Goal: Communication & Community: Share content

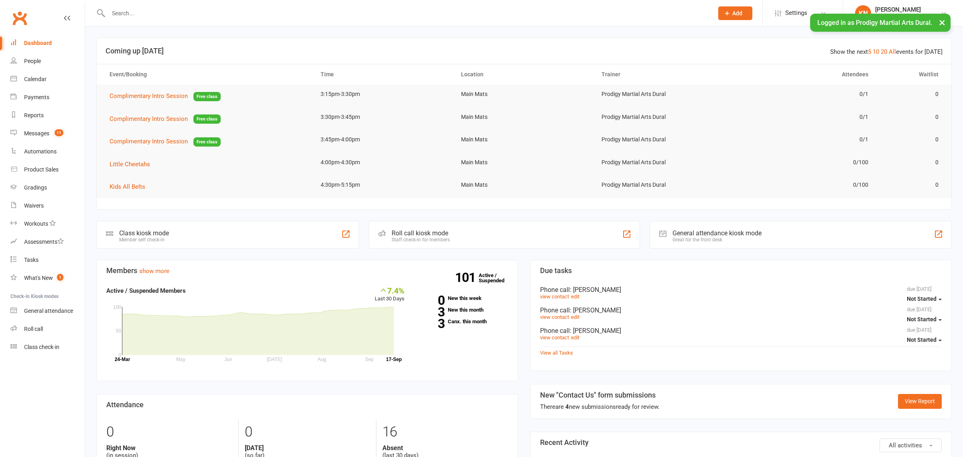
click at [27, 326] on div "Roll call" at bounding box center [33, 328] width 19 height 6
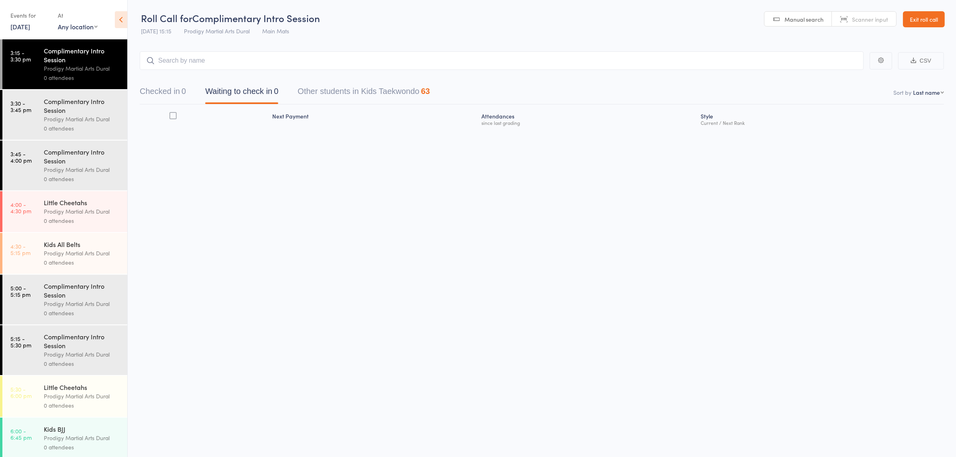
click at [57, 203] on div "Little Cheetahs" at bounding box center [82, 202] width 77 height 9
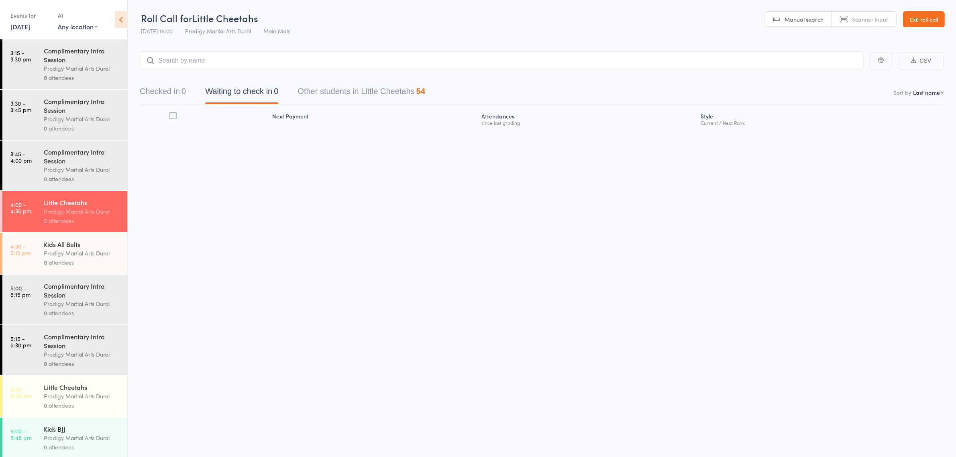
click at [264, 53] on input "search" at bounding box center [502, 60] width 724 height 18
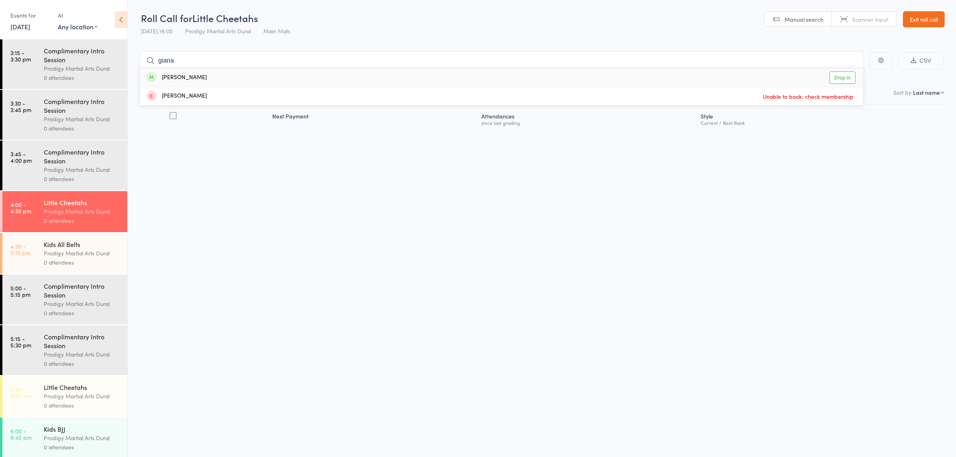
type input "giana"
click at [213, 77] on div "Gianna Estephan Drop in" at bounding box center [501, 77] width 723 height 18
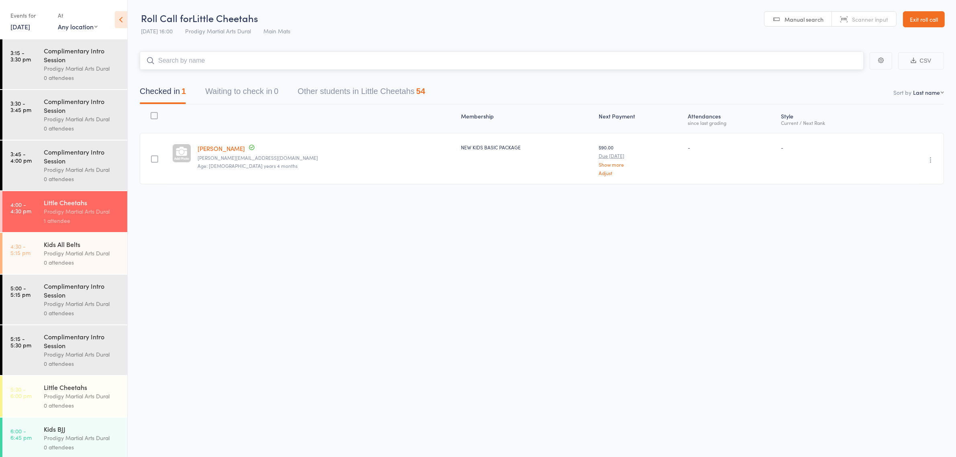
click at [173, 54] on input "search" at bounding box center [502, 60] width 724 height 18
type input "kaena"
click at [213, 79] on div "Kaena Lui-Curac Drop in" at bounding box center [501, 77] width 723 height 18
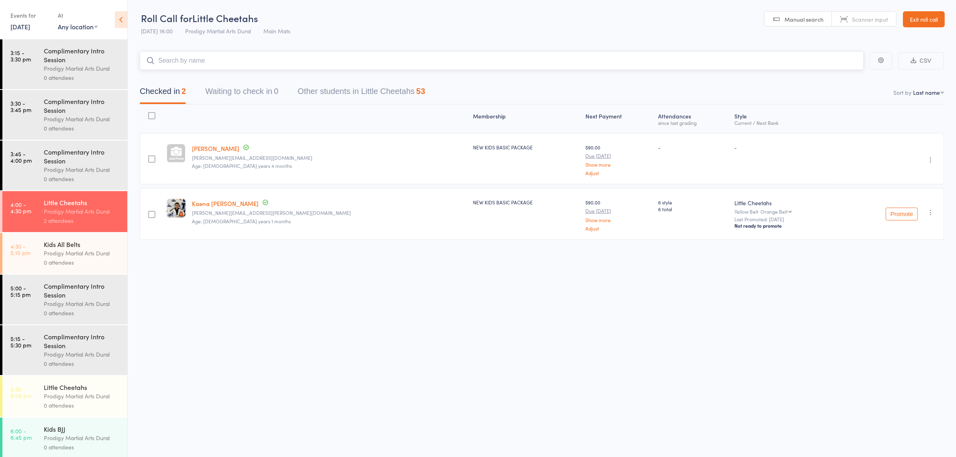
click at [395, 56] on input "search" at bounding box center [502, 60] width 724 height 18
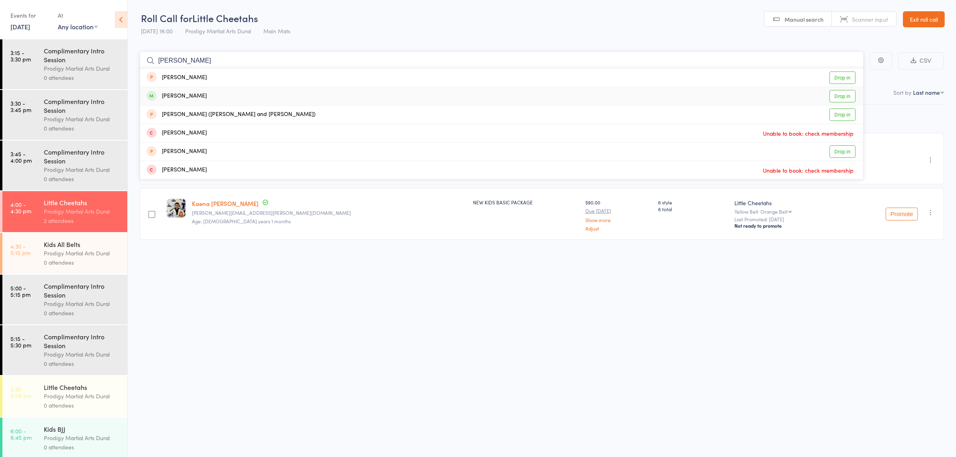
type input "joseph"
click at [233, 100] on div "Joseph Mouhayet Drop in" at bounding box center [501, 96] width 723 height 18
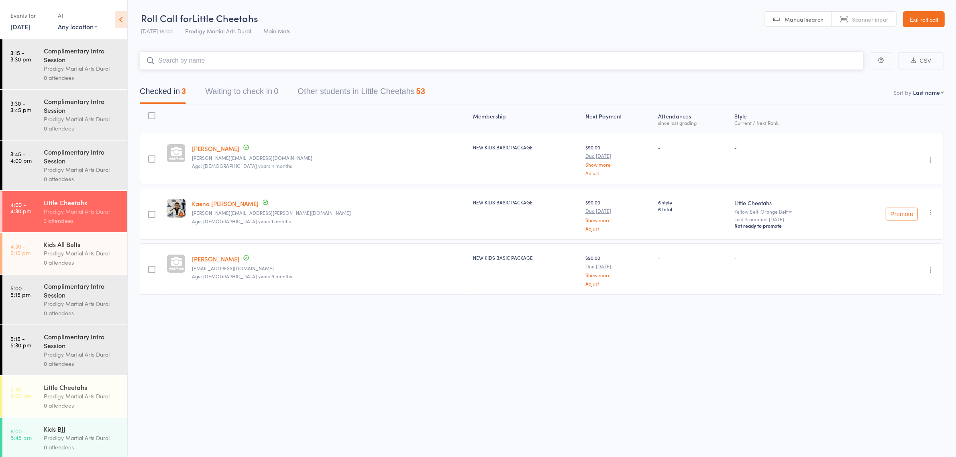
click at [202, 62] on input "search" at bounding box center [502, 60] width 724 height 18
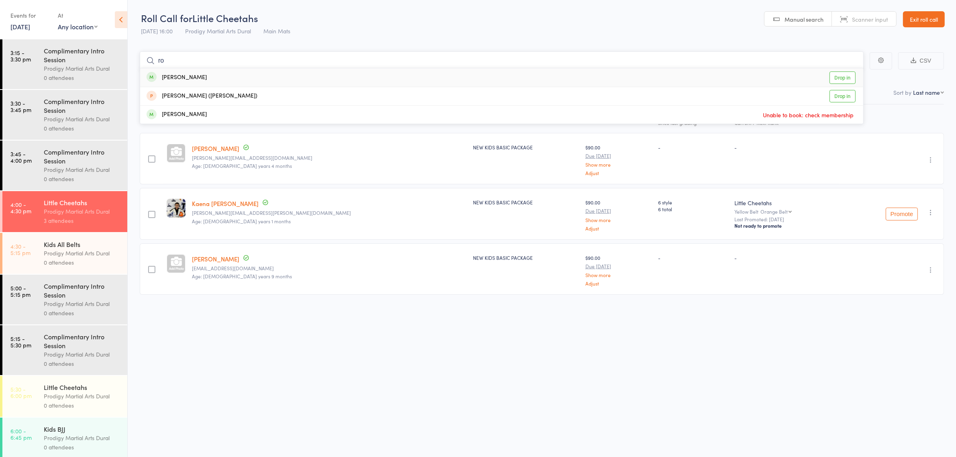
type input "r"
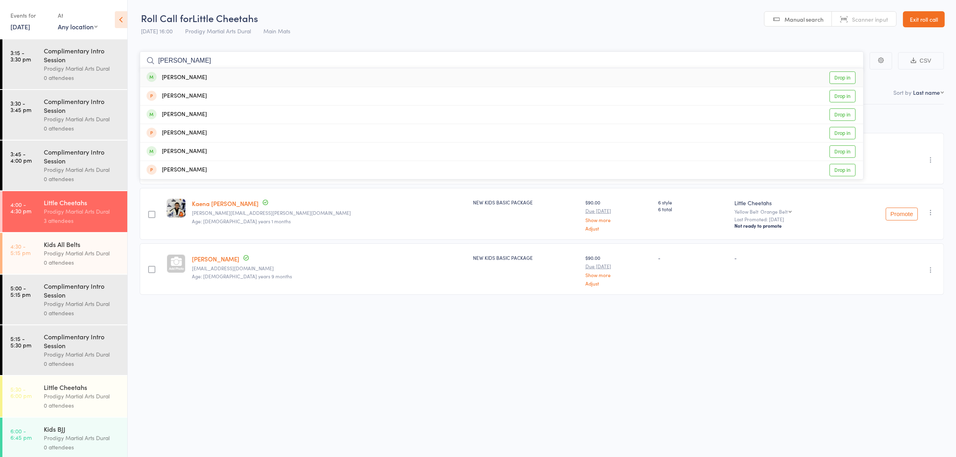
type input "benne"
click at [209, 84] on div "Roy Bennett Drop in" at bounding box center [501, 77] width 723 height 18
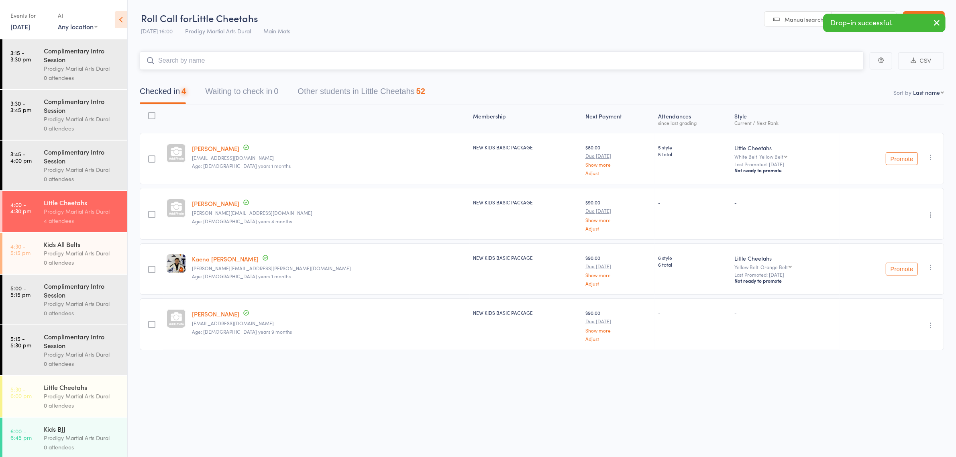
click at [183, 61] on input "search" at bounding box center [502, 60] width 724 height 18
type input "coope"
click at [206, 77] on div "Cooper Bennett Drop in" at bounding box center [501, 77] width 723 height 18
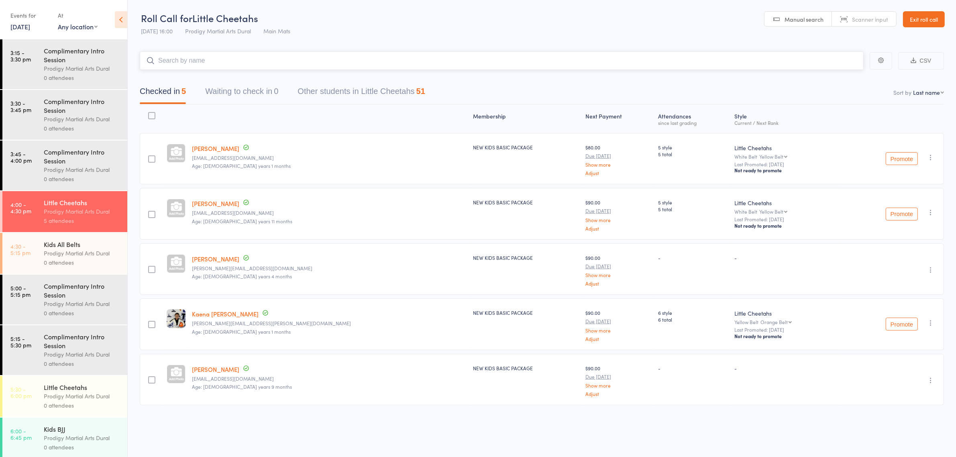
click at [211, 59] on input "search" at bounding box center [502, 60] width 724 height 18
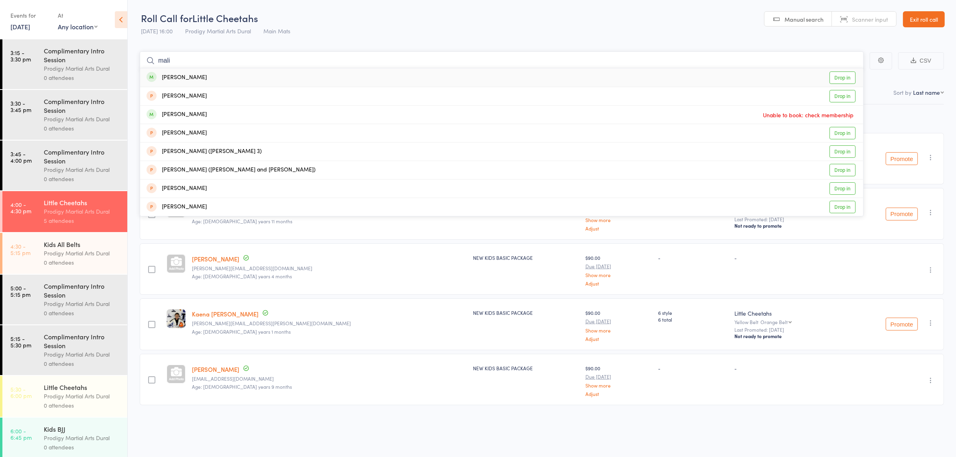
type input "mali"
click at [203, 81] on div "Malik Crocker Drop in" at bounding box center [501, 77] width 723 height 18
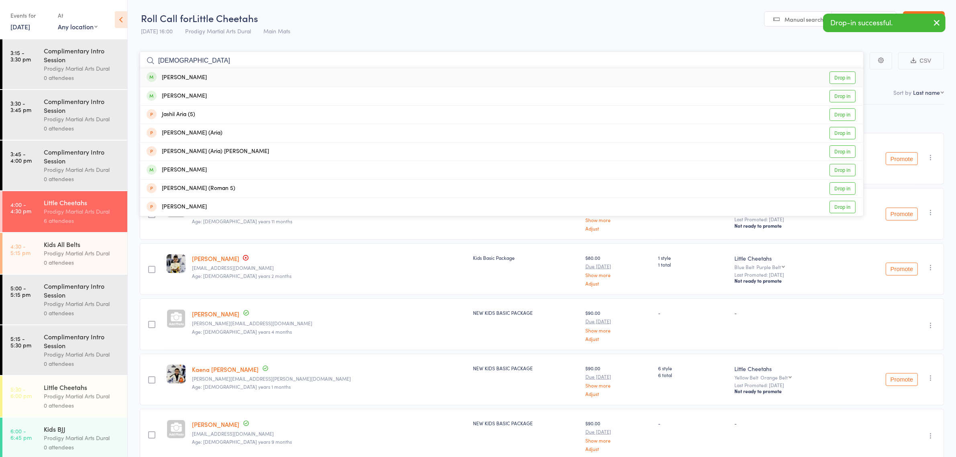
type input "arian"
click at [231, 79] on div "Arian Crocker Drop in" at bounding box center [501, 77] width 723 height 18
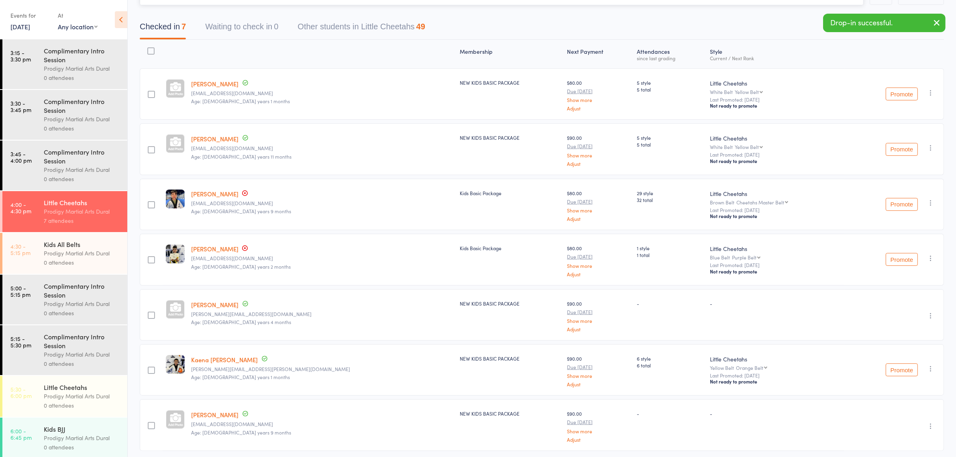
scroll to position [95, 0]
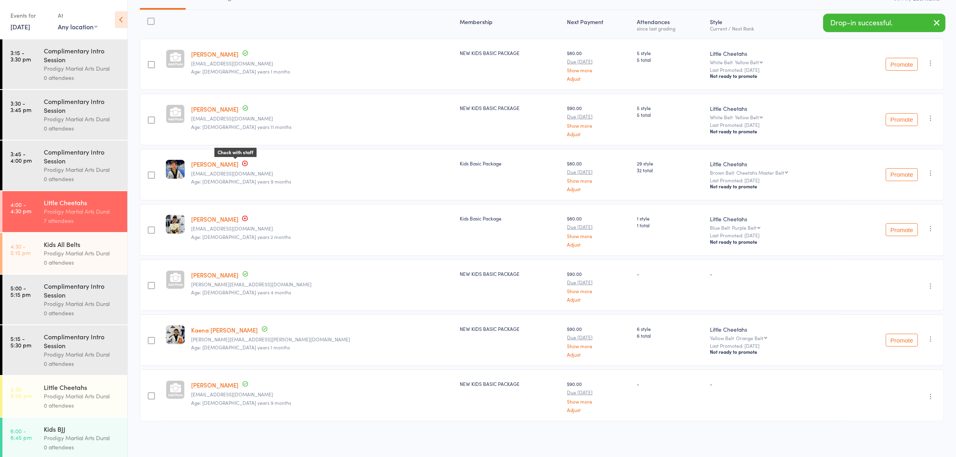
click at [244, 163] on icon at bounding box center [244, 163] width 1 height 1
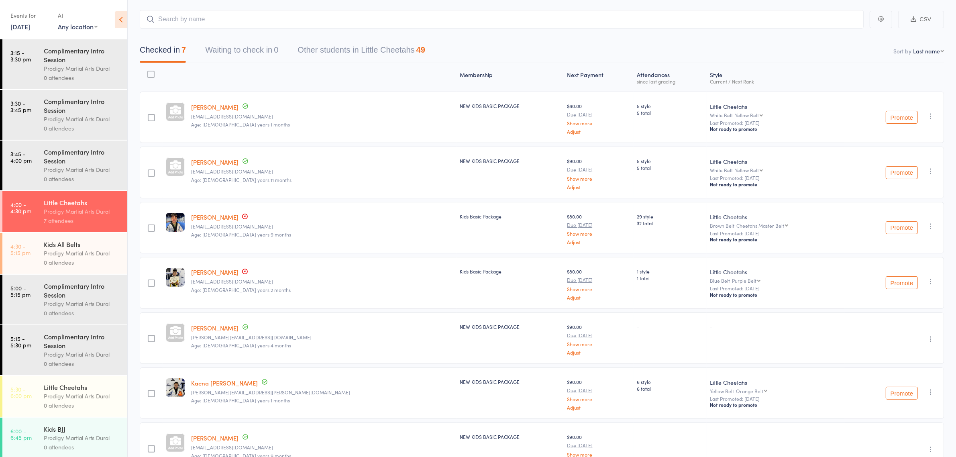
scroll to position [0, 0]
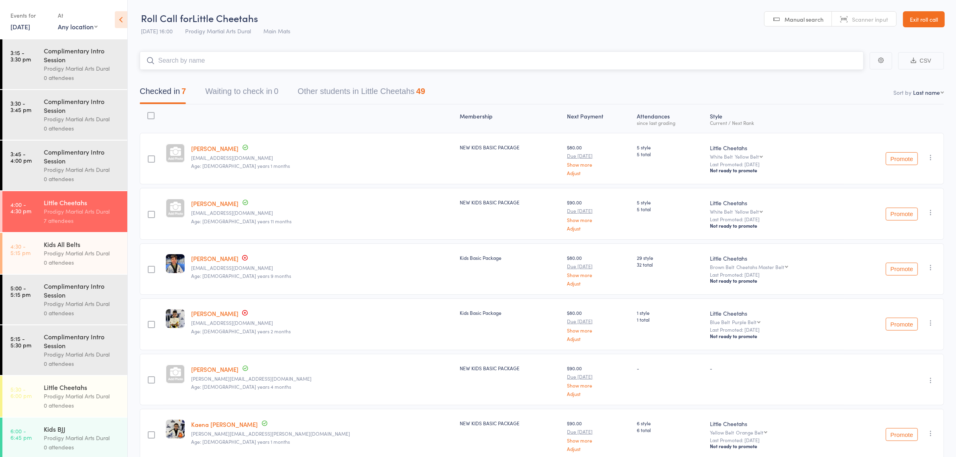
click at [207, 61] on input "search" at bounding box center [502, 60] width 724 height 18
click at [69, 256] on div "Prodigy Martial Arts Dural" at bounding box center [82, 252] width 77 height 9
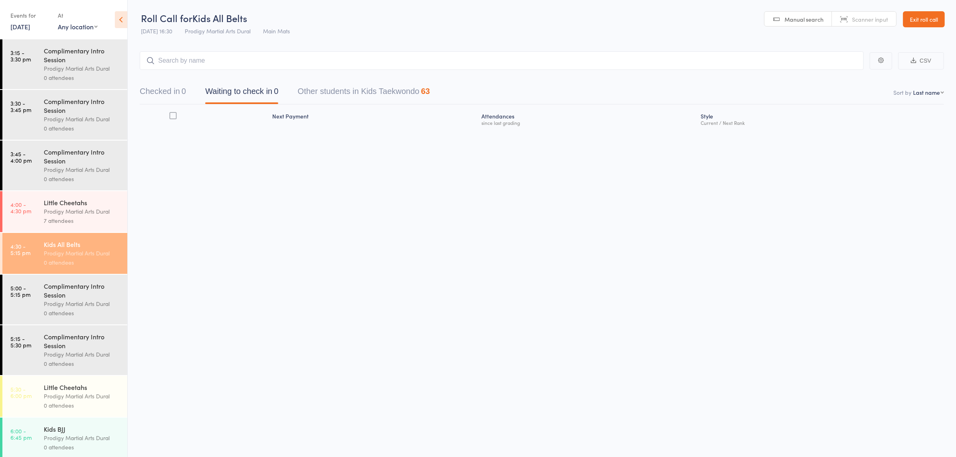
click at [207, 57] on input "search" at bounding box center [502, 60] width 724 height 18
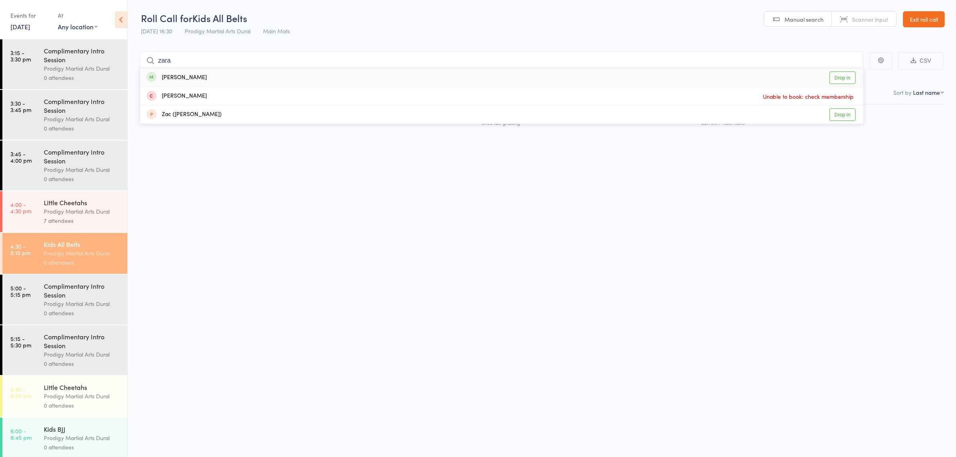
type input "zara"
click at [202, 77] on div "[PERSON_NAME]" at bounding box center [176, 77] width 60 height 9
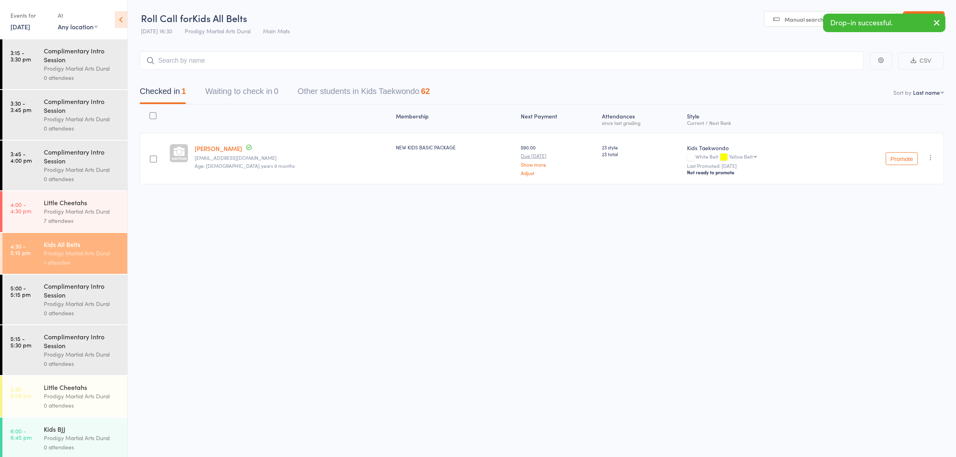
click at [80, 401] on div "Prodigy Martial Arts Dural" at bounding box center [82, 395] width 77 height 9
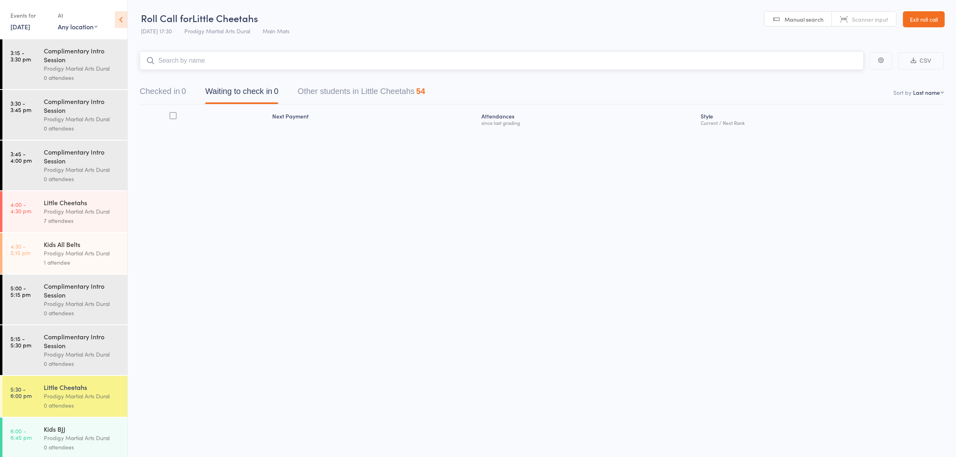
click at [233, 59] on input "search" at bounding box center [502, 60] width 724 height 18
click at [43, 252] on link "4:30 - 5:15 pm Kids All Belts Prodigy Martial Arts Dural 1 attendee" at bounding box center [64, 253] width 125 height 41
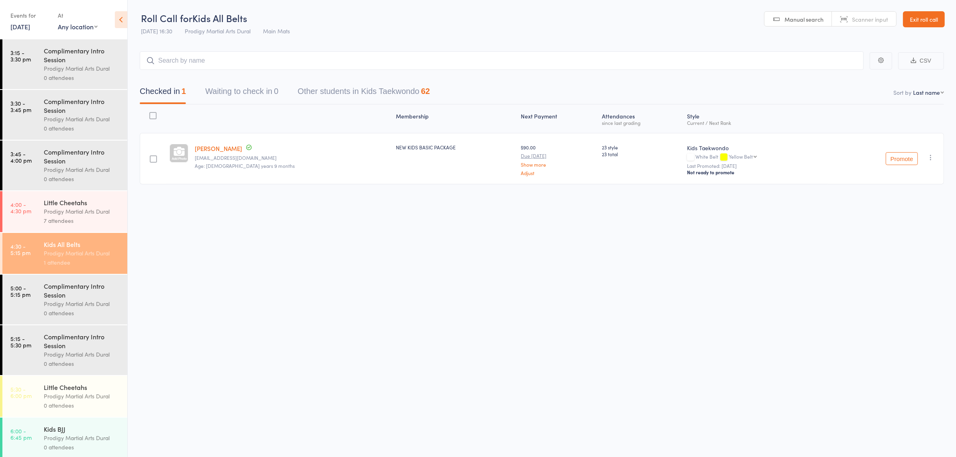
click at [202, 61] on input "search" at bounding box center [502, 60] width 724 height 18
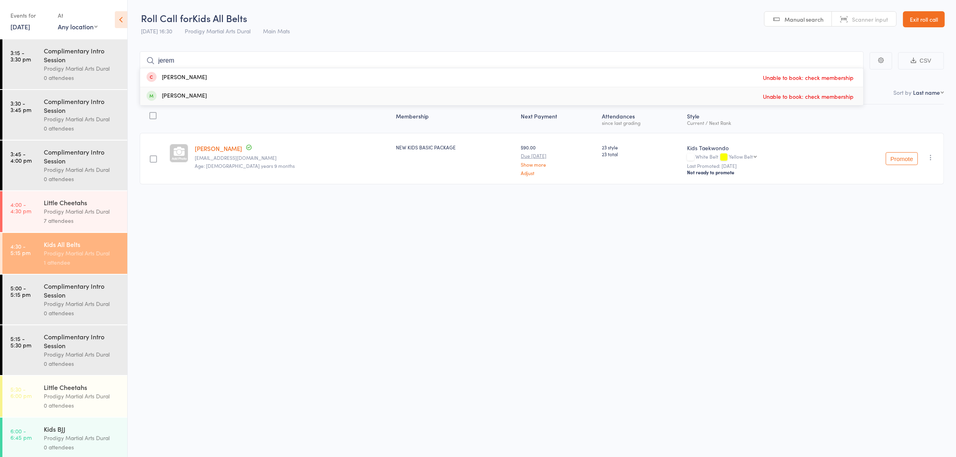
click at [303, 212] on div "Membership Next Payment Atten­dances since last grading Style Current / Next Ra…" at bounding box center [542, 162] width 804 height 116
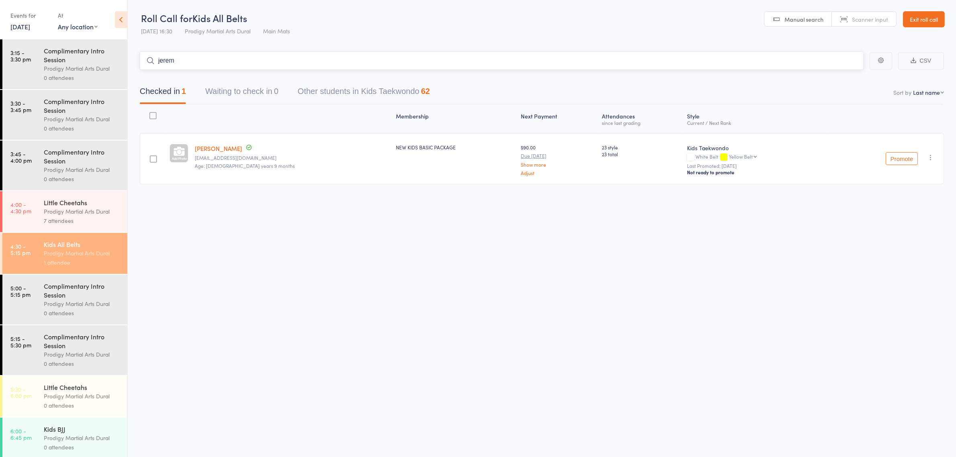
click at [181, 63] on input "jerem" at bounding box center [502, 60] width 724 height 18
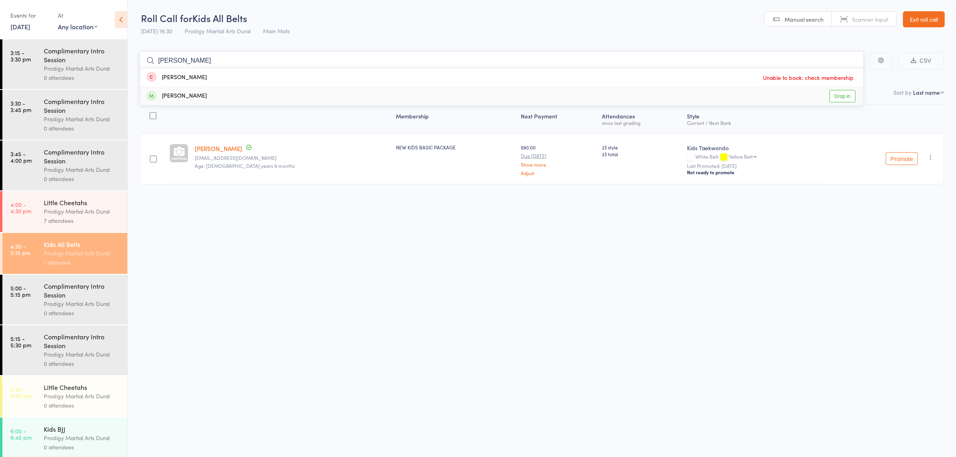
type input "[PERSON_NAME]"
click at [201, 94] on div "[PERSON_NAME]" at bounding box center [176, 95] width 60 height 9
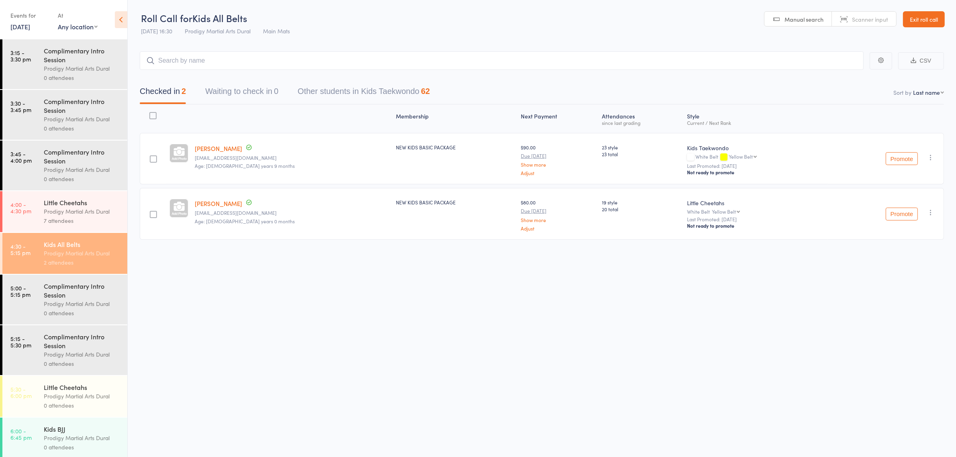
click at [217, 292] on div "Roll Call for Kids All Belts 17 Sep 16:30 Prodigy Martial Arts Dural Main Mats …" at bounding box center [478, 228] width 956 height 457
click at [186, 57] on input "search" at bounding box center [502, 60] width 724 height 18
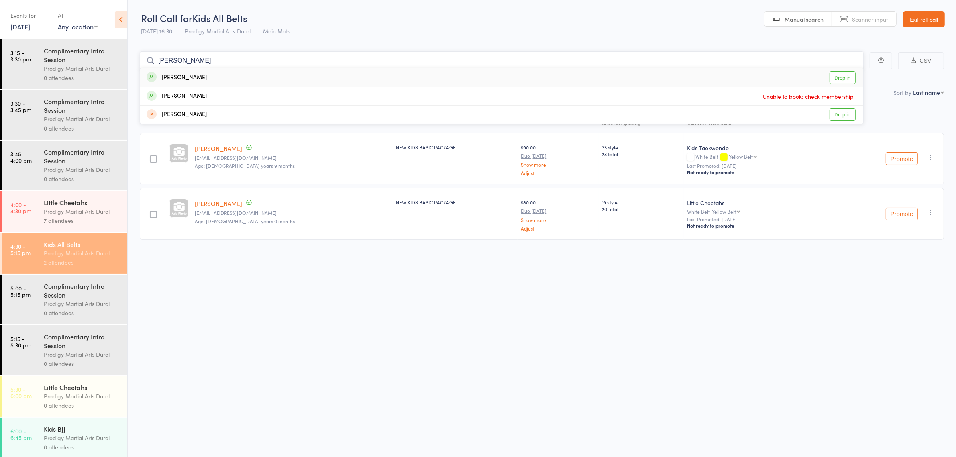
type input "frankie"
click at [200, 81] on div "Frankie Francis Drop in" at bounding box center [501, 77] width 723 height 18
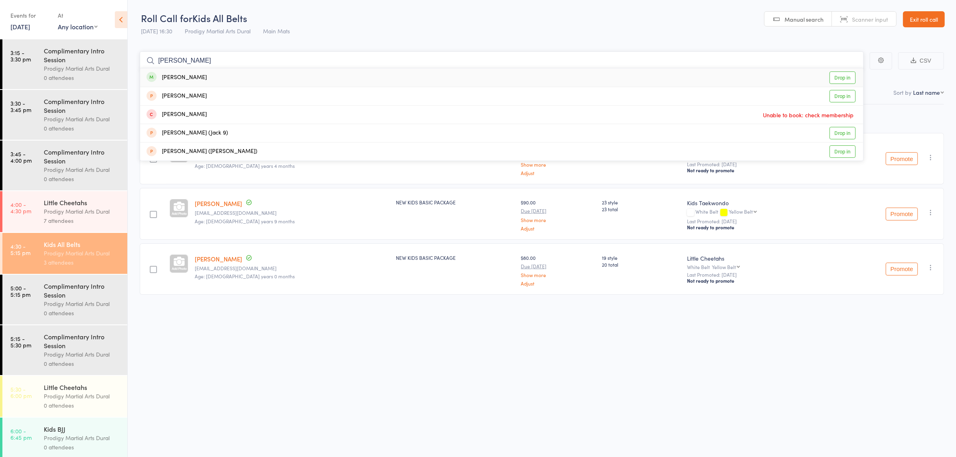
type input "julius"
click at [213, 81] on div "Julius Barba Drop in" at bounding box center [501, 77] width 723 height 18
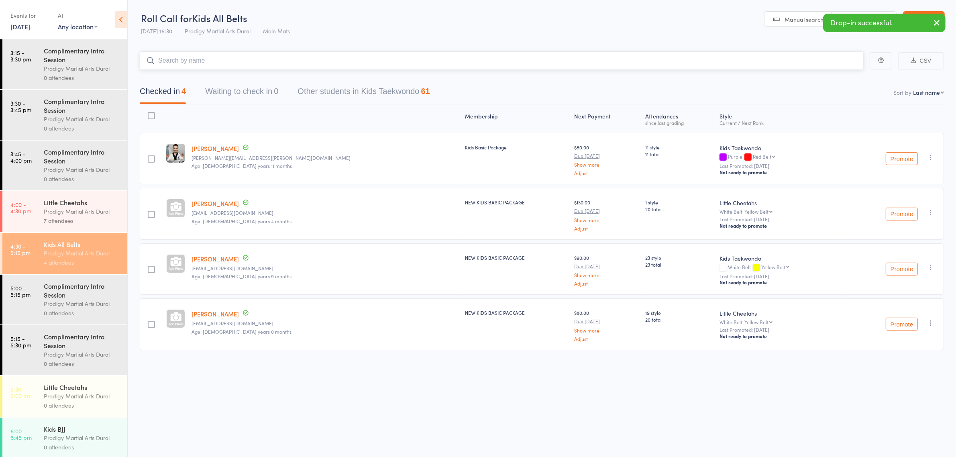
click at [201, 61] on input "search" at bounding box center [502, 60] width 724 height 18
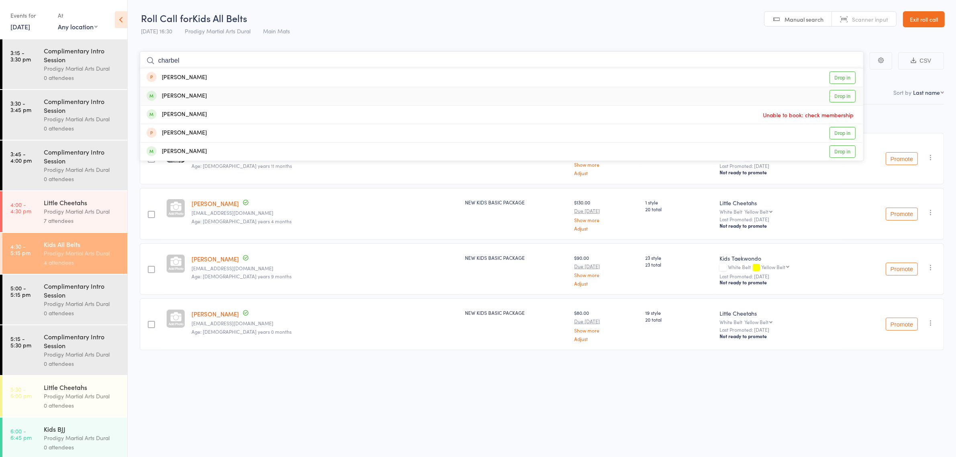
type input "charbel"
click at [197, 95] on div "Charbel Estephan" at bounding box center [176, 95] width 60 height 9
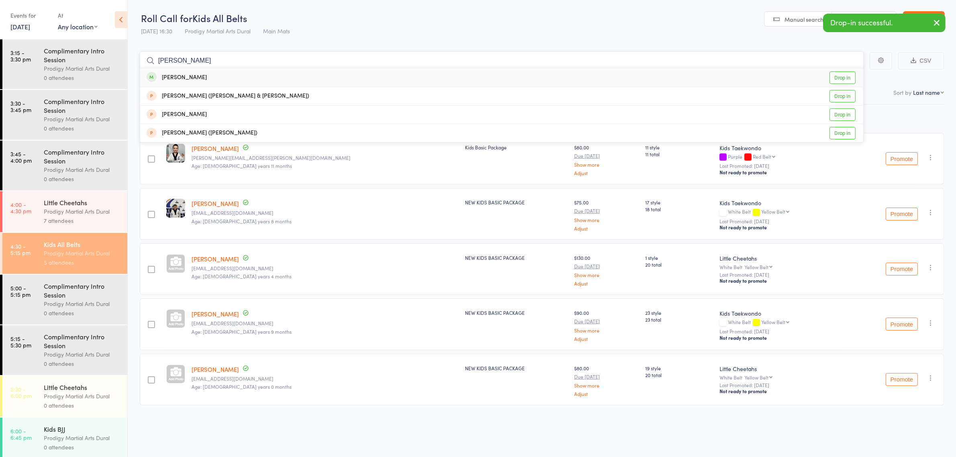
type input "jon"
click at [207, 81] on div "Jon-Pierre Estephan" at bounding box center [176, 77] width 60 height 9
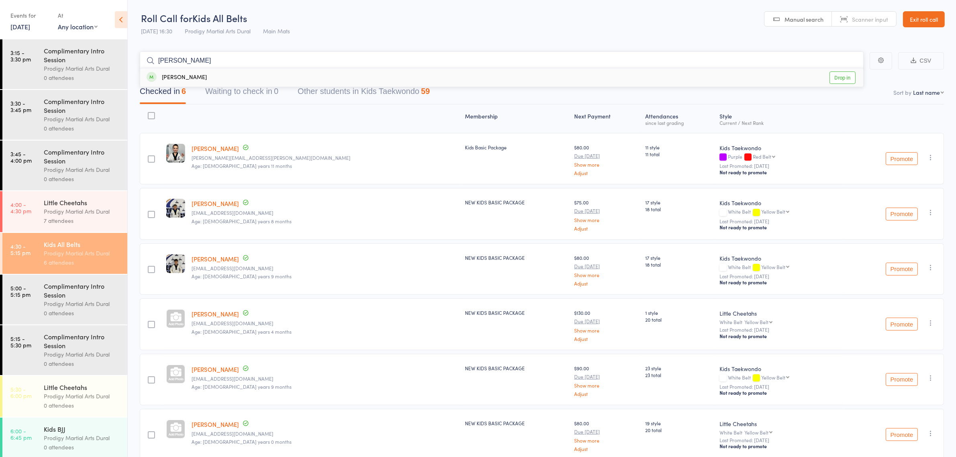
type input "sasha"
click at [197, 73] on div "Sasha Khalil Drop in" at bounding box center [501, 77] width 723 height 18
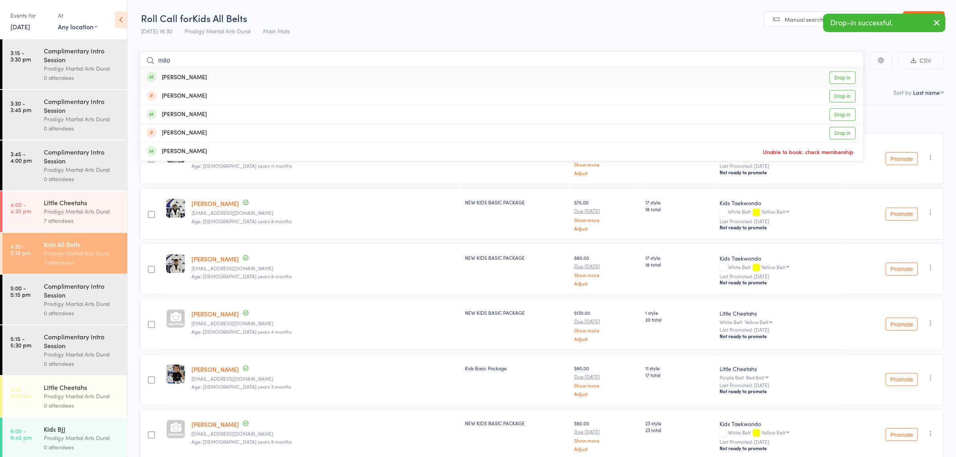
type input "milo"
click at [199, 78] on div "Milo Simpson Drop in" at bounding box center [501, 77] width 723 height 18
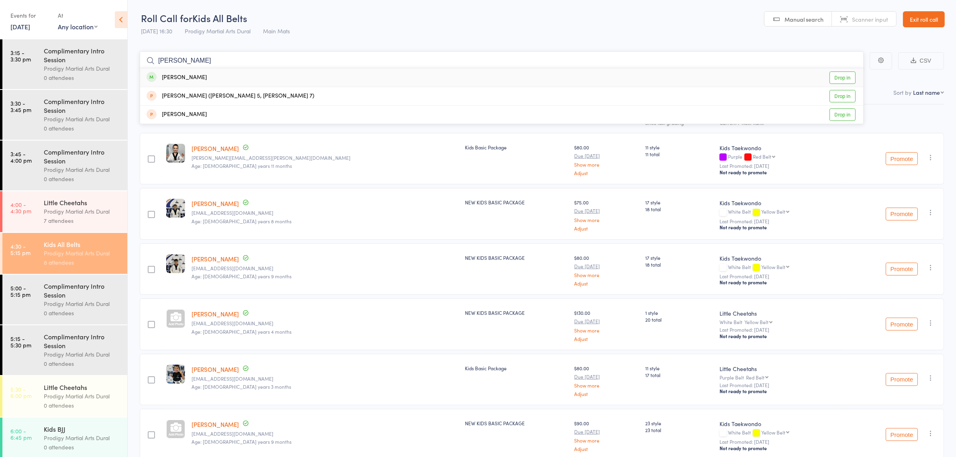
type input "billy"
click at [228, 81] on div "Billy Simpson Drop in" at bounding box center [501, 77] width 723 height 18
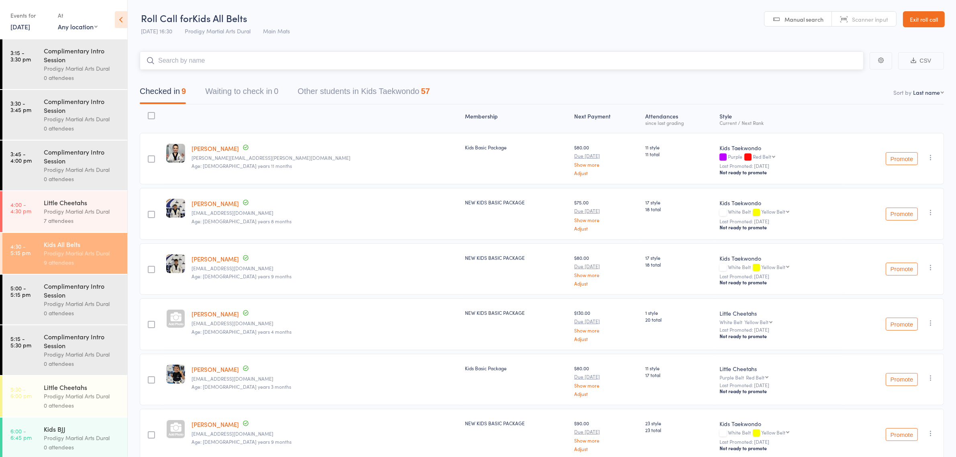
click at [378, 59] on input "search" at bounding box center [502, 60] width 724 height 18
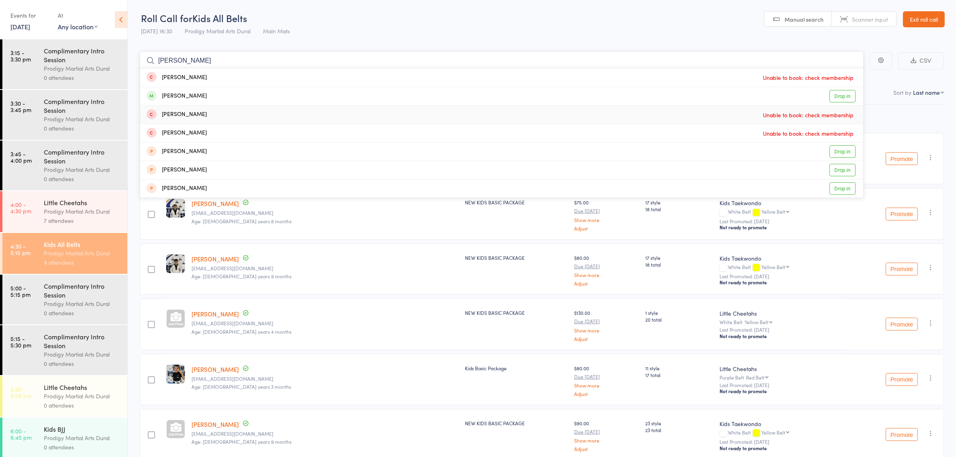
type input "william"
click at [297, 98] on div "William Bradshaw Drop in" at bounding box center [501, 96] width 723 height 18
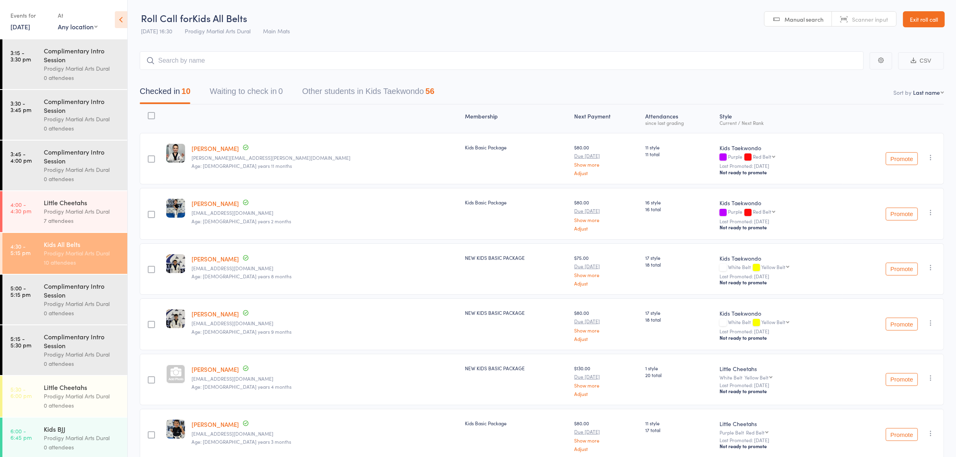
click at [96, 215] on div "Prodigy Martial Arts Dural" at bounding box center [82, 211] width 77 height 9
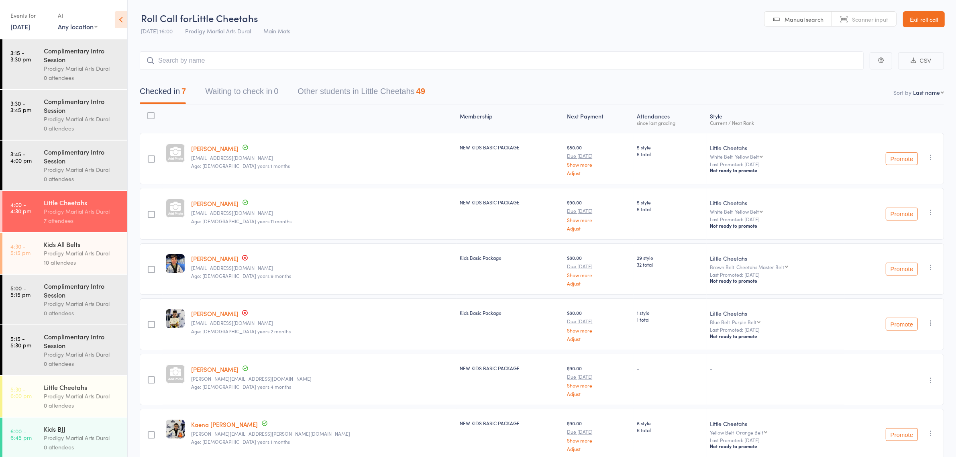
click at [53, 398] on div "Prodigy Martial Arts Dural" at bounding box center [82, 395] width 77 height 9
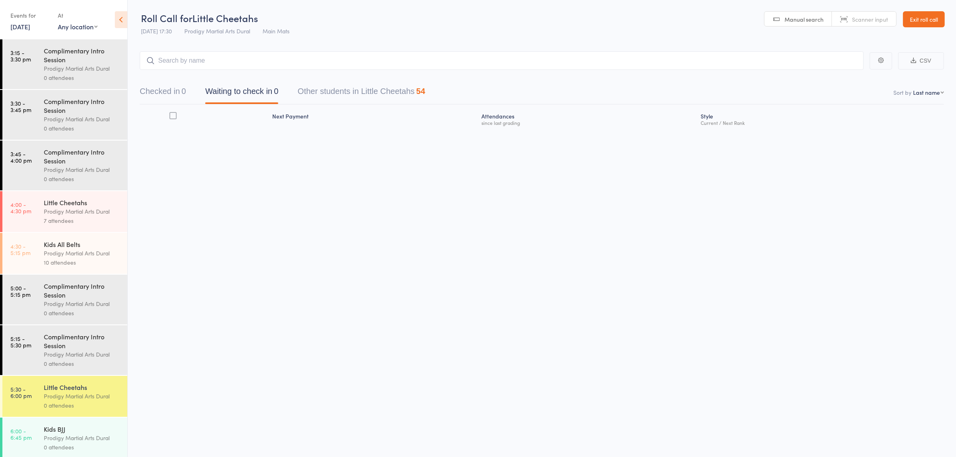
click at [213, 61] on input "search" at bounding box center [502, 60] width 724 height 18
type input "alvey"
click at [211, 75] on div "Alvey Francis Drop in" at bounding box center [501, 77] width 723 height 18
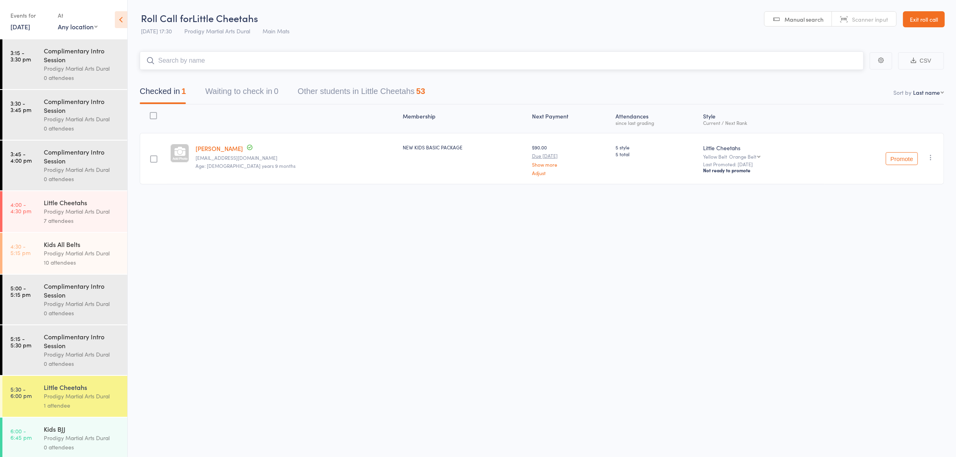
click at [239, 63] on input "search" at bounding box center [502, 60] width 724 height 18
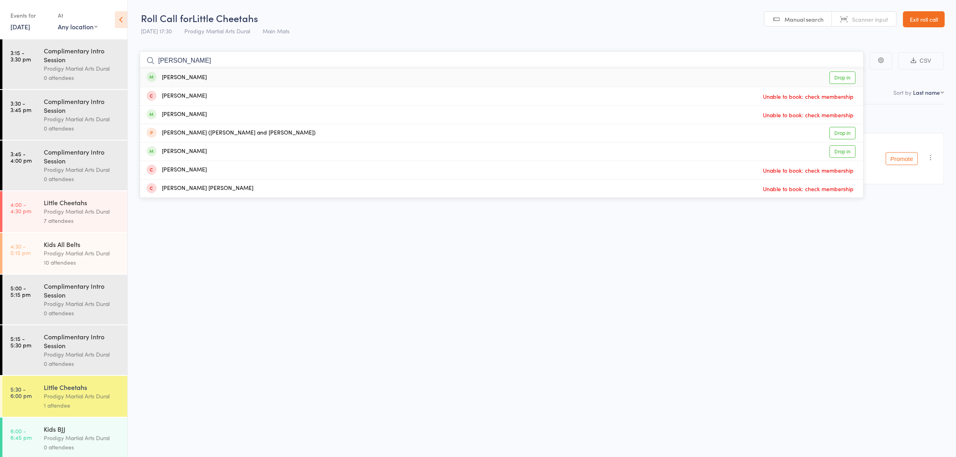
type input "[PERSON_NAME]"
click at [247, 79] on div "Leona Lee Drop in" at bounding box center [501, 77] width 723 height 18
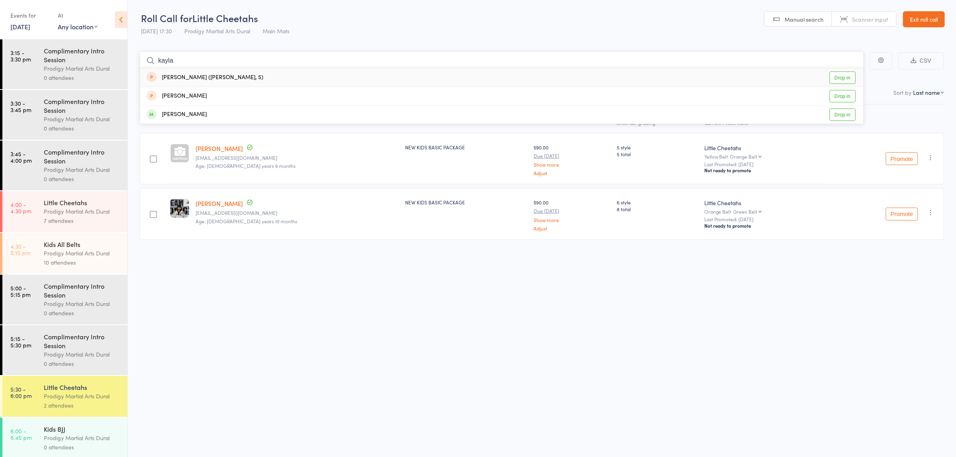
type input "kayla"
click at [228, 47] on main "kayla Angeline He (Kayla, 5) Drop in Mikayla Wilson Drop in Ayla Suwahjo Drop i…" at bounding box center [542, 157] width 828 height 236
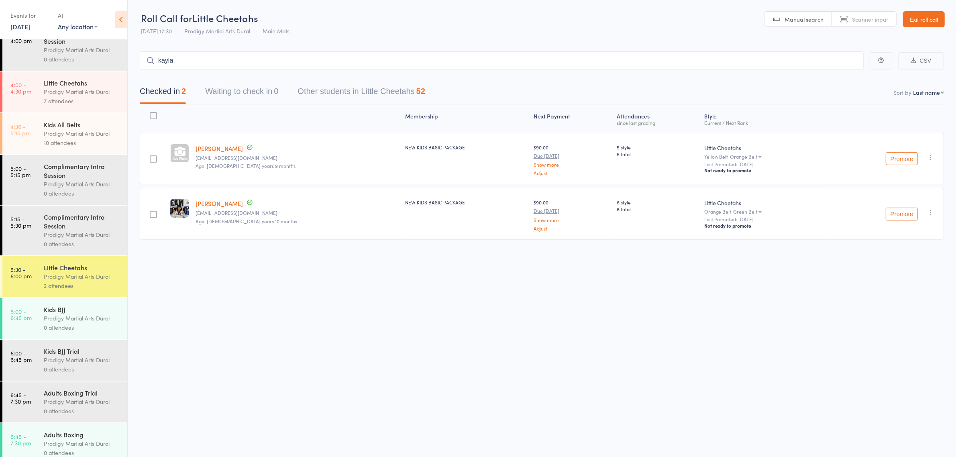
scroll to position [130, 0]
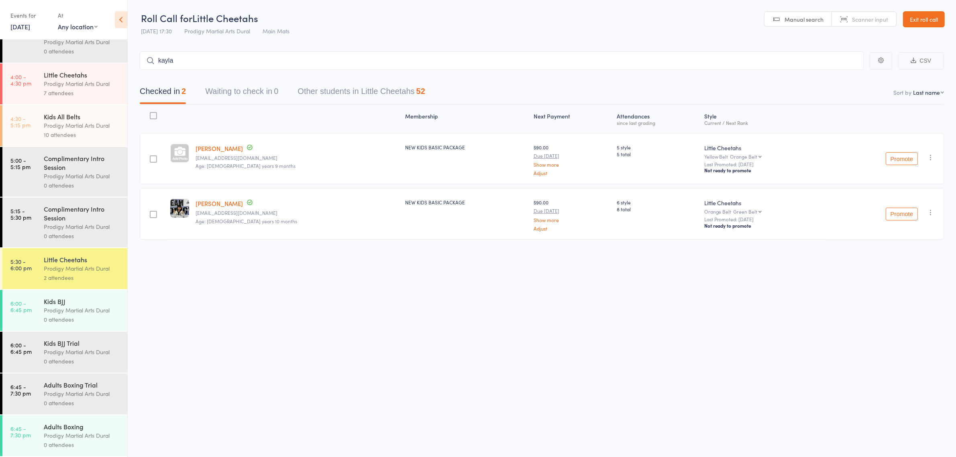
click at [69, 293] on div "Kids BJJ Prodigy Martial Arts Dural 0 attendees" at bounding box center [85, 310] width 83 height 41
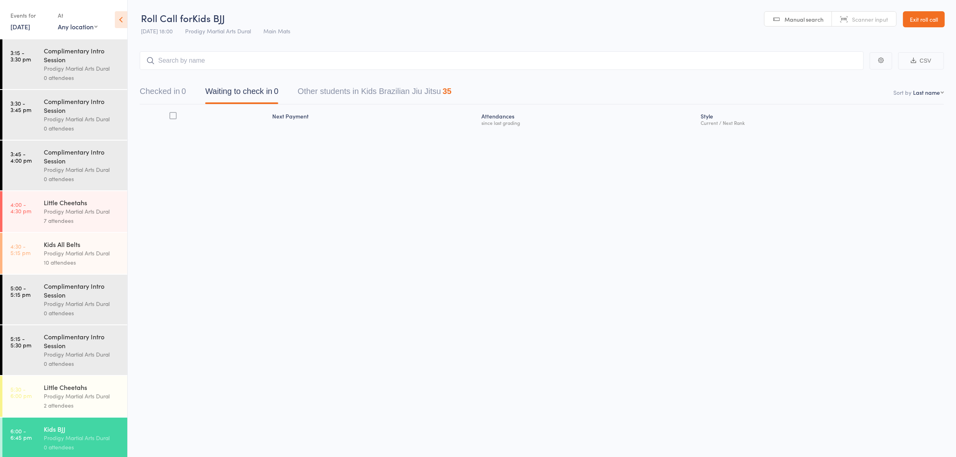
click at [243, 67] on input "search" at bounding box center [502, 60] width 724 height 18
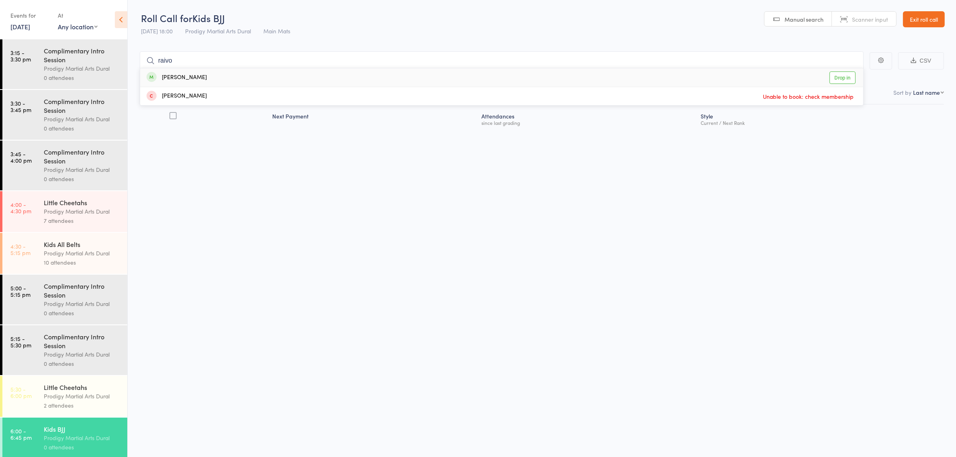
type input "raivo"
click at [227, 75] on div "Raivo Macens Drop in" at bounding box center [501, 77] width 723 height 18
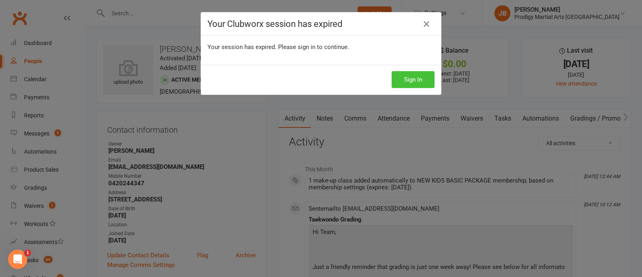
click at [412, 75] on button "Sign In" at bounding box center [413, 79] width 43 height 17
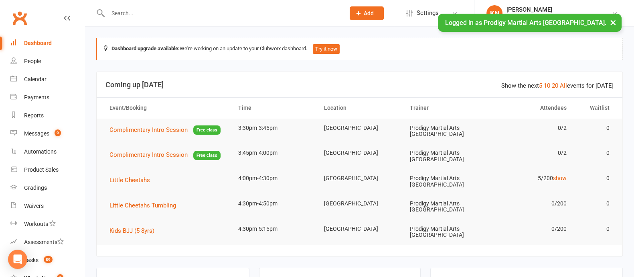
click at [279, 6] on div at bounding box center [217, 13] width 243 height 26
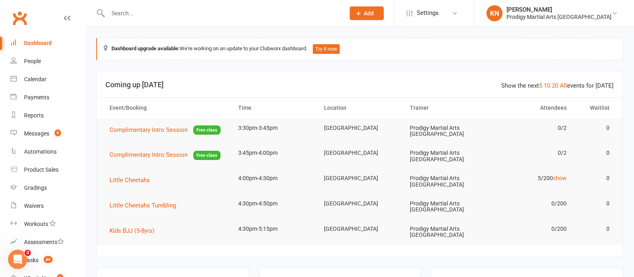
click at [179, 11] on input "text" at bounding box center [223, 13] width 234 height 11
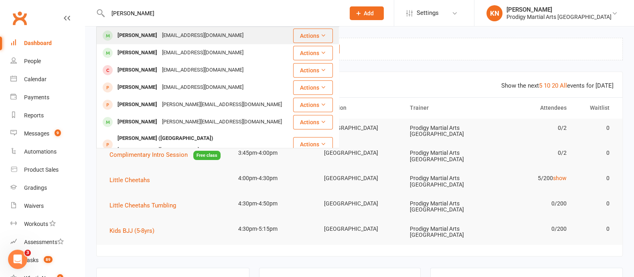
type input "tatiana"
click at [197, 28] on div "Tatiana Begic danielapbegic@gmail.com" at bounding box center [194, 35] width 195 height 16
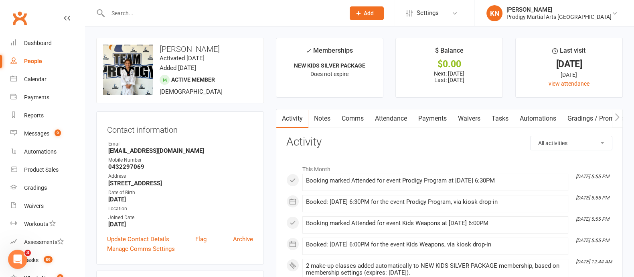
click at [328, 120] on link "Notes" at bounding box center [323, 118] width 28 height 18
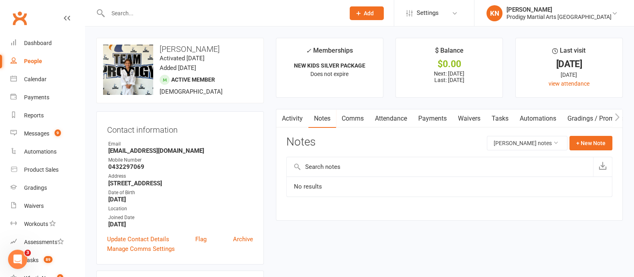
click at [357, 122] on link "Comms" at bounding box center [352, 118] width 33 height 18
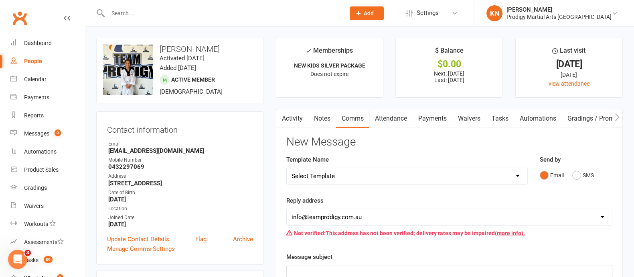
click at [391, 120] on link "Attendance" at bounding box center [391, 118] width 43 height 18
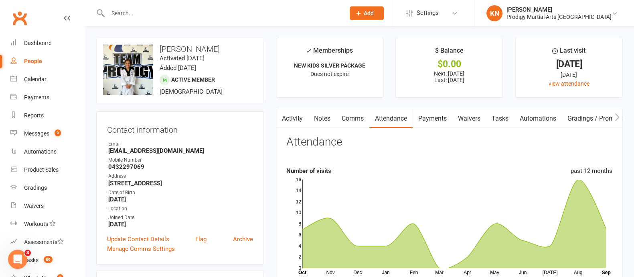
click at [586, 116] on link "Gradings / Promotions" at bounding box center [600, 118] width 76 height 18
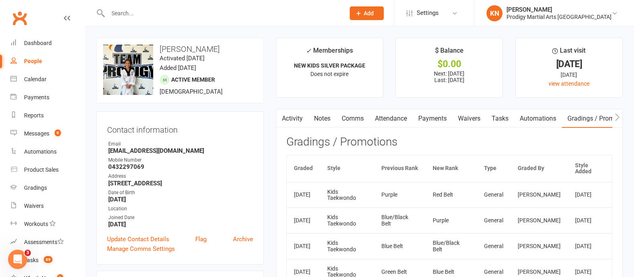
click at [286, 122] on button "button" at bounding box center [282, 118] width 10 height 18
click at [301, 118] on link "Activity" at bounding box center [293, 118] width 32 height 18
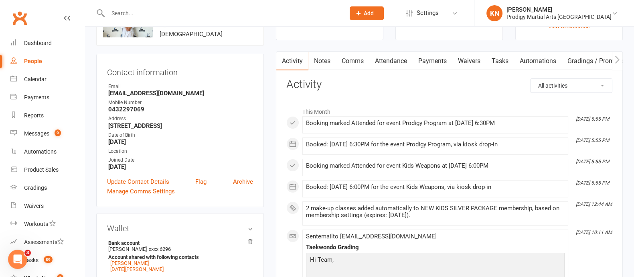
scroll to position [50, 0]
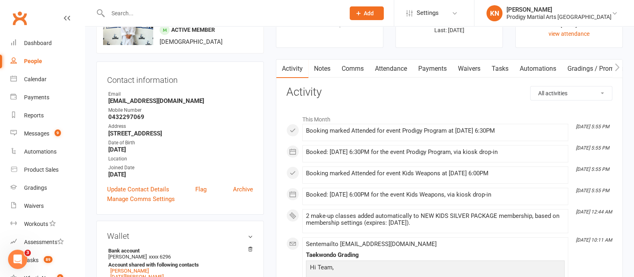
click at [173, 15] on input "text" at bounding box center [223, 13] width 234 height 11
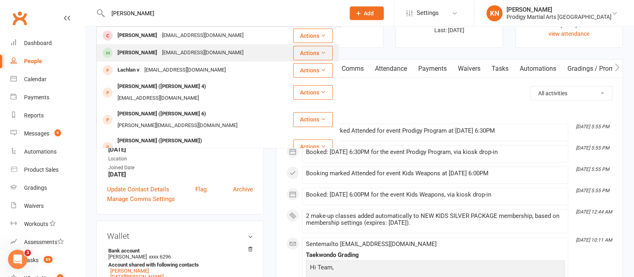
type input "levi lan"
click at [183, 53] on div "diannello@outlook.com" at bounding box center [203, 53] width 86 height 12
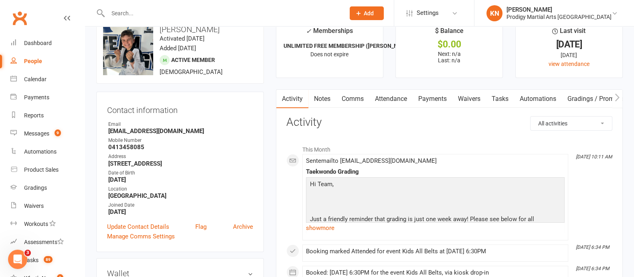
scroll to position [16, 0]
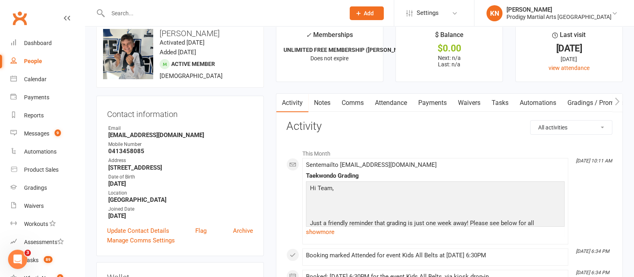
click at [388, 109] on link "Attendance" at bounding box center [391, 103] width 43 height 18
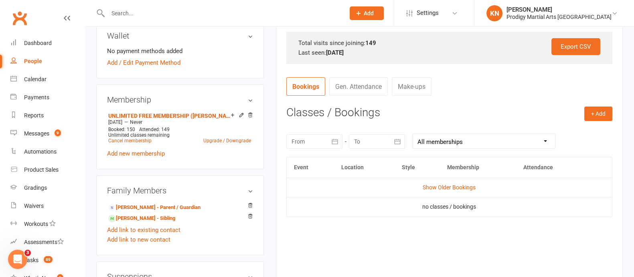
scroll to position [263, 0]
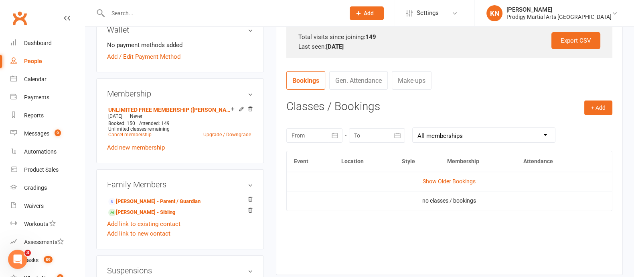
click at [435, 185] on td "Show Older Bookings" at bounding box center [449, 180] width 325 height 19
click at [436, 185] on td "Show Older Bookings" at bounding box center [449, 180] width 325 height 19
click at [439, 182] on link "Show Older Bookings" at bounding box center [449, 181] width 53 height 6
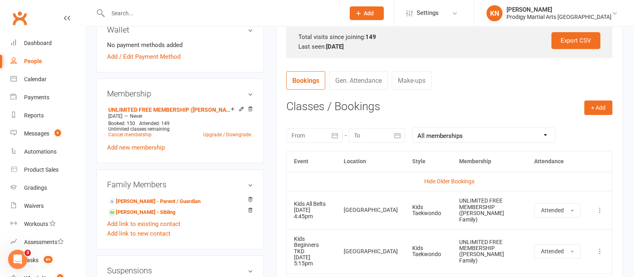
click at [349, 84] on link "Gen. Attendance" at bounding box center [358, 80] width 59 height 18
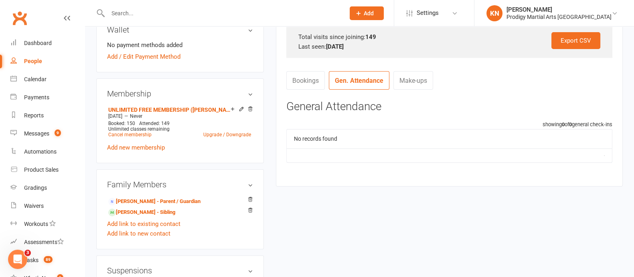
click at [313, 81] on link "Bookings" at bounding box center [306, 80] width 39 height 18
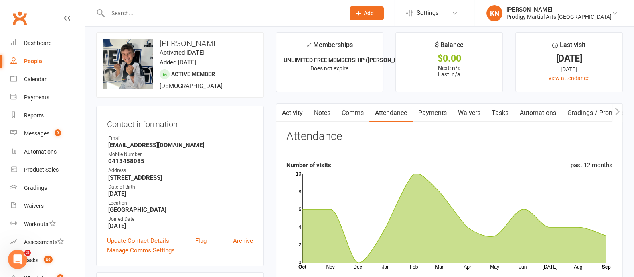
scroll to position [0, 0]
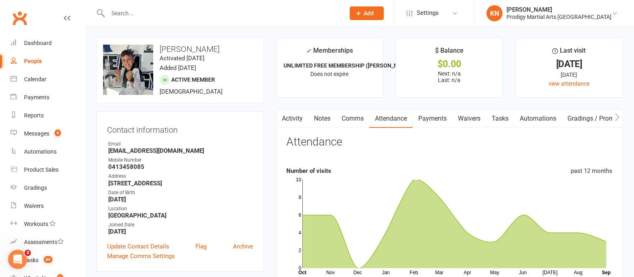
click at [149, 15] on input "text" at bounding box center [223, 13] width 234 height 11
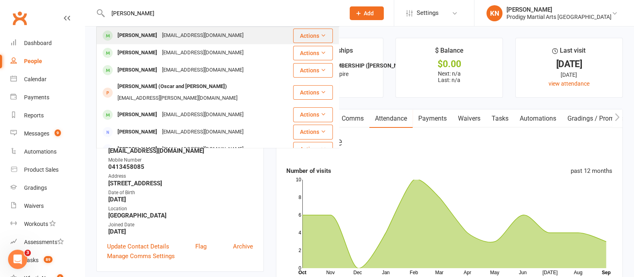
type input "oscar mckay"
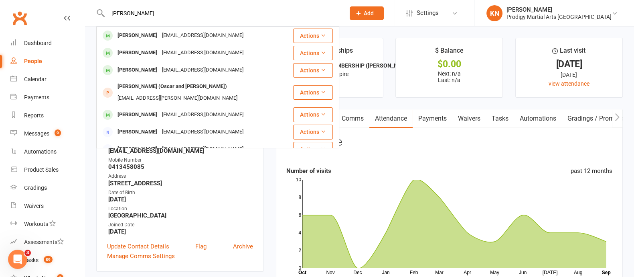
drag, startPoint x: 164, startPoint y: 39, endPoint x: 148, endPoint y: 37, distance: 15.9
click at [148, 37] on div "Oscar Mackay" at bounding box center [137, 36] width 45 height 12
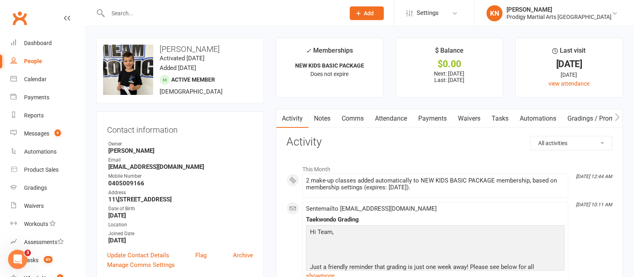
click at [151, 16] on input "text" at bounding box center [223, 13] width 234 height 11
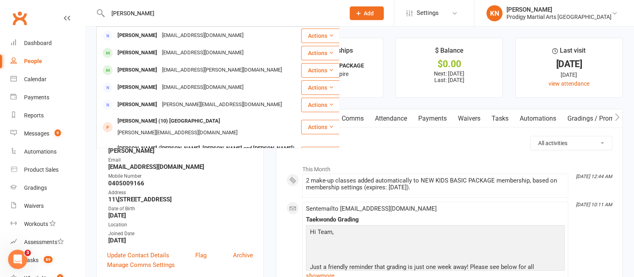
type input "julien cif"
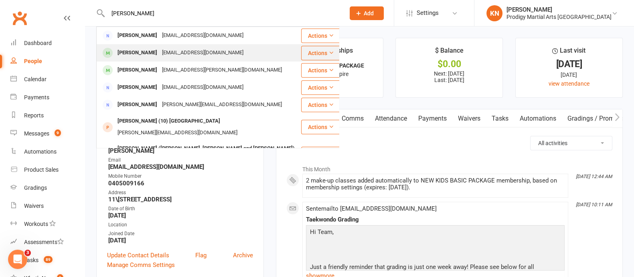
click at [175, 51] on div "[EMAIL_ADDRESS][DOMAIN_NAME]" at bounding box center [203, 53] width 86 height 12
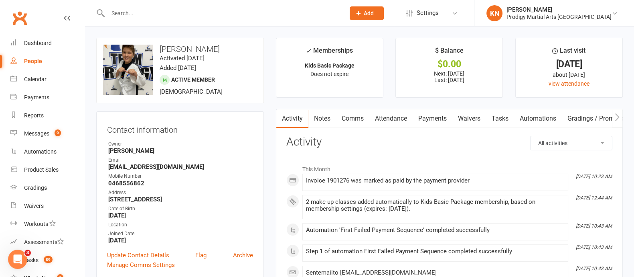
click at [128, 16] on input "text" at bounding box center [223, 13] width 234 height 11
drag, startPoint x: 476, startPoint y: 120, endPoint x: 443, endPoint y: 115, distance: 32.9
click at [443, 115] on link "Waivers" at bounding box center [438, 118] width 34 height 18
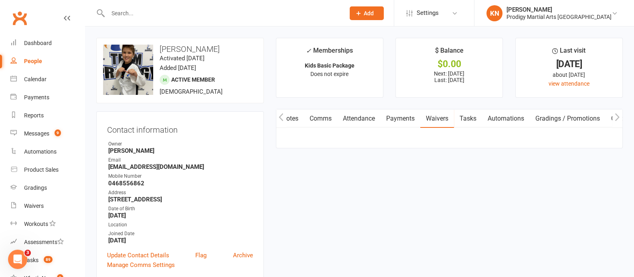
scroll to position [0, 32]
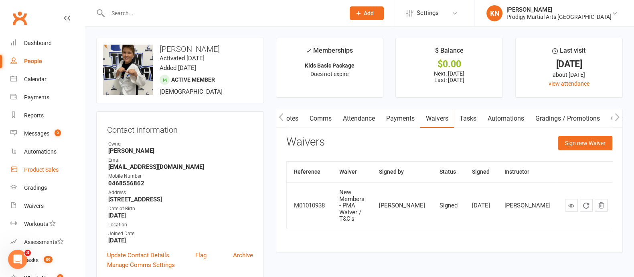
click at [42, 169] on div "Product Sales" at bounding box center [41, 169] width 35 height 6
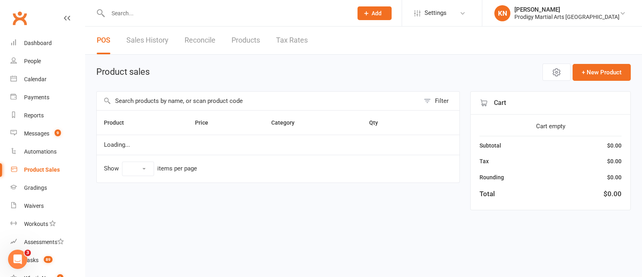
select select "10"
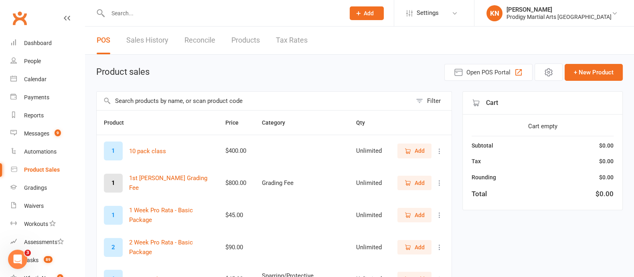
click at [152, 102] on input "text" at bounding box center [254, 100] width 315 height 18
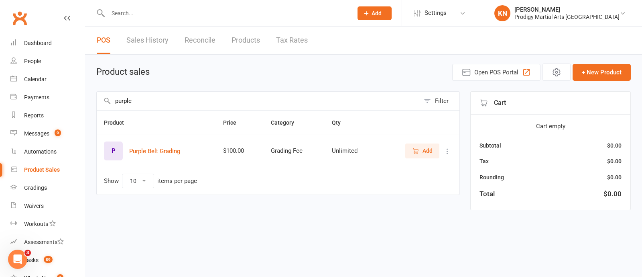
type input "purple"
click at [419, 150] on icon "button" at bounding box center [415, 150] width 7 height 7
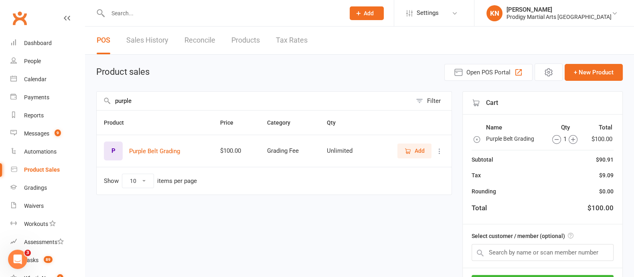
scroll to position [66, 0]
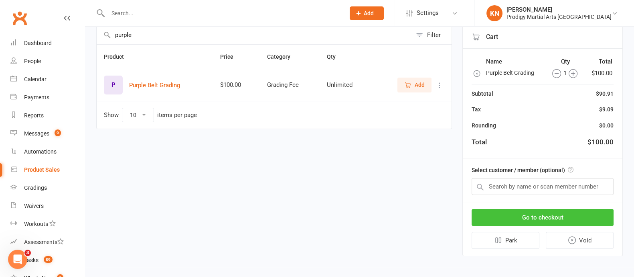
click at [542, 216] on button "Go to checkout" at bounding box center [543, 217] width 142 height 17
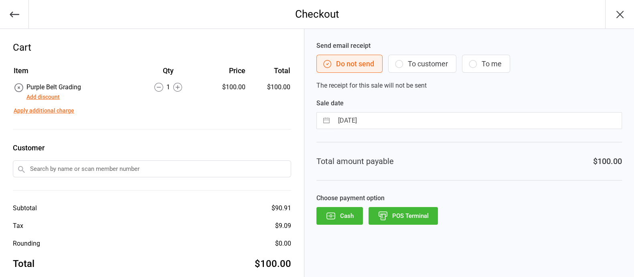
click at [128, 169] on input "text" at bounding box center [152, 168] width 279 height 17
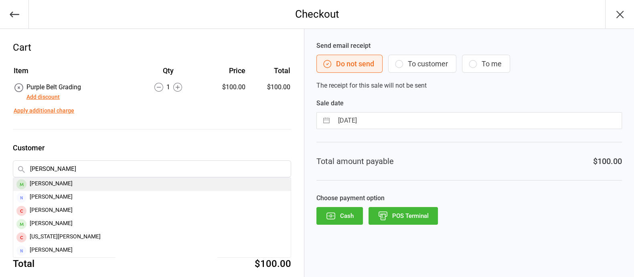
type input "julian"
click at [74, 183] on div "Julian Ciftci-Ellis" at bounding box center [152, 183] width 278 height 13
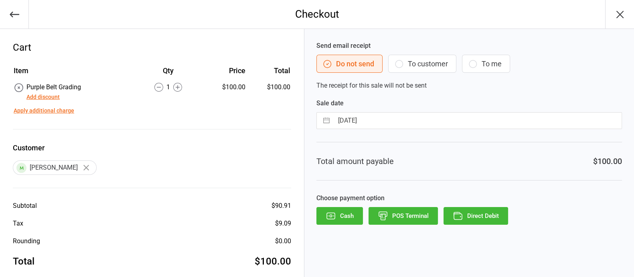
click at [465, 209] on button "Direct Debit" at bounding box center [476, 216] width 65 height 18
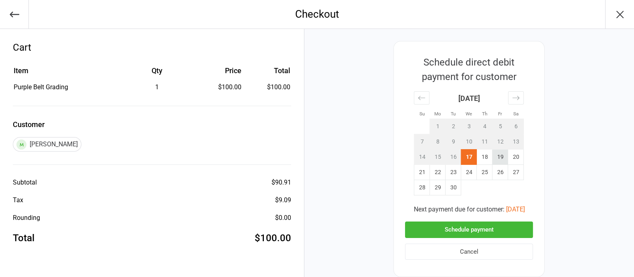
click at [499, 159] on td "19" at bounding box center [501, 156] width 16 height 15
click at [488, 229] on button "Schedule payment" at bounding box center [469, 229] width 128 height 16
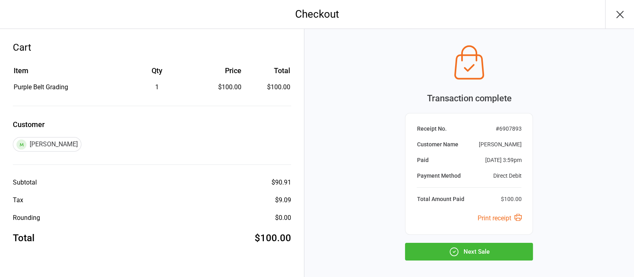
click at [482, 251] on button "Next Sale" at bounding box center [469, 251] width 128 height 18
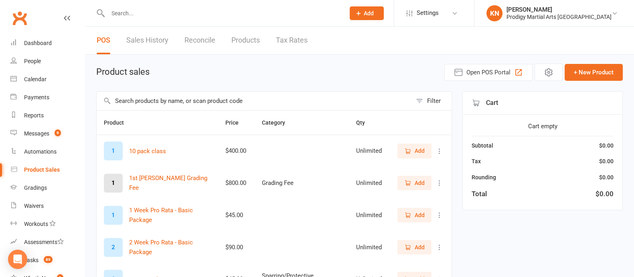
click at [124, 103] on input "text" at bounding box center [254, 100] width 315 height 18
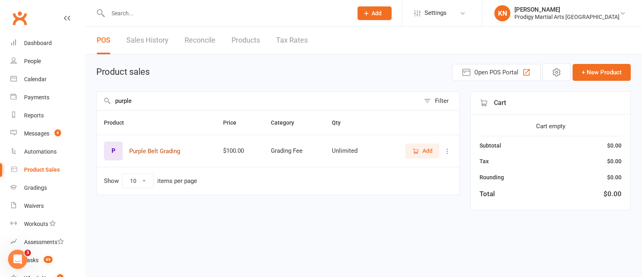
type input "purple"
click at [179, 154] on button "Purple Belt Grading" at bounding box center [154, 151] width 51 height 10
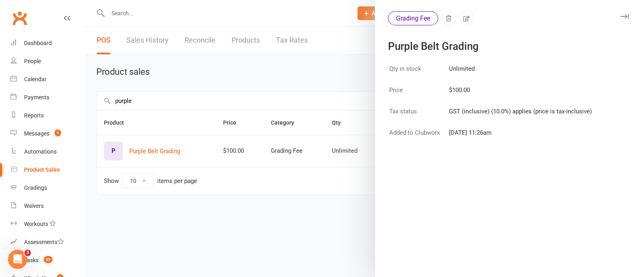
click at [620, 19] on button "button" at bounding box center [625, 17] width 10 height 10
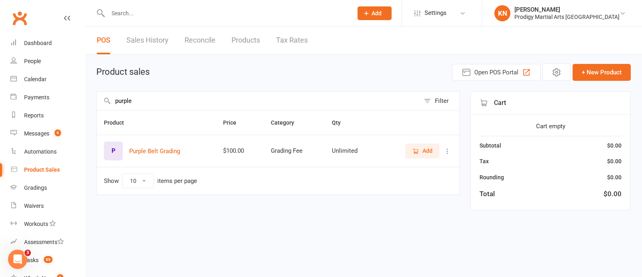
click at [427, 151] on span "Add" at bounding box center [428, 150] width 10 height 9
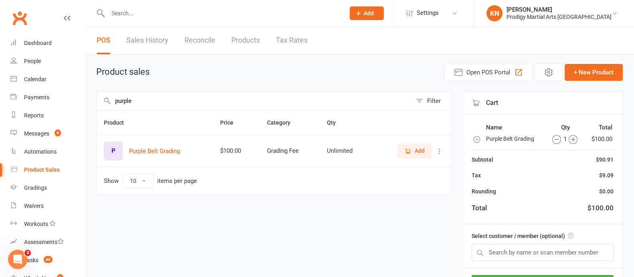
scroll to position [66, 0]
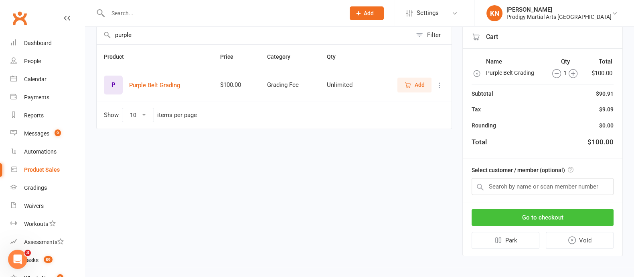
click at [510, 216] on button "Go to checkout" at bounding box center [543, 217] width 142 height 17
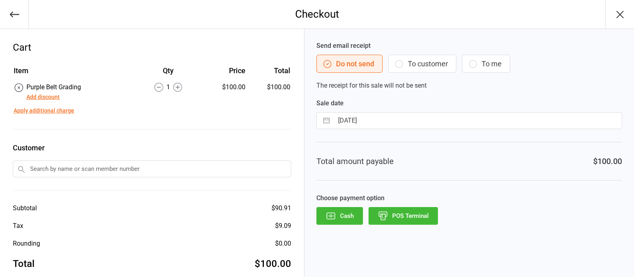
click at [67, 169] on input "text" at bounding box center [152, 168] width 279 height 17
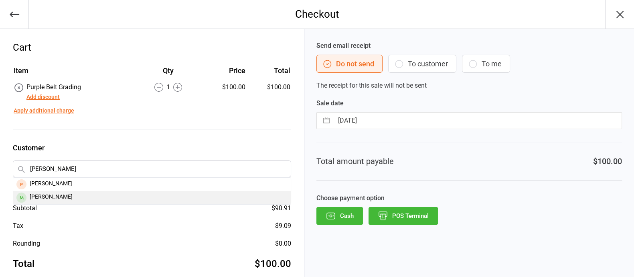
type input "corbin"
click at [74, 197] on div "[PERSON_NAME]" at bounding box center [152, 197] width 278 height 13
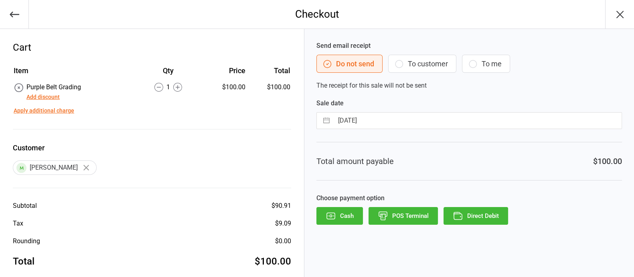
click at [474, 216] on button "Direct Debit" at bounding box center [476, 216] width 65 height 18
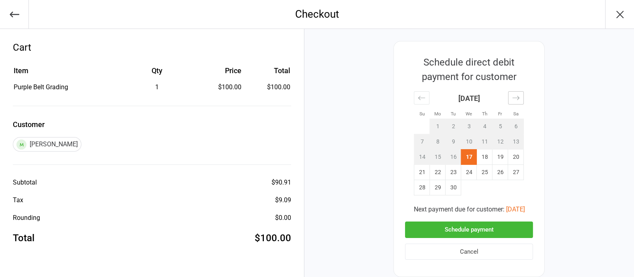
click at [510, 98] on div "Move forward to switch to the next month." at bounding box center [516, 97] width 16 height 13
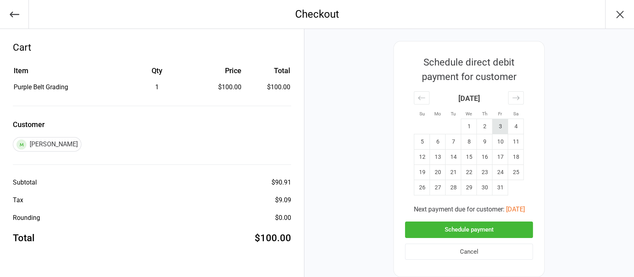
click at [500, 125] on td "3" at bounding box center [501, 126] width 16 height 15
click at [480, 232] on button "Schedule payment" at bounding box center [469, 229] width 128 height 16
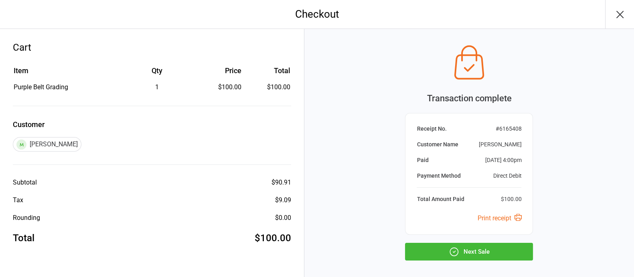
click at [484, 251] on button "Next Sale" at bounding box center [469, 251] width 128 height 18
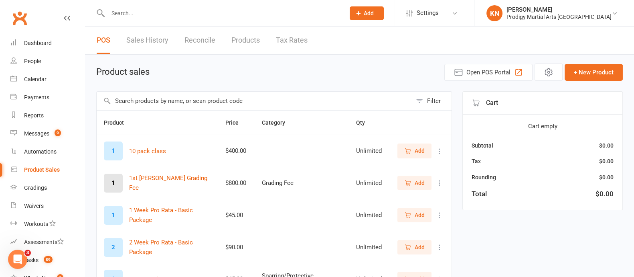
click at [142, 11] on input "text" at bounding box center [223, 13] width 234 height 11
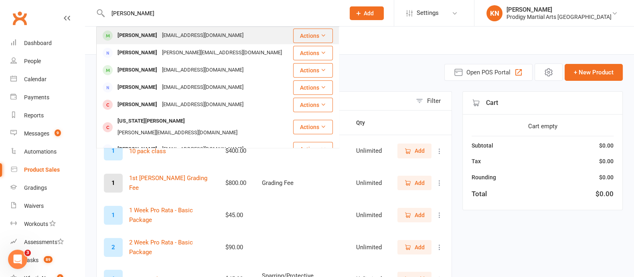
type input "[PERSON_NAME]"
click at [165, 36] on div "ciftciali32@gmail.com" at bounding box center [203, 36] width 86 height 12
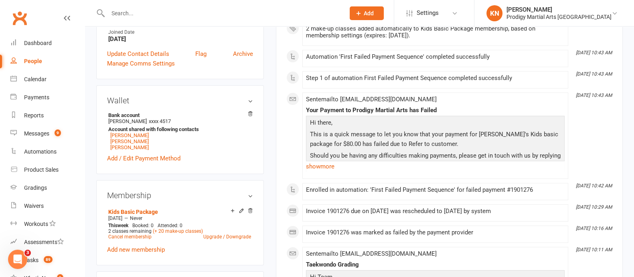
scroll to position [213, 0]
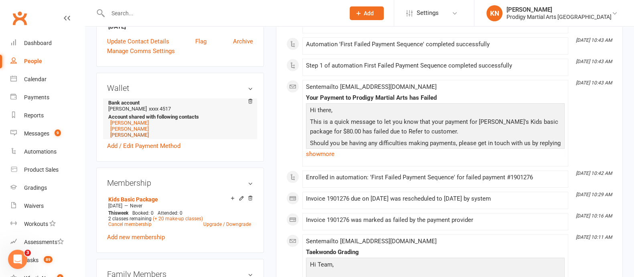
click at [146, 138] on link "Corban Ciftci-Ellis" at bounding box center [129, 135] width 39 height 6
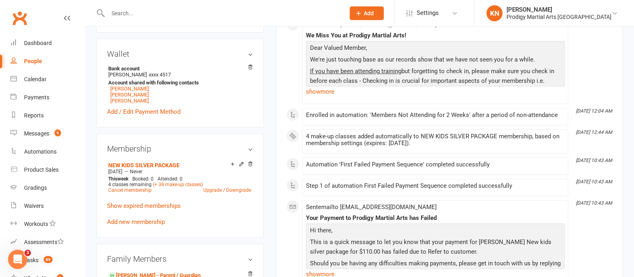
scroll to position [248, 0]
click at [164, 116] on link "Add / Edit Payment Method" at bounding box center [143, 111] width 73 height 10
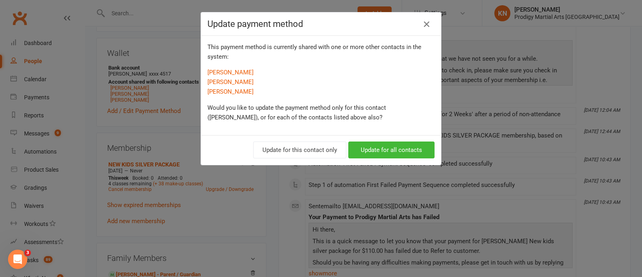
click at [424, 19] on icon "button" at bounding box center [427, 24] width 10 height 10
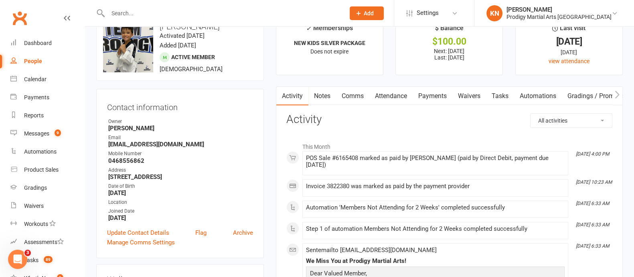
scroll to position [0, 0]
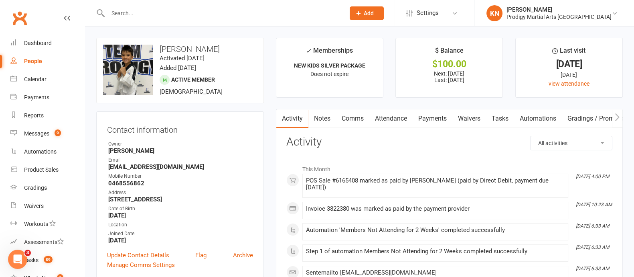
click at [155, 14] on input "text" at bounding box center [223, 13] width 234 height 11
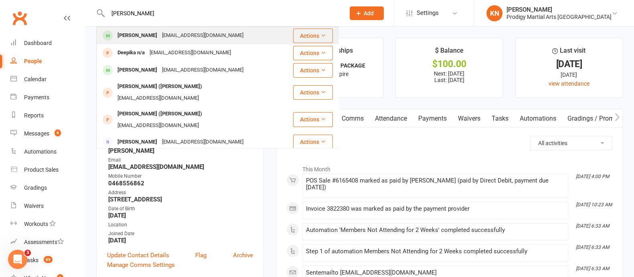
type input "yashika aror"
click at [161, 32] on div "amit076@gmail.com" at bounding box center [203, 36] width 86 height 12
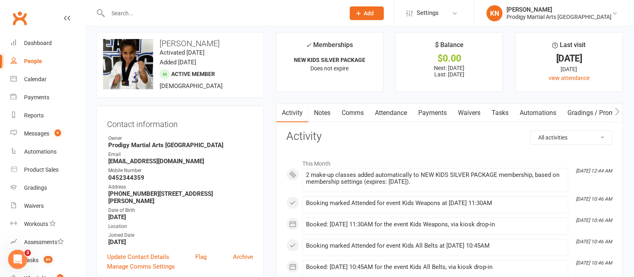
scroll to position [7, 0]
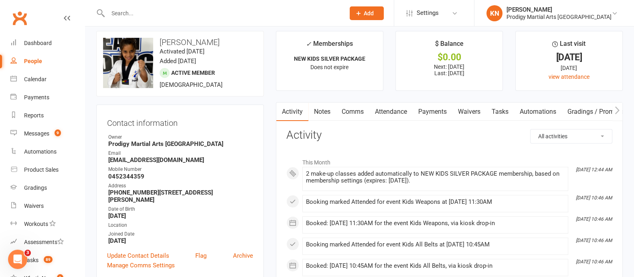
click at [387, 112] on link "Attendance" at bounding box center [391, 111] width 43 height 18
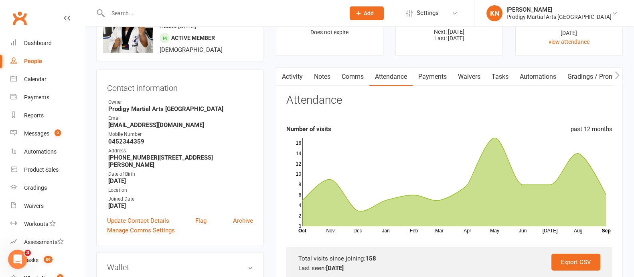
scroll to position [24, 0]
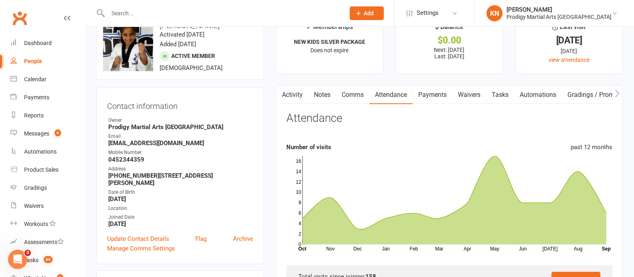
click at [430, 98] on link "Payments" at bounding box center [433, 94] width 40 height 18
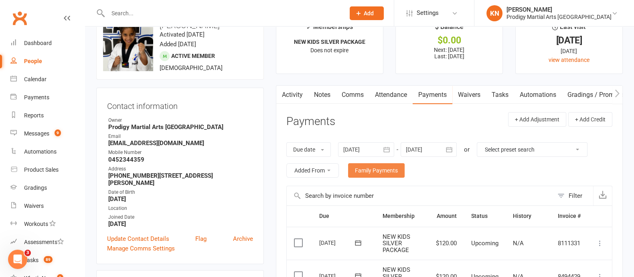
click at [397, 171] on link "Family Payments" at bounding box center [376, 170] width 57 height 14
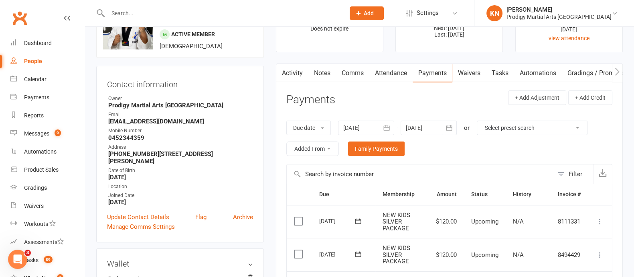
scroll to position [8, 0]
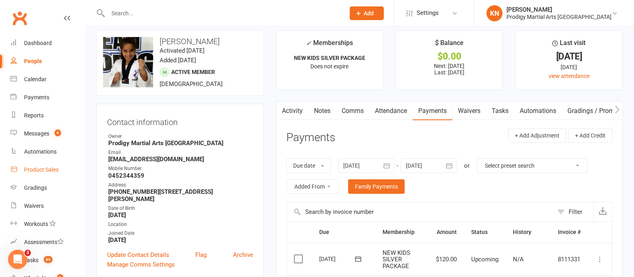
click at [42, 167] on div "Product Sales" at bounding box center [41, 169] width 35 height 6
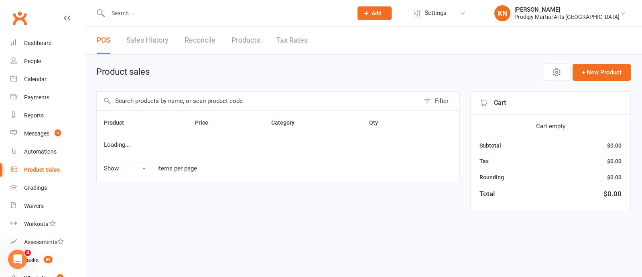
select select "10"
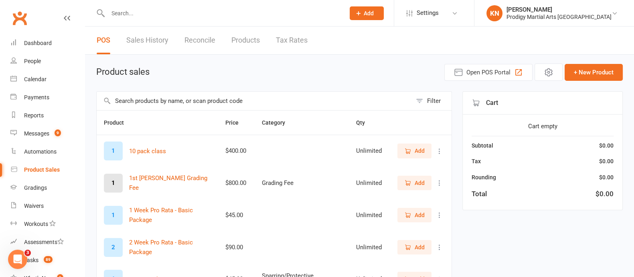
click at [211, 101] on input "text" at bounding box center [254, 100] width 315 height 18
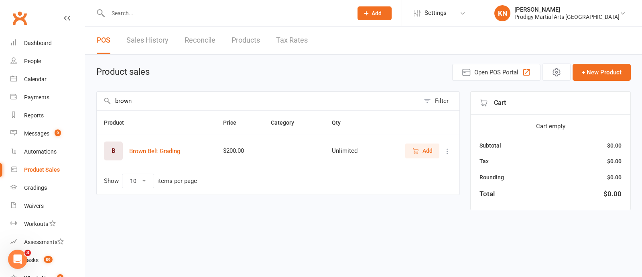
type input "brown"
click at [426, 148] on span "Add" at bounding box center [428, 150] width 10 height 9
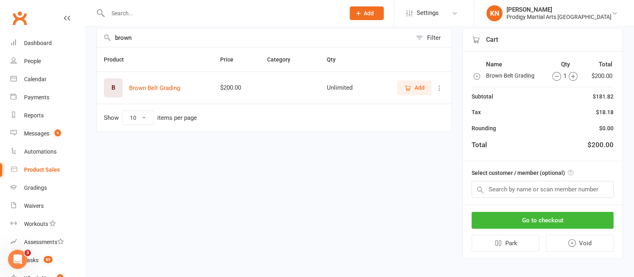
scroll to position [66, 0]
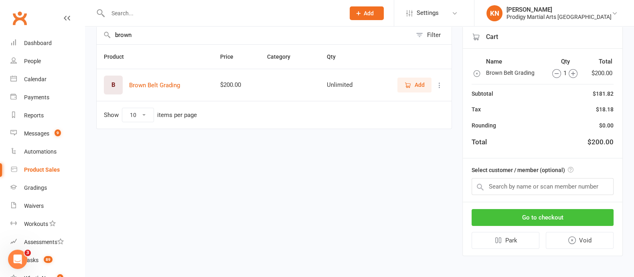
click at [532, 209] on button "Go to checkout" at bounding box center [543, 217] width 142 height 17
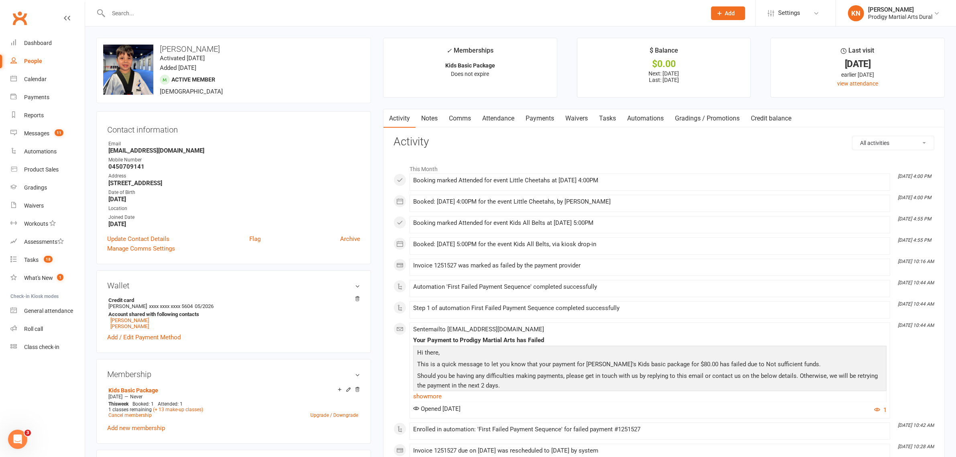
drag, startPoint x: 539, startPoint y: 113, endPoint x: 538, endPoint y: 129, distance: 16.1
click at [540, 113] on link "Payments" at bounding box center [540, 118] width 40 height 18
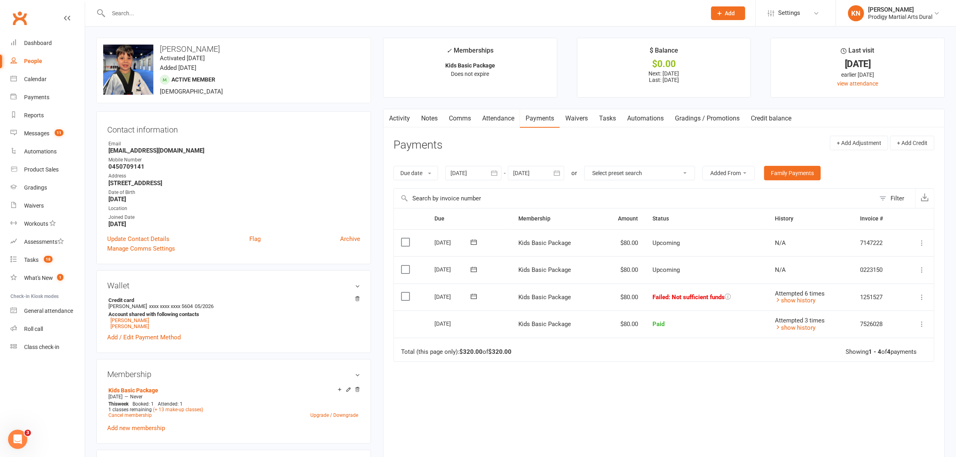
click at [181, 16] on input "text" at bounding box center [403, 13] width 594 height 11
type input "humzah"
click at [151, 31] on div "[EMAIL_ADDRESS][DOMAIN_NAME]" at bounding box center [193, 36] width 86 height 12
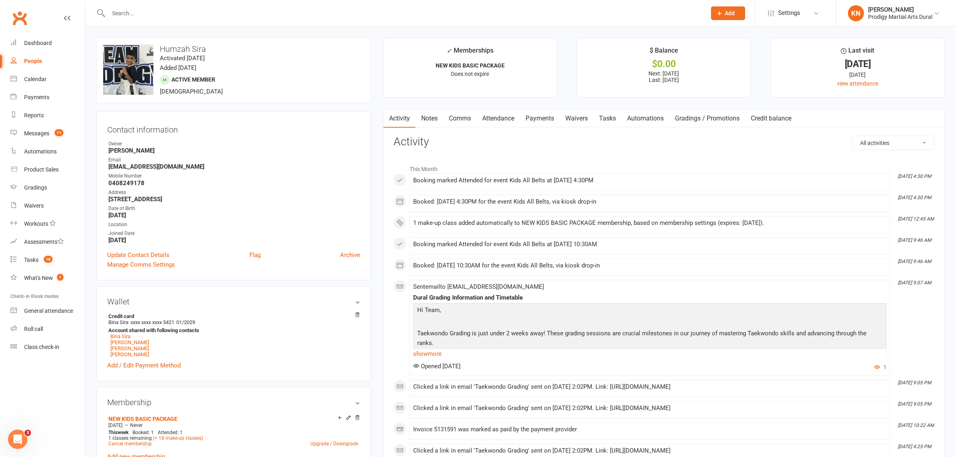
click at [699, 115] on link "Gradings / Promotions" at bounding box center [707, 118] width 76 height 18
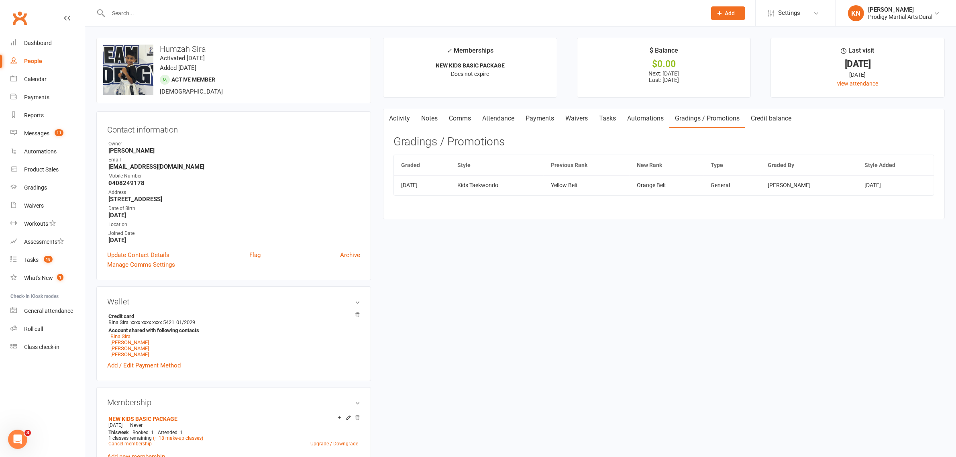
click at [246, 18] on input "text" at bounding box center [403, 13] width 594 height 11
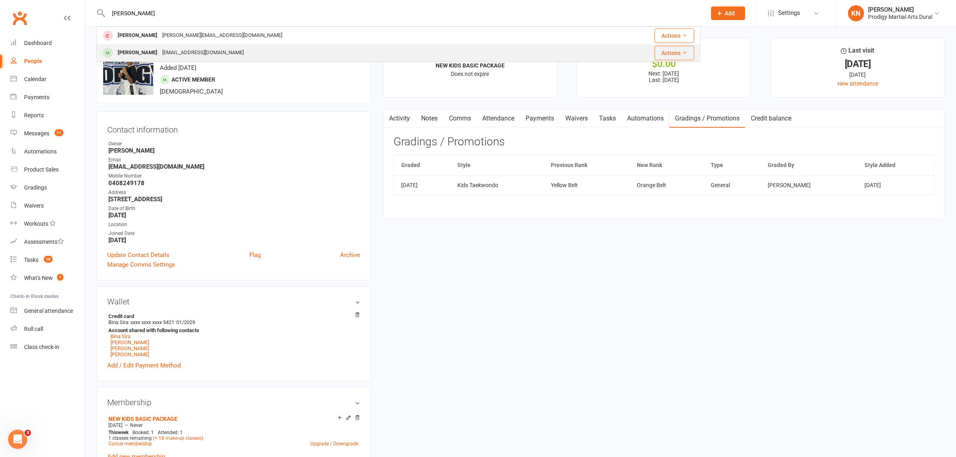
type input "[PERSON_NAME]"
click at [267, 49] on div "[PERSON_NAME] [EMAIL_ADDRESS][DOMAIN_NAME]" at bounding box center [339, 53] width 485 height 16
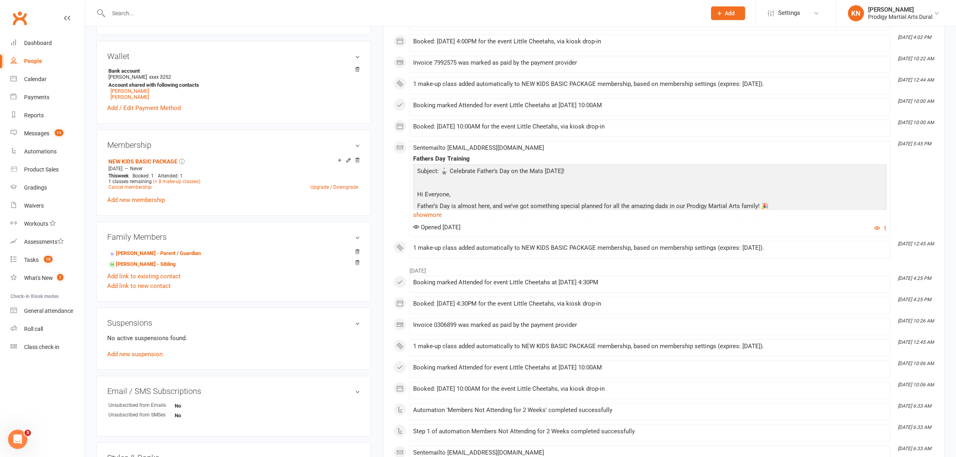
scroll to position [251, 0]
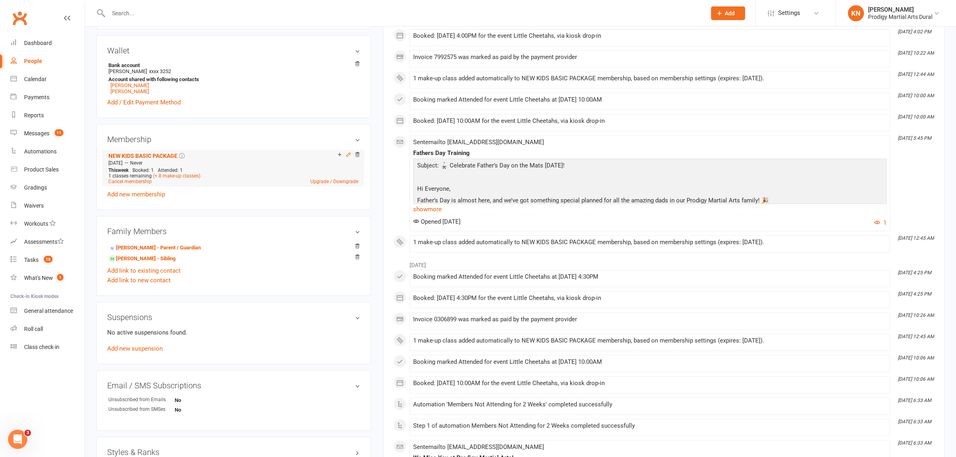
click at [346, 156] on icon at bounding box center [349, 155] width 6 height 6
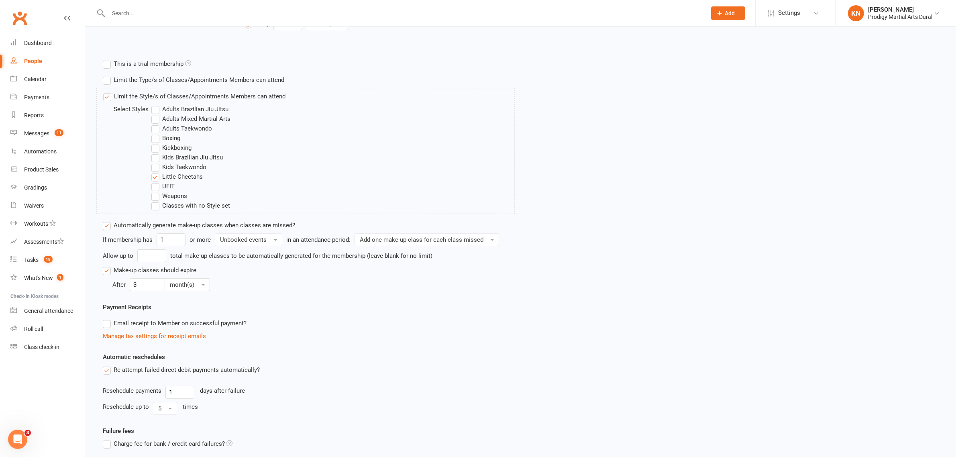
scroll to position [301, 0]
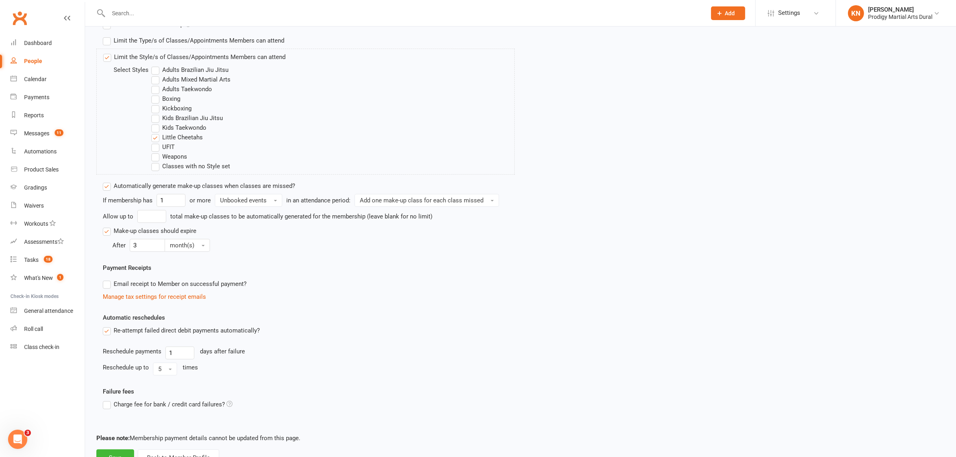
click at [157, 136] on label "Little Cheetahs" at bounding box center [176, 137] width 51 height 10
click at [157, 132] on input "Little Cheetahs" at bounding box center [153, 132] width 5 height 0
click at [157, 127] on label "Kids Taekwondo" at bounding box center [178, 128] width 55 height 10
click at [157, 123] on input "Kids Taekwondo" at bounding box center [153, 123] width 5 height 0
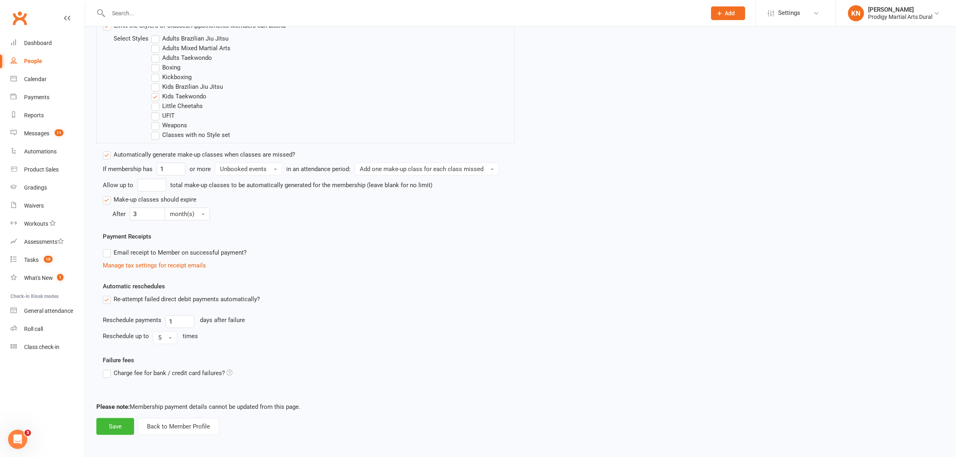
scroll to position [333, 0]
click at [123, 423] on button "Save" at bounding box center [115, 425] width 38 height 17
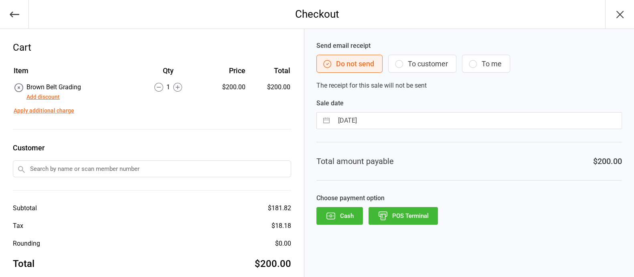
click at [122, 165] on input "text" at bounding box center [152, 168] width 279 height 17
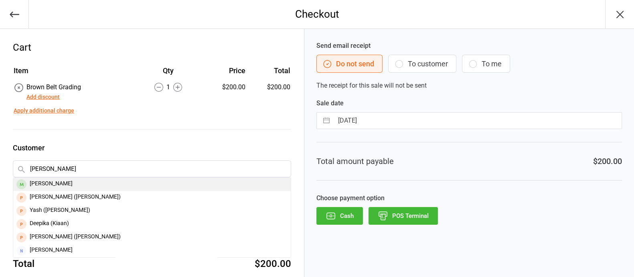
type input "[PERSON_NAME]"
click at [56, 185] on div "[PERSON_NAME]" at bounding box center [152, 183] width 278 height 13
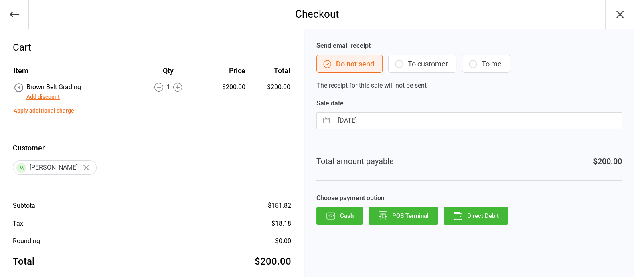
click at [482, 218] on button "Direct Debit" at bounding box center [476, 216] width 65 height 18
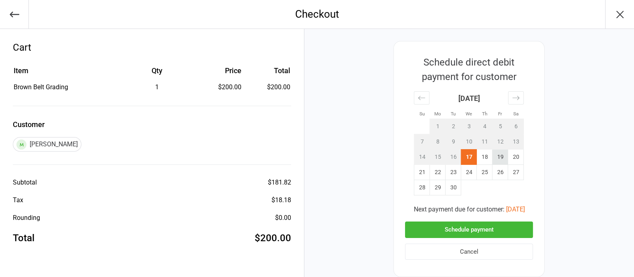
click at [500, 159] on td "19" at bounding box center [501, 156] width 16 height 15
click at [496, 230] on button "Schedule payment" at bounding box center [469, 229] width 128 height 16
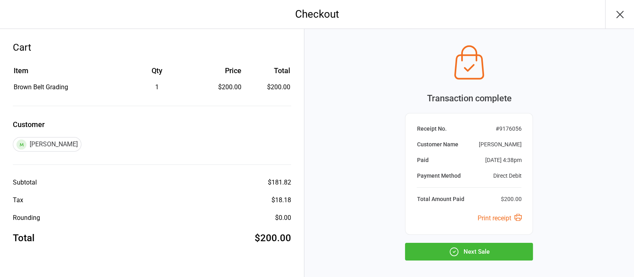
click at [492, 247] on button "Next Sale" at bounding box center [469, 251] width 128 height 18
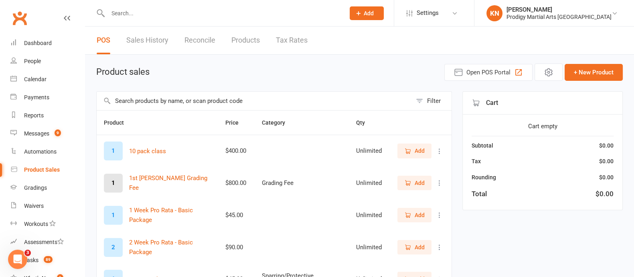
click at [179, 11] on input "text" at bounding box center [223, 13] width 234 height 11
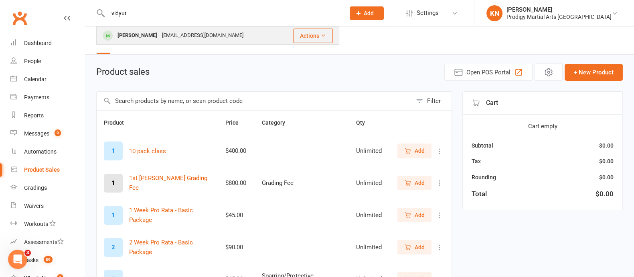
type input "vidyut"
click at [167, 35] on div "sydneyshilpa@gmail.com" at bounding box center [203, 36] width 86 height 12
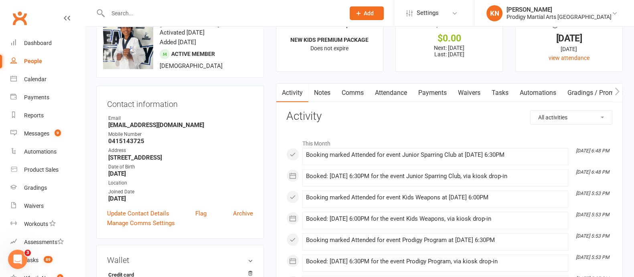
scroll to position [26, 0]
click at [232, 13] on input "text" at bounding box center [223, 13] width 234 height 11
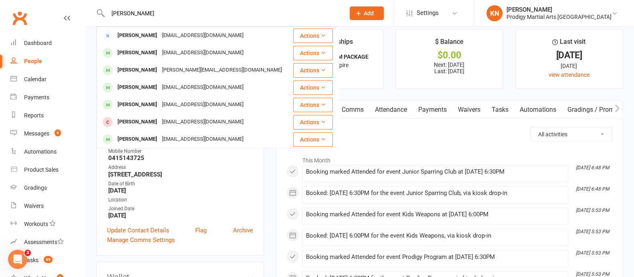
scroll to position [0, 0]
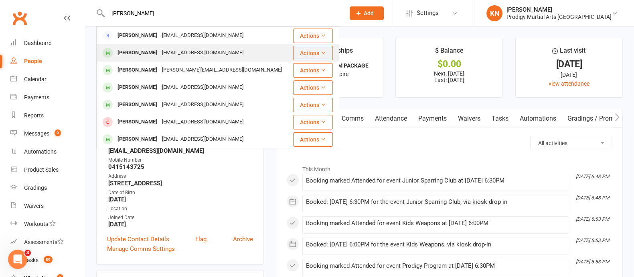
type input "leona"
click at [229, 53] on div "monicadelgadormz@gmail.com" at bounding box center [203, 53] width 86 height 12
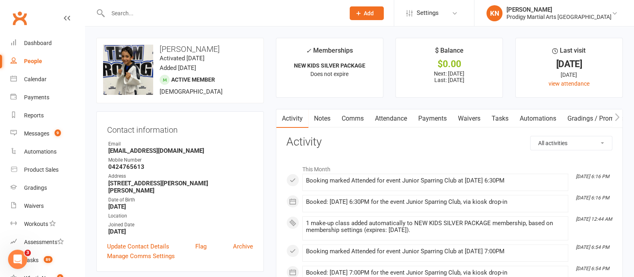
click at [128, 17] on input "text" at bounding box center [223, 13] width 234 height 11
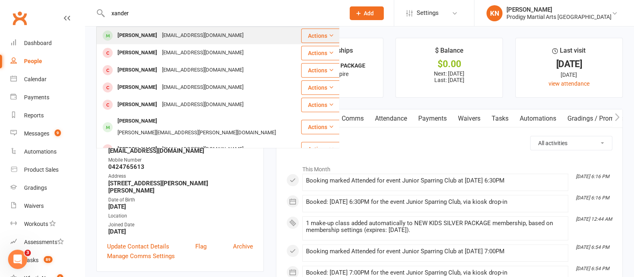
type input "xander"
click at [138, 39] on div "Xander Matutina" at bounding box center [137, 36] width 45 height 12
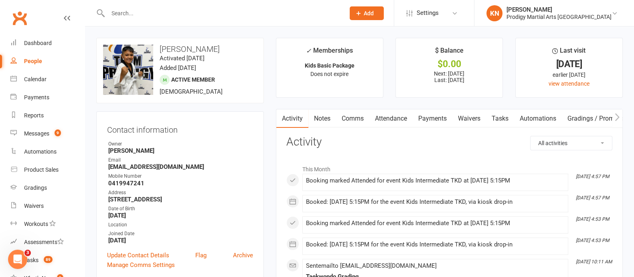
click at [169, 13] on input "text" at bounding box center [223, 13] width 234 height 11
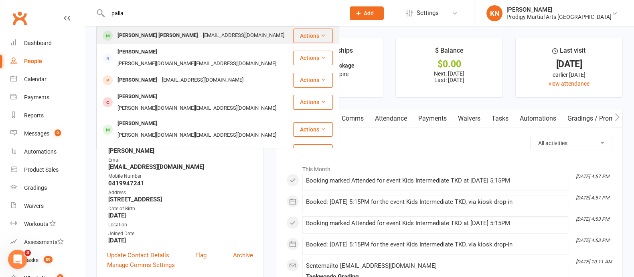
type input "palla"
click at [201, 39] on div "ghantes7@gmail.com" at bounding box center [244, 36] width 86 height 12
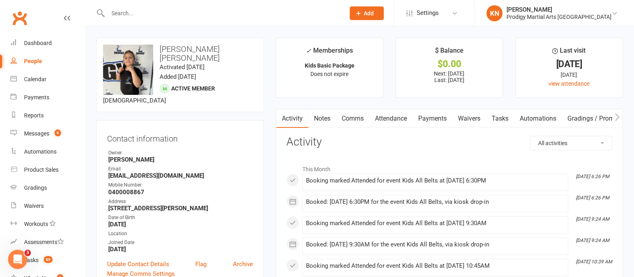
drag, startPoint x: 204, startPoint y: 245, endPoint x: 215, endPoint y: 221, distance: 26.2
click at [205, 239] on div "Contact information Owner Sophie Russell Email ghantes7@gmail.com Mobile Number…" at bounding box center [180, 204] width 168 height 169
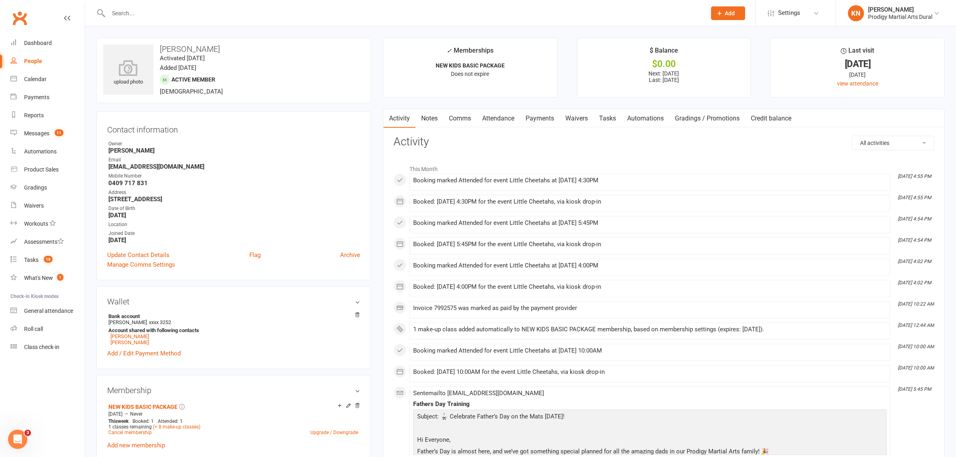
click at [174, 8] on input "text" at bounding box center [403, 13] width 594 height 11
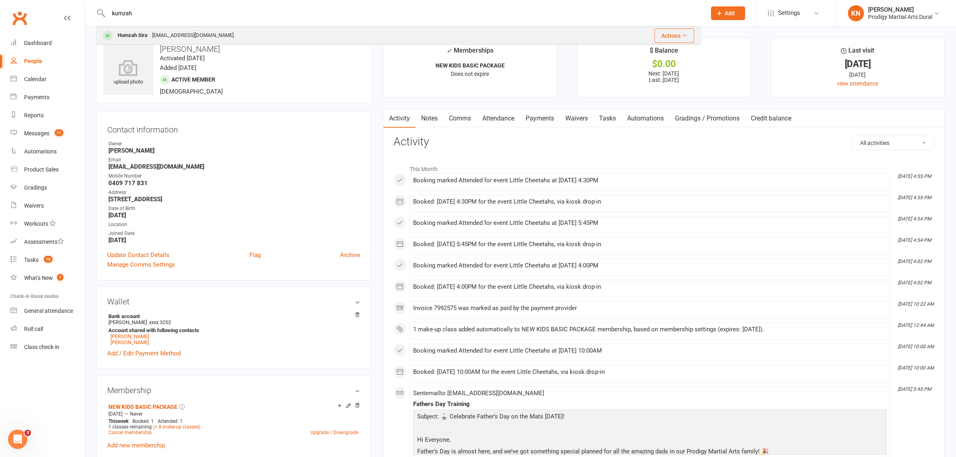
type input "kumzah"
click at [146, 28] on div "Humzah Sira [EMAIL_ADDRESS][DOMAIN_NAME]" at bounding box center [324, 35] width 455 height 16
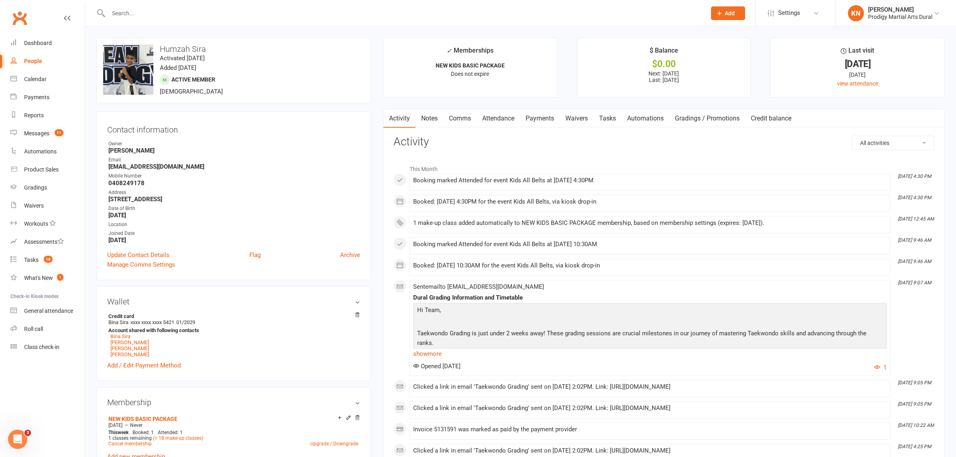
click at [142, 167] on strong "[EMAIL_ADDRESS][DOMAIN_NAME]" at bounding box center [234, 166] width 252 height 7
copy render-form-field "[EMAIL_ADDRESS][DOMAIN_NAME]"
click at [897, 21] on li "KN [PERSON_NAME] Prodigy Martial Arts Dural Signed in as: Prodigy Martial Arts …" at bounding box center [895, 13] width 120 height 26
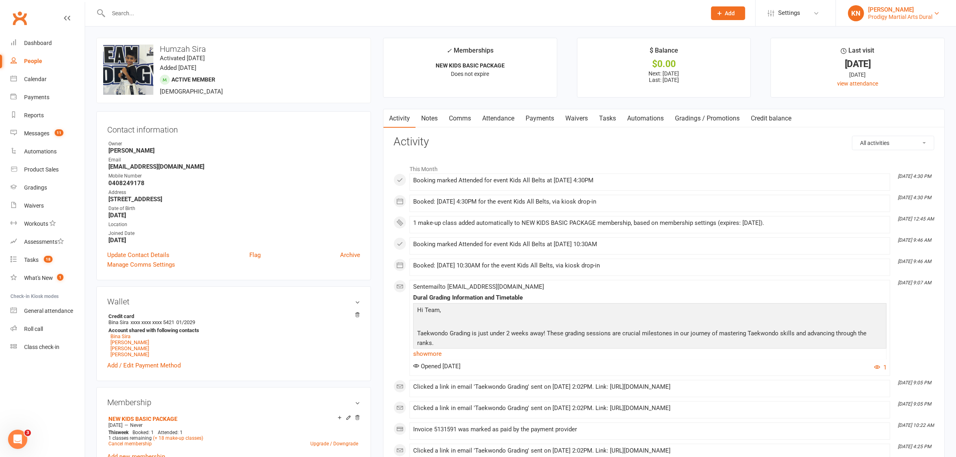
click at [889, 11] on div "[PERSON_NAME]" at bounding box center [900, 9] width 64 height 7
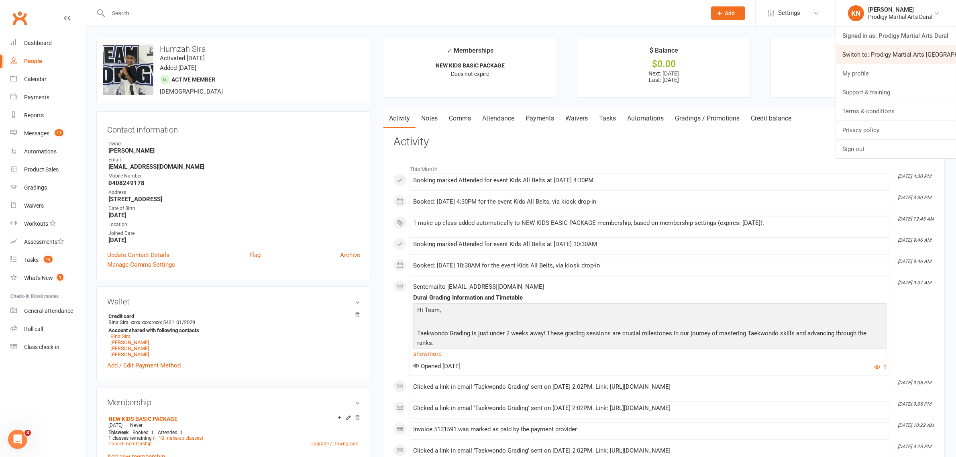
click at [887, 53] on link "Switch to: Prodigy Martial Arts [GEOGRAPHIC_DATA]" at bounding box center [896, 54] width 120 height 18
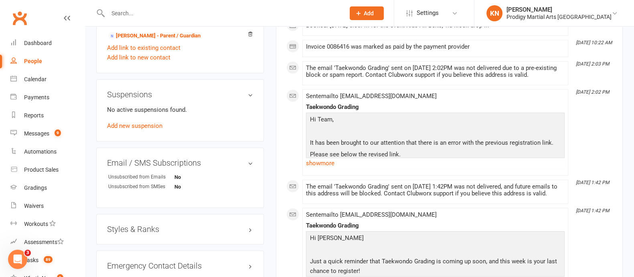
scroll to position [552, 0]
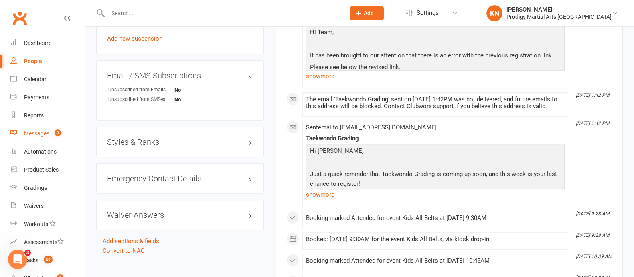
click at [28, 136] on div "Messages" at bounding box center [36, 133] width 25 height 6
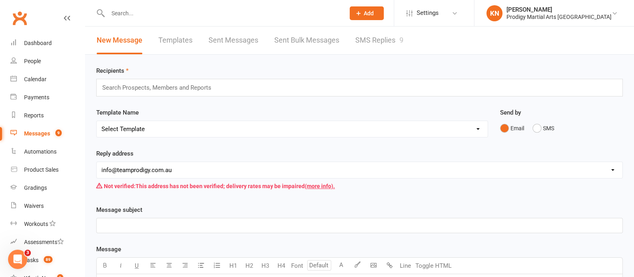
click at [179, 41] on link "Templates" at bounding box center [176, 40] width 34 height 28
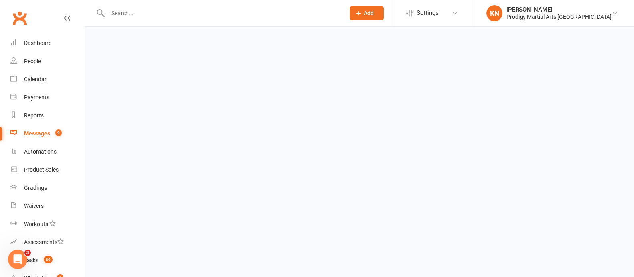
select select "grid"
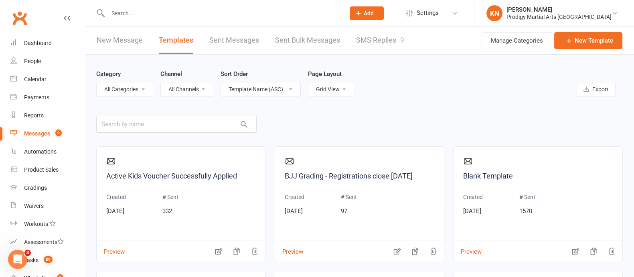
click at [220, 43] on link "Sent Messages" at bounding box center [234, 40] width 50 height 28
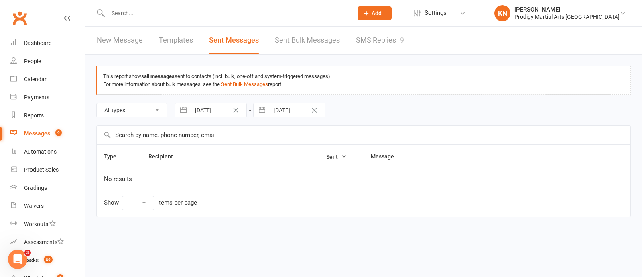
select select "100"
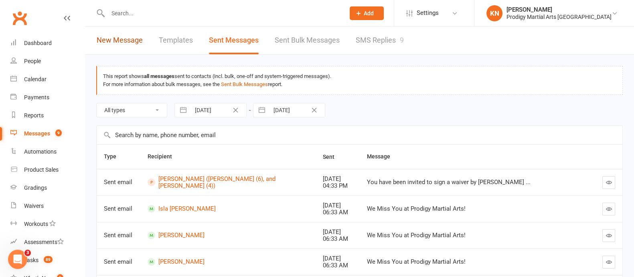
click at [125, 44] on link "New Message" at bounding box center [120, 40] width 46 height 28
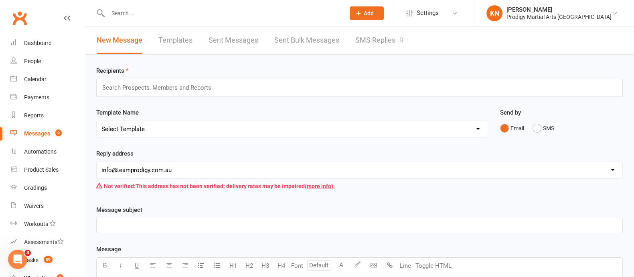
click at [141, 91] on input "text" at bounding box center [161, 87] width 118 height 10
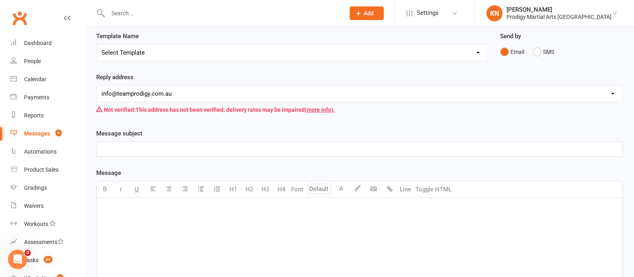
scroll to position [98, 0]
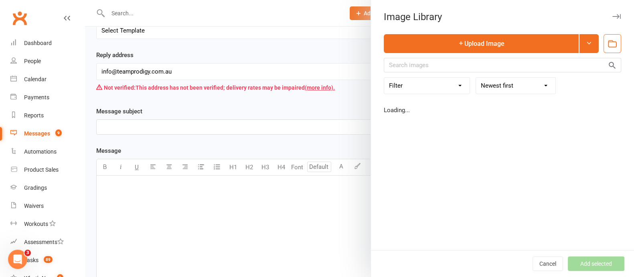
click at [375, 163] on body "Prospect Member Non-attending contact Class / event Appointment Grading event T…" at bounding box center [317, 160] width 634 height 513
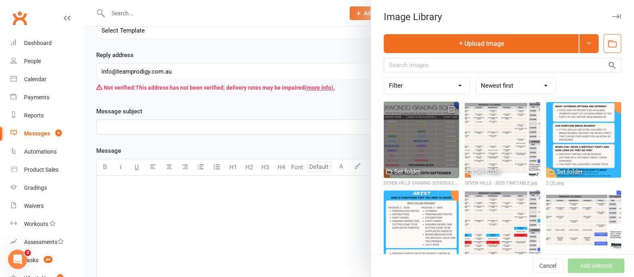
click at [400, 127] on div at bounding box center [421, 139] width 75 height 75
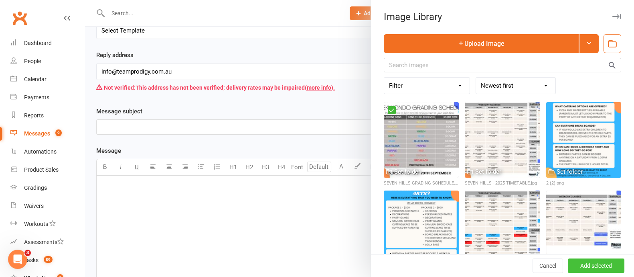
click at [588, 266] on button "Add selected" at bounding box center [596, 265] width 57 height 14
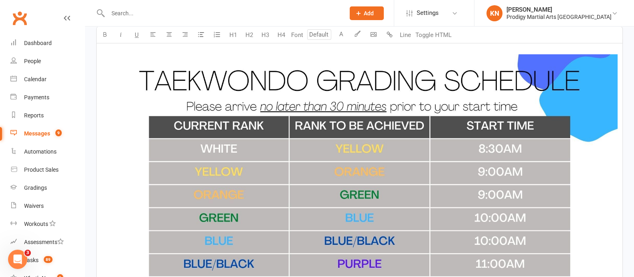
scroll to position [122, 0]
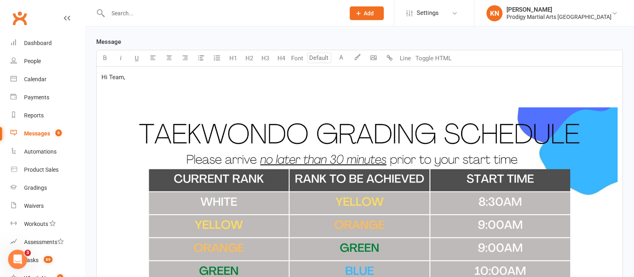
scroll to position [198, 0]
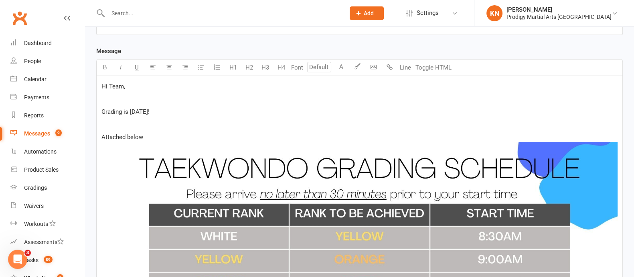
click at [171, 111] on p "Grading is [DATE]!" at bounding box center [360, 112] width 516 height 10
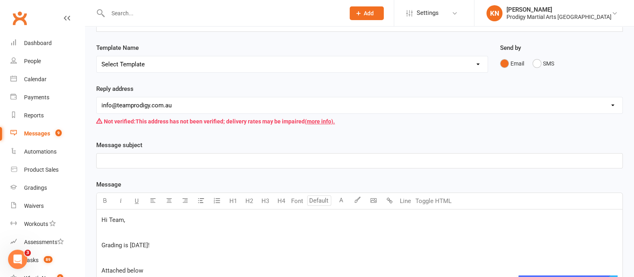
scroll to position [162, 0]
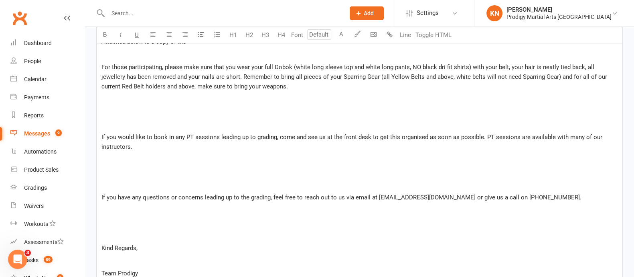
scroll to position [292, 0]
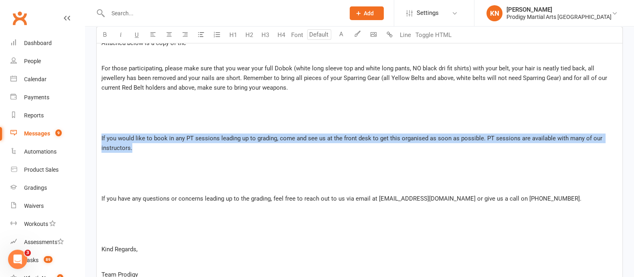
drag, startPoint x: 173, startPoint y: 142, endPoint x: 98, endPoint y: 136, distance: 74.5
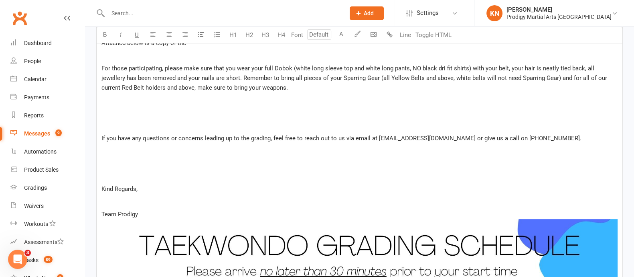
click at [143, 127] on p "﻿" at bounding box center [360, 125] width 516 height 10
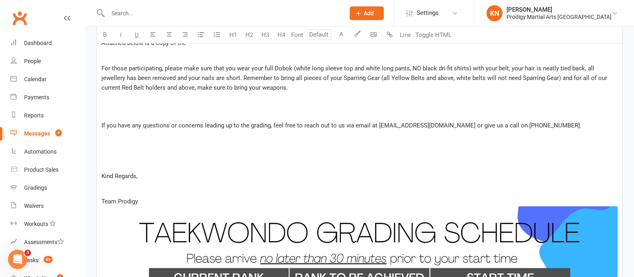
click at [146, 159] on p "﻿" at bounding box center [360, 164] width 516 height 10
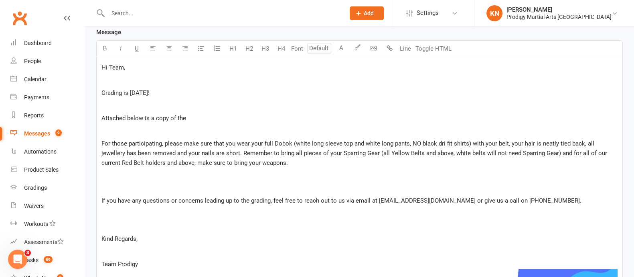
scroll to position [217, 0]
click at [199, 113] on p "Attached below is a copy of the" at bounding box center [360, 118] width 516 height 10
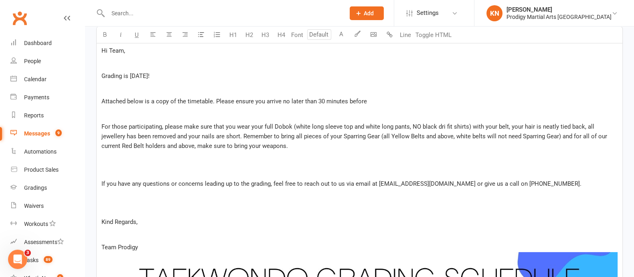
scroll to position [233, 0]
click at [244, 104] on span "Attached below is a copy of the timetable. Please ensure you arrive no later th…" at bounding box center [284, 101] width 364 height 7
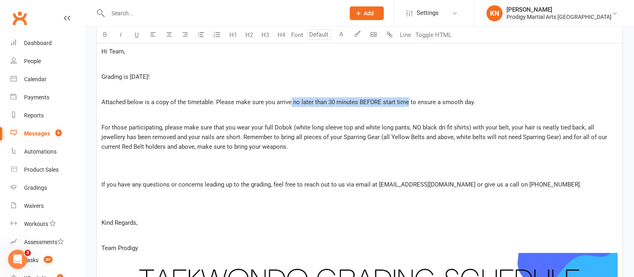
drag, startPoint x: 290, startPoint y: 101, endPoint x: 407, endPoint y: 98, distance: 116.4
click at [407, 98] on span "Attached below is a copy of the timetable. Please make sure you arrive no later…" at bounding box center [289, 101] width 374 height 7
drag, startPoint x: 291, startPoint y: 102, endPoint x: 405, endPoint y: 100, distance: 114.4
click at [405, 100] on span "no later than 30 minutes BEFORE start time" at bounding box center [350, 101] width 116 height 7
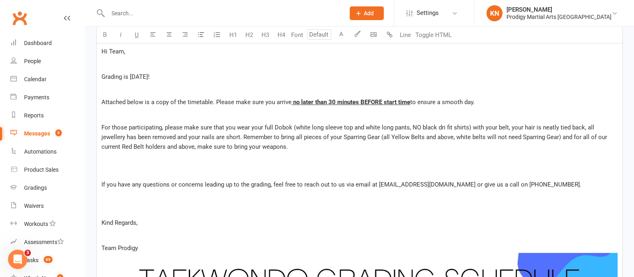
drag, startPoint x: 466, startPoint y: 98, endPoint x: 470, endPoint y: 102, distance: 5.4
click at [465, 98] on span "to ensure a smooth day." at bounding box center [443, 101] width 65 height 7
drag, startPoint x: 469, startPoint y: 124, endPoint x: 407, endPoint y: 127, distance: 61.9
click at [407, 127] on span "For those participating, please make sure that you wear your full Dobok (white …" at bounding box center [356, 137] width 508 height 26
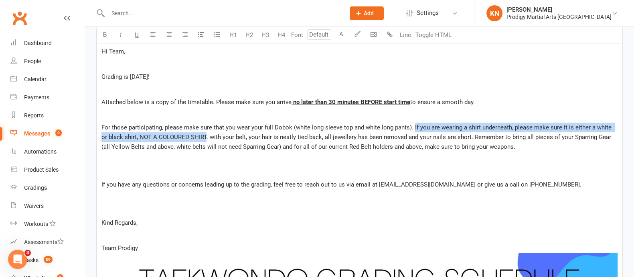
drag, startPoint x: 199, startPoint y: 134, endPoint x: 413, endPoint y: 126, distance: 214.0
click at [413, 126] on span "For those participating, please make sure that you wear your full Dobok (white …" at bounding box center [358, 137] width 512 height 26
copy span "If you are wearing a shirt underneath, please make sure it is either a white or…"
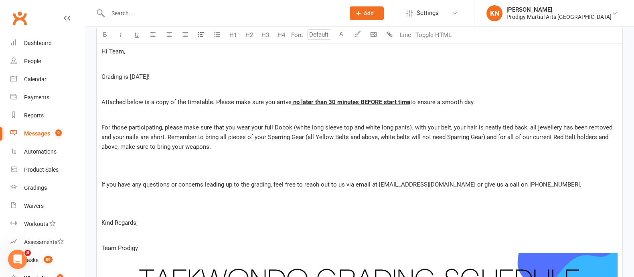
click at [412, 128] on span "For those participating, please make sure that you wear your full Dobok (white …" at bounding box center [358, 137] width 513 height 26
click at [165, 136] on span "For those participating, please make sure that you wear your full Dobok (white …" at bounding box center [357, 137] width 511 height 26
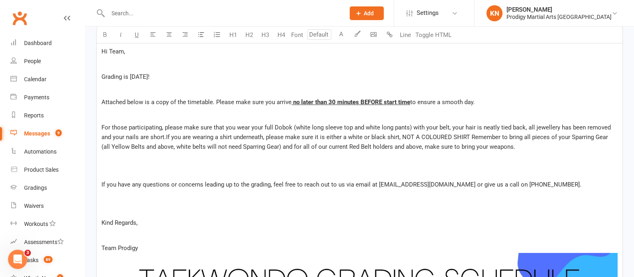
click at [165, 138] on span "For those participating, please make sure that you wear your full Dobok (white …" at bounding box center [357, 137] width 511 height 26
drag, startPoint x: 401, startPoint y: 136, endPoint x: 468, endPoint y: 136, distance: 67.0
click at [468, 136] on span "For those participating, please make sure that you wear your full Dobok (white …" at bounding box center [357, 137] width 511 height 26
click at [470, 138] on span "Remember to bring all pieces of your Sparring Gear (all Yellow Belts and above,…" at bounding box center [361, 141] width 518 height 17
click at [473, 138] on span "Remember to bring all pieces of your Sparring Gear (all Yellow Belts and above,…" at bounding box center [357, 141] width 510 height 17
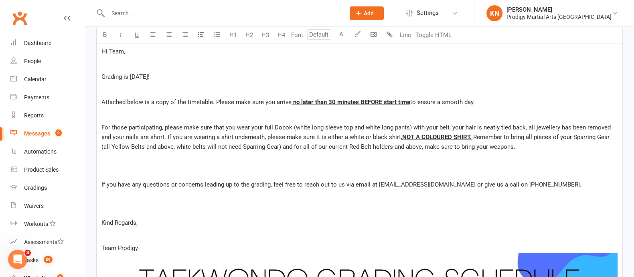
click at [471, 184] on span "If you have any questions or concerns leading up to the grading, feel free to r…" at bounding box center [342, 184] width 480 height 7
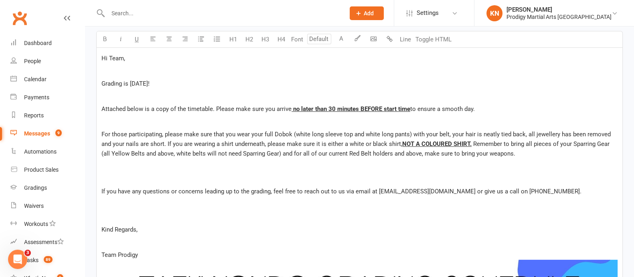
scroll to position [227, 0]
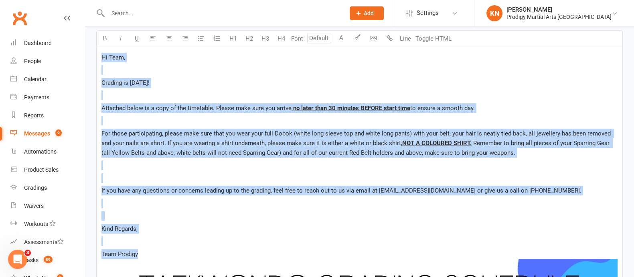
drag, startPoint x: 145, startPoint y: 254, endPoint x: 87, endPoint y: 56, distance: 205.8
copy div "Hi Team, ﻿ Grading is [DATE]! ﻿ Attached below is a copy of the timetable. Plea…"
click at [224, 93] on p "﻿" at bounding box center [360, 95] width 516 height 10
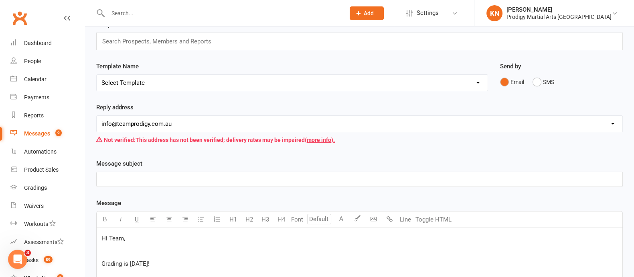
scroll to position [46, 0]
click at [134, 181] on p "﻿" at bounding box center [360, 180] width 516 height 10
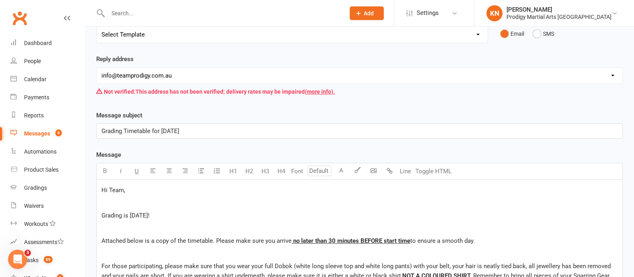
scroll to position [34, 0]
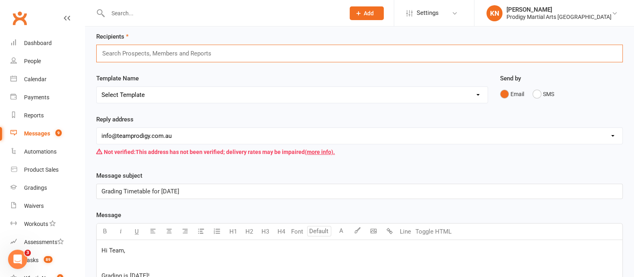
click at [207, 55] on input "text" at bounding box center [161, 53] width 118 height 10
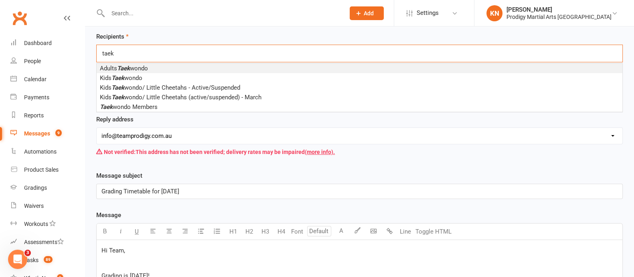
type input "taek"
click at [203, 69] on li "Adults [PERSON_NAME]" at bounding box center [360, 68] width 526 height 10
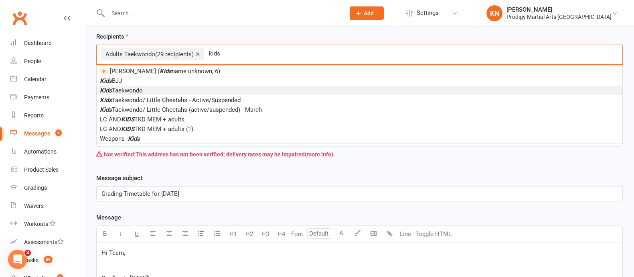
type input "kids"
click at [203, 91] on li "Kids Taekwondo" at bounding box center [360, 90] width 526 height 10
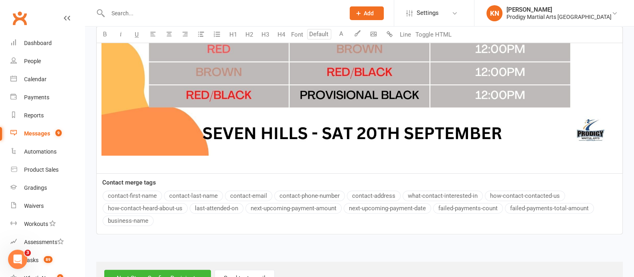
scroll to position [722, 0]
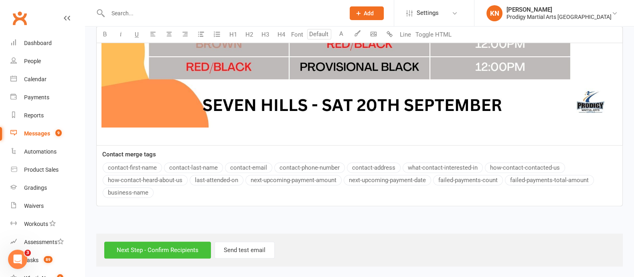
click at [172, 248] on input "Next Step - Confirm Recipients" at bounding box center [157, 249] width 107 height 17
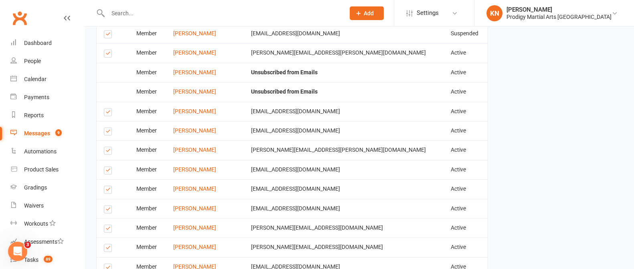
scroll to position [1805, 0]
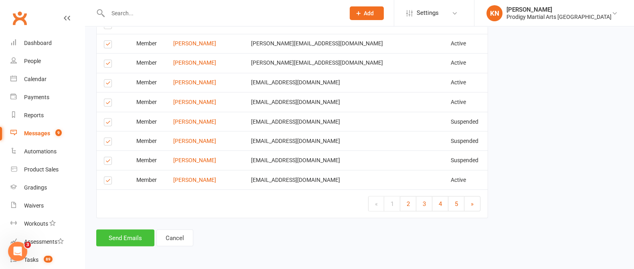
click at [138, 238] on button "Send Emails" at bounding box center [125, 237] width 58 height 17
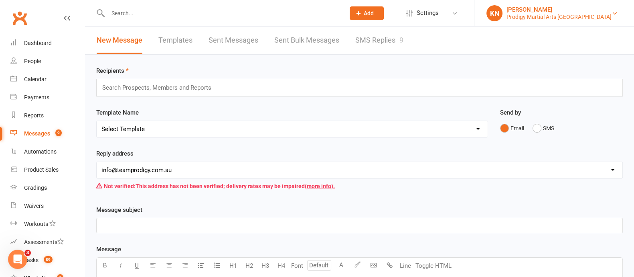
click at [545, 13] on div "Prodigy Martial Arts [GEOGRAPHIC_DATA]" at bounding box center [559, 16] width 105 height 7
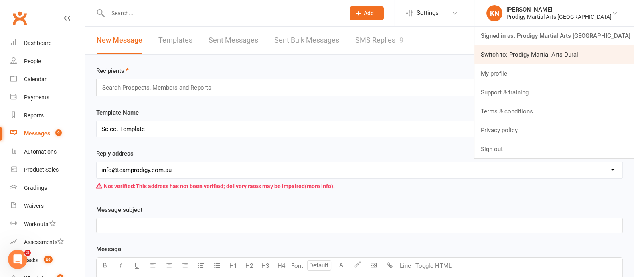
click at [547, 51] on link "Switch to: Prodigy Martial Arts Dural" at bounding box center [555, 54] width 160 height 18
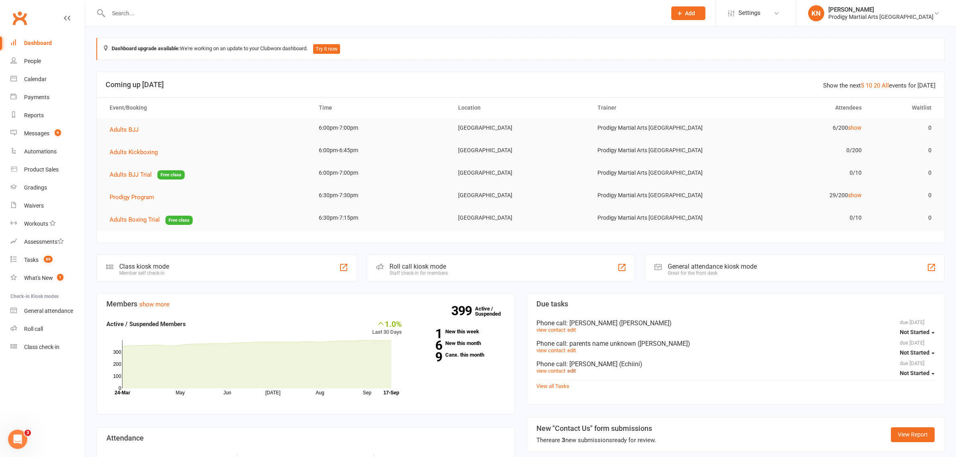
click at [575, 374] on link "edit" at bounding box center [571, 371] width 8 height 6
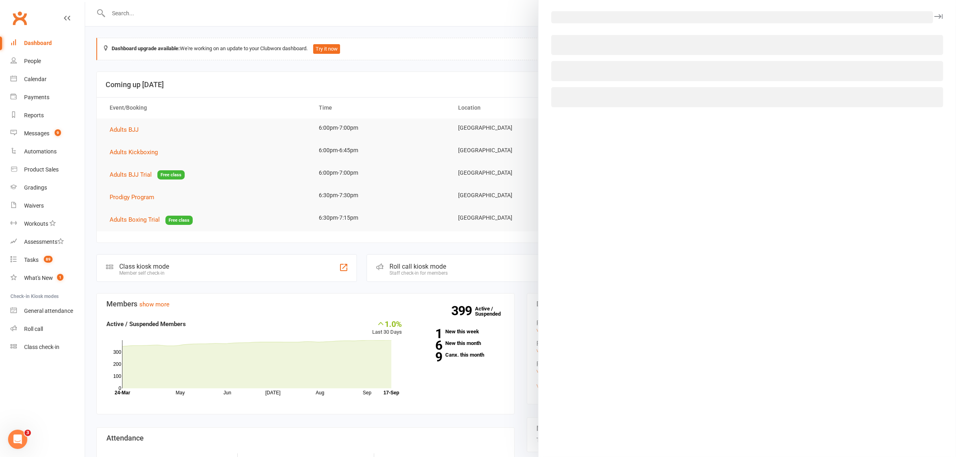
select select "47917"
select select "25719"
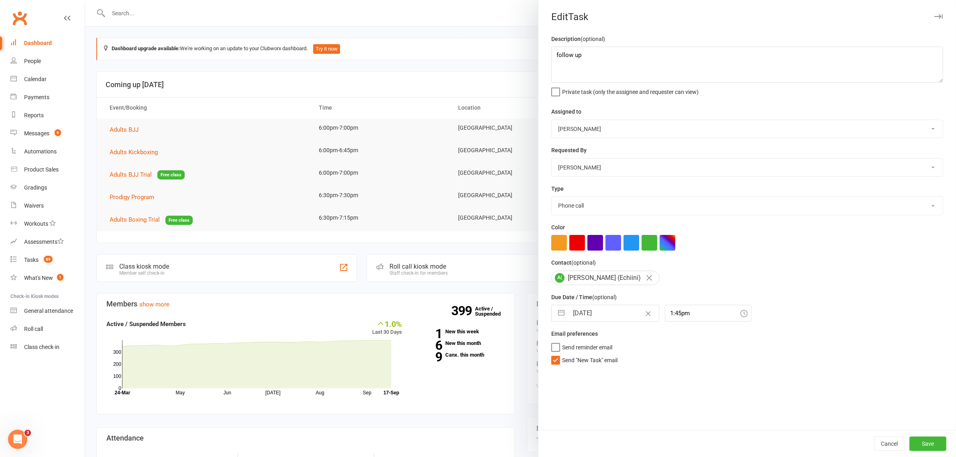
click at [934, 16] on icon "button" at bounding box center [938, 16] width 8 height 5
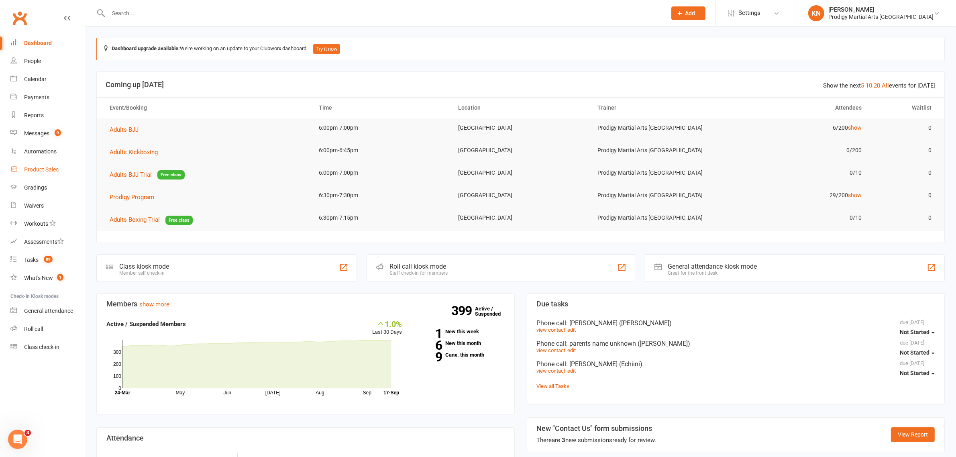
click at [35, 169] on div "Product Sales" at bounding box center [41, 169] width 35 height 6
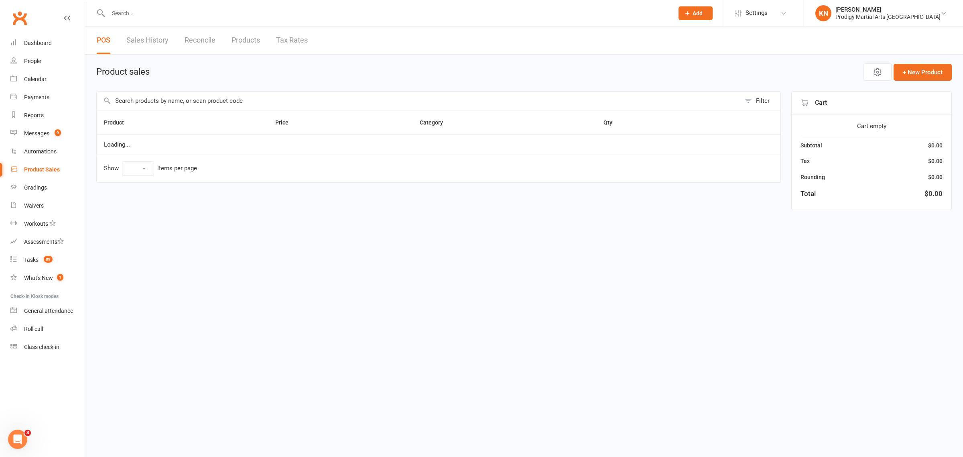
select select "10"
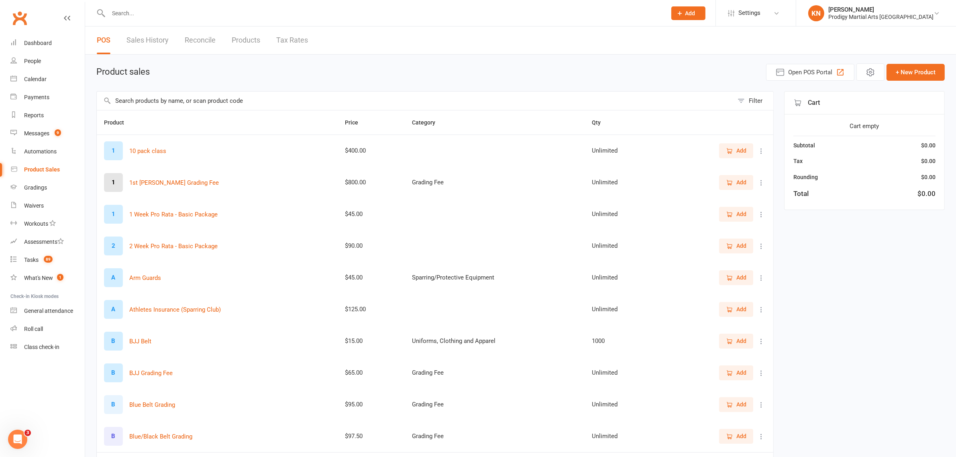
click at [183, 100] on input "text" at bounding box center [415, 100] width 636 height 18
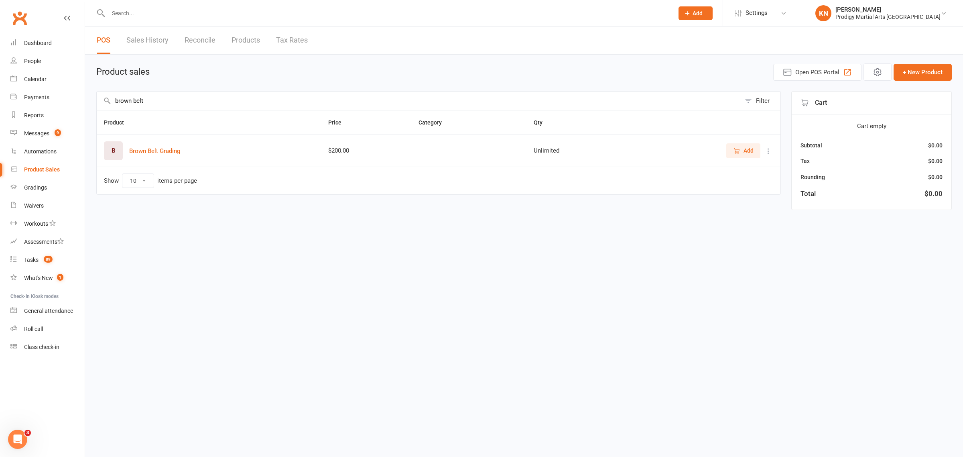
type input "brown belt"
click at [748, 150] on span "Add" at bounding box center [749, 150] width 10 height 9
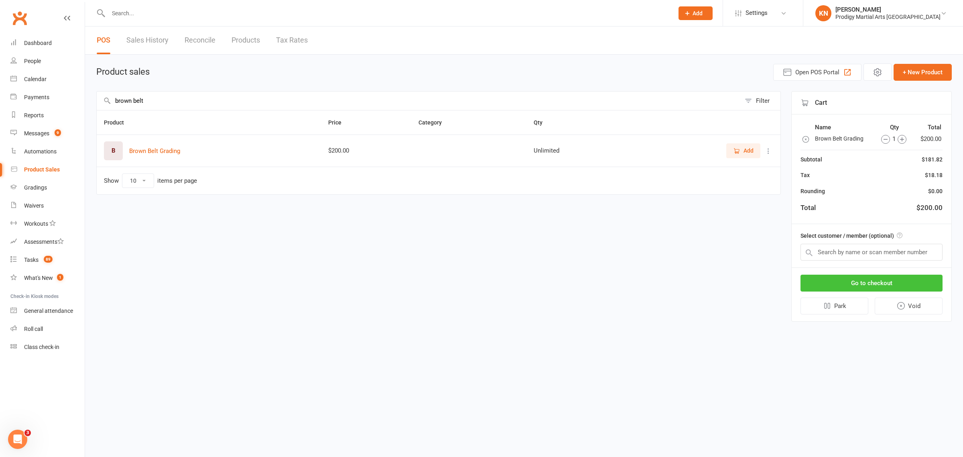
click at [848, 278] on button "Go to checkout" at bounding box center [872, 282] width 142 height 17
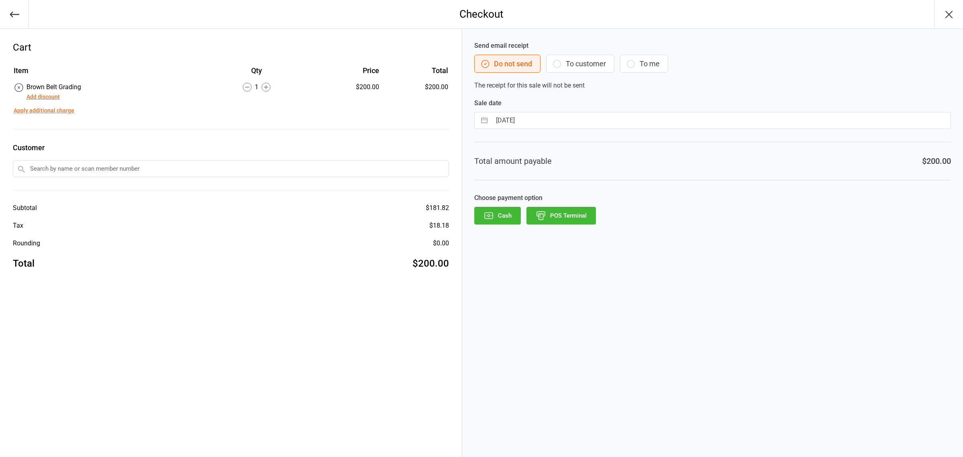
click at [61, 163] on input "text" at bounding box center [231, 168] width 436 height 17
type input "veda"
click at [51, 184] on div "[DEMOGRAPHIC_DATA][PERSON_NAME]" at bounding box center [230, 183] width 435 height 13
click at [657, 219] on button "Direct Debit" at bounding box center [634, 216] width 65 height 18
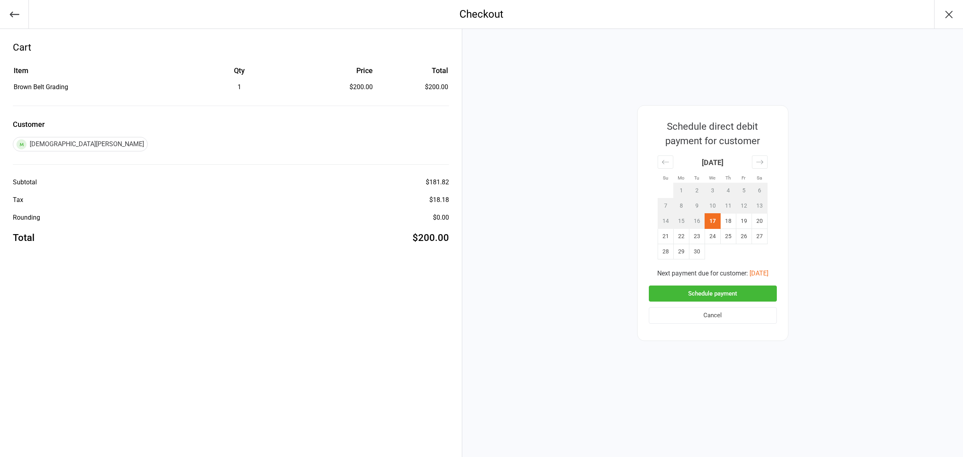
click at [714, 316] on button "Cancel" at bounding box center [713, 315] width 128 height 16
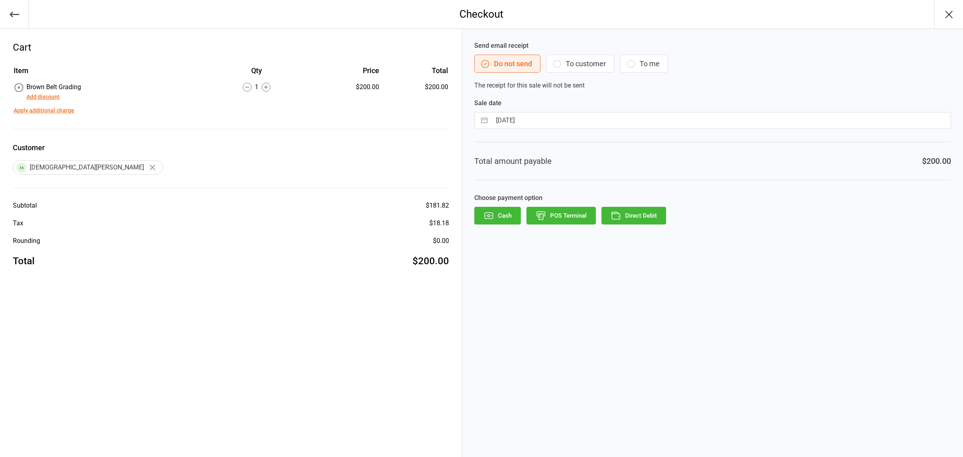
click at [11, 4] on button "button" at bounding box center [14, 14] width 29 height 28
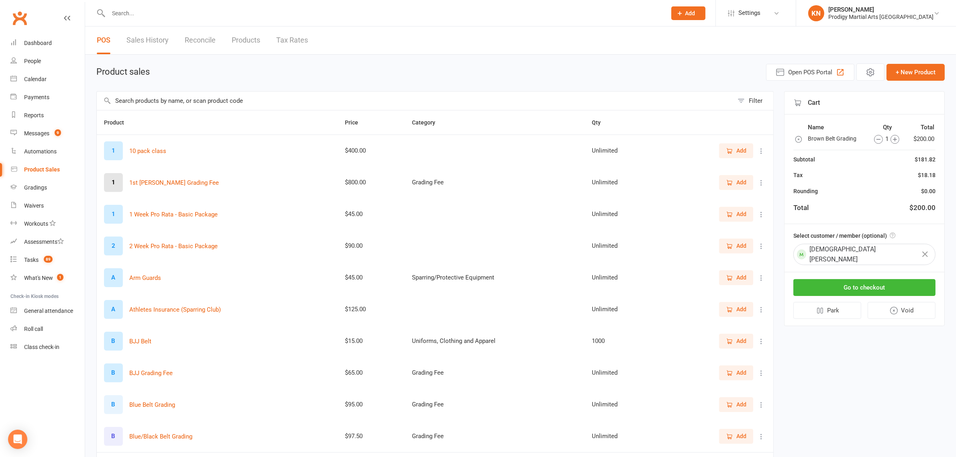
click at [175, 104] on input "text" at bounding box center [415, 100] width 636 height 18
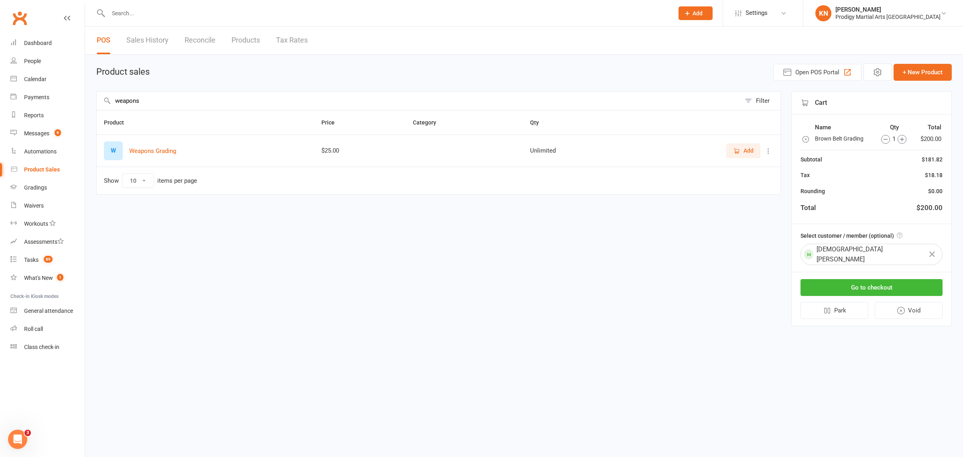
type input "weapons"
click at [744, 148] on span "Add" at bounding box center [749, 150] width 10 height 9
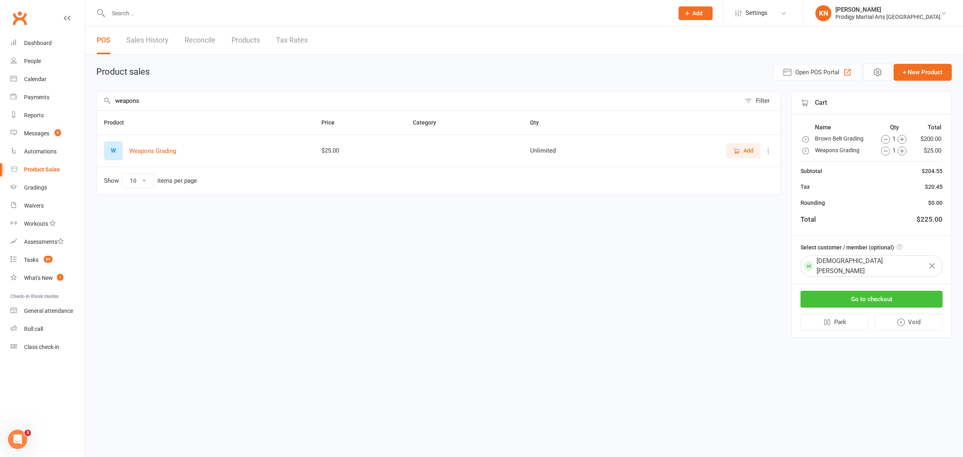
click at [865, 291] on button "Go to checkout" at bounding box center [872, 299] width 142 height 17
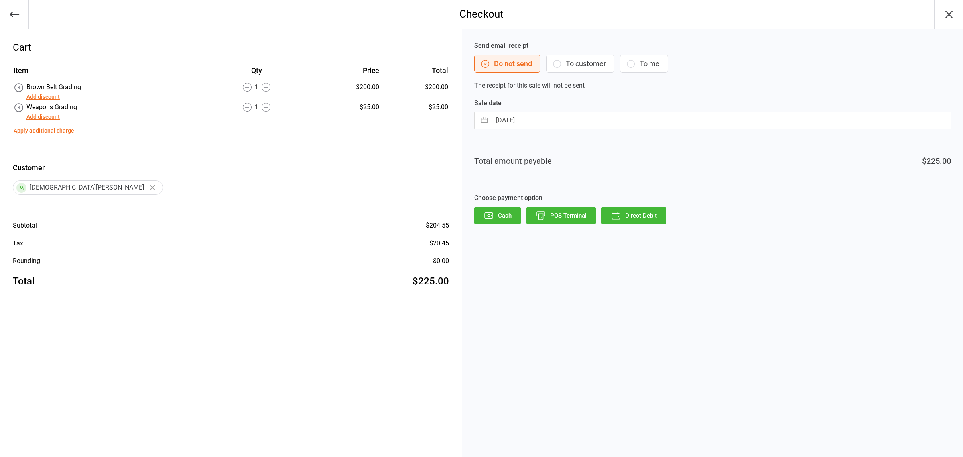
click at [637, 215] on button "Direct Debit" at bounding box center [634, 216] width 65 height 18
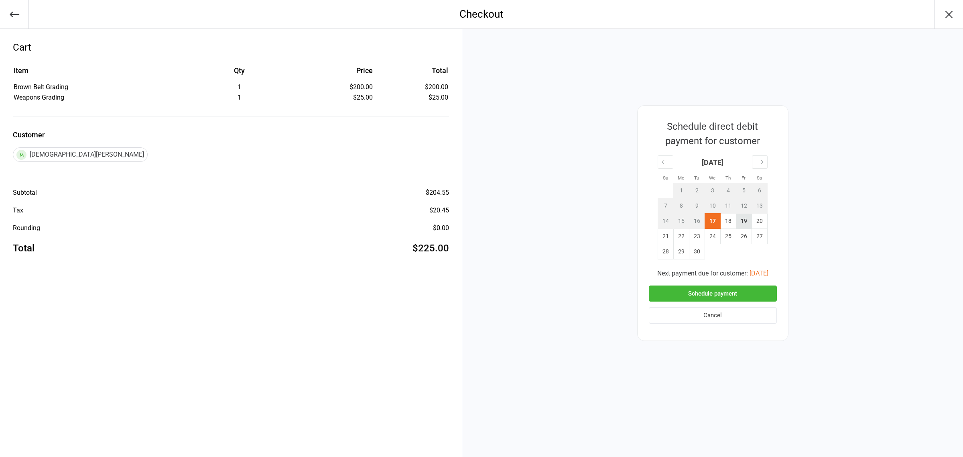
click at [744, 214] on td "19" at bounding box center [744, 220] width 16 height 15
click at [742, 290] on button "Schedule payment" at bounding box center [713, 293] width 128 height 16
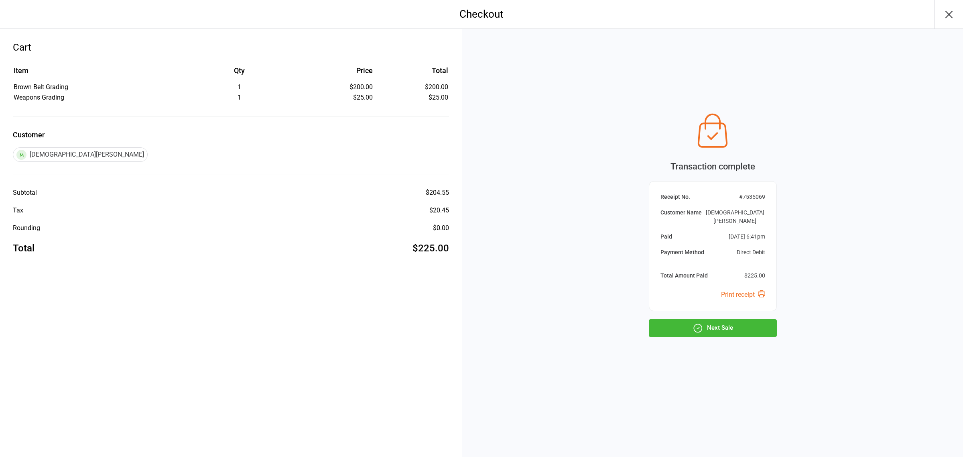
click at [723, 322] on button "Next Sale" at bounding box center [713, 328] width 128 height 18
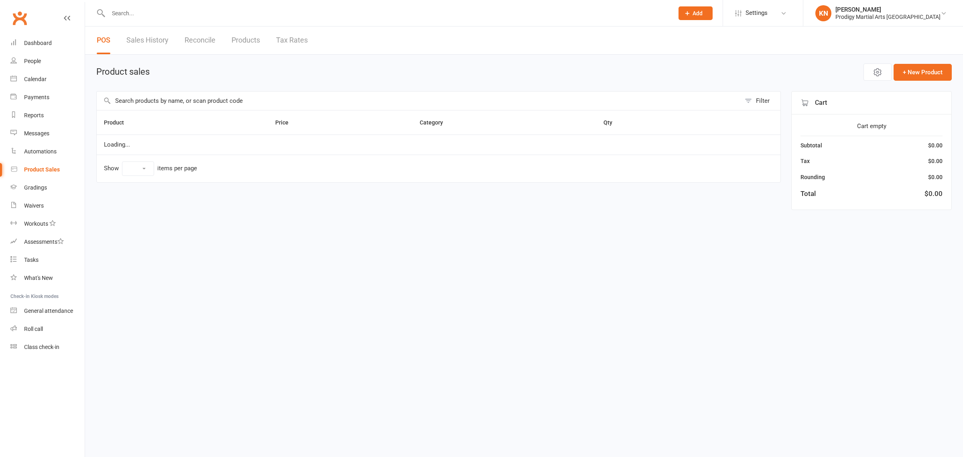
select select "10"
click at [137, 93] on input "text" at bounding box center [419, 100] width 644 height 18
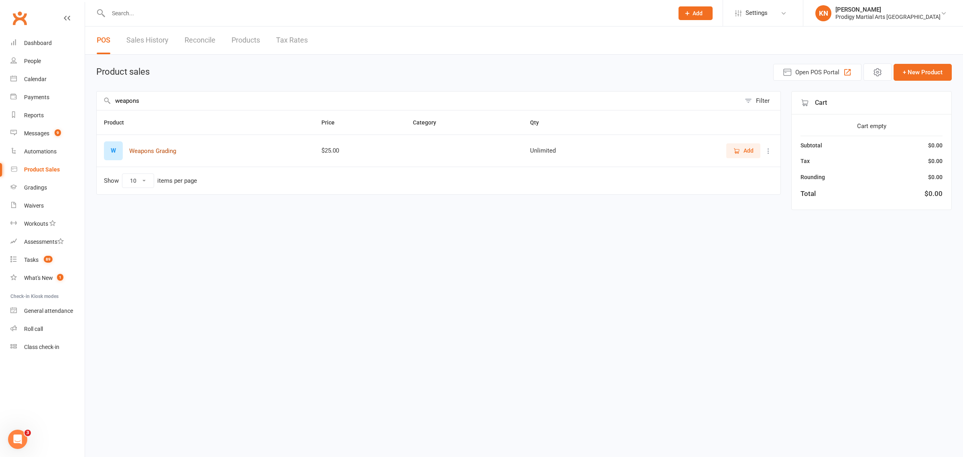
type input "weapons"
click at [157, 151] on button "Weapons Grading" at bounding box center [152, 151] width 47 height 10
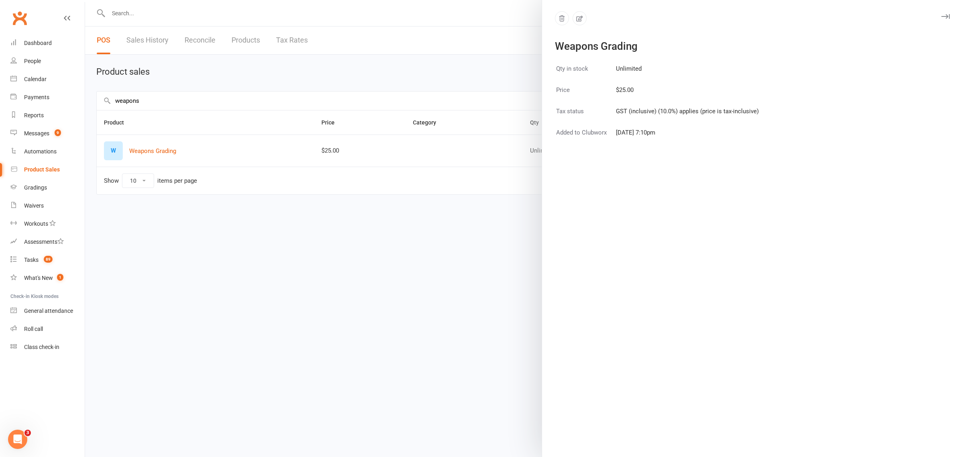
click at [941, 18] on icon "button" at bounding box center [945, 16] width 8 height 5
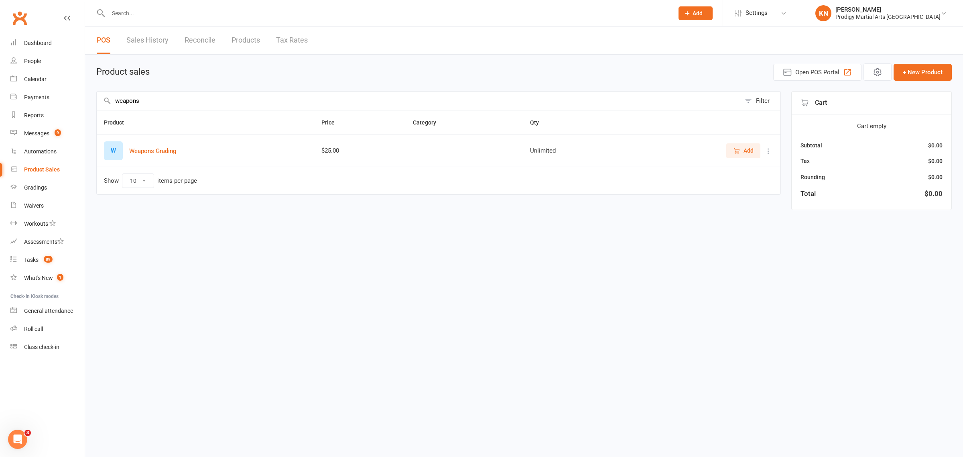
click at [744, 145] on button "Add" at bounding box center [743, 150] width 34 height 14
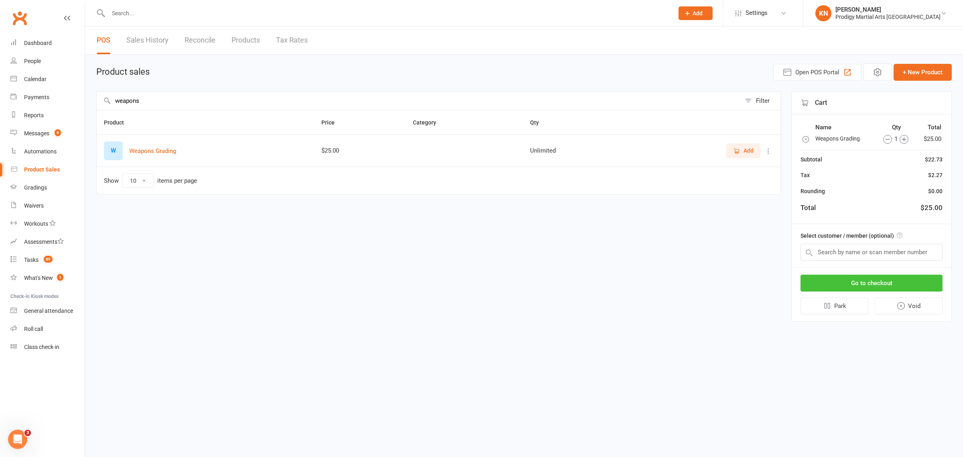
click at [866, 276] on button "Go to checkout" at bounding box center [872, 282] width 142 height 17
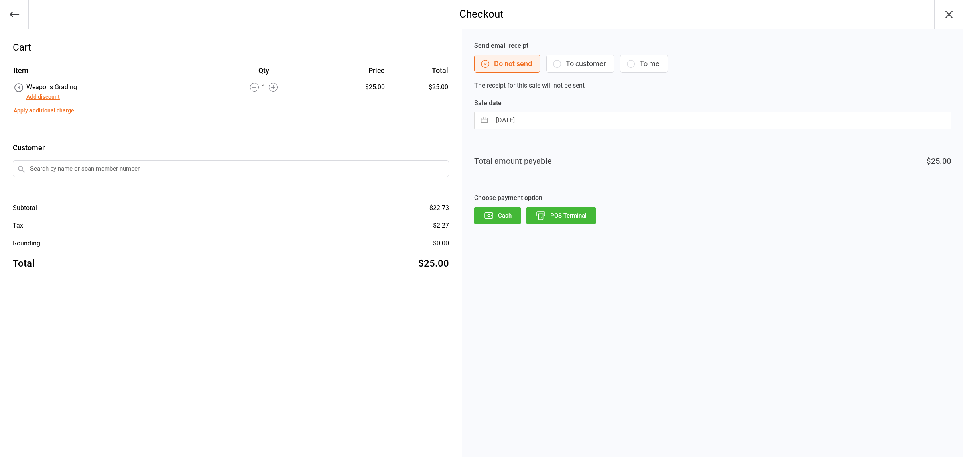
click at [75, 167] on input "text" at bounding box center [231, 168] width 436 height 17
type input "vidyut"
click at [55, 185] on div "[PERSON_NAME]" at bounding box center [230, 183] width 435 height 13
click at [635, 212] on button "Direct Debit" at bounding box center [634, 216] width 65 height 18
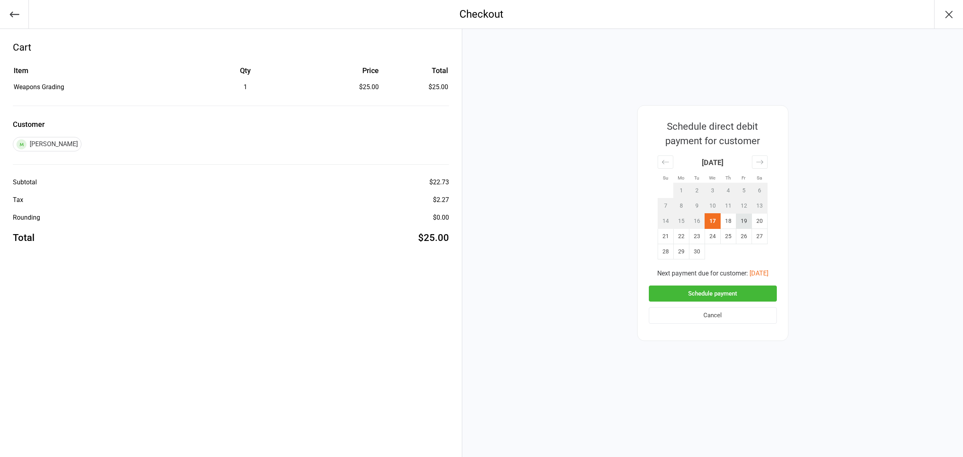
click at [746, 219] on td "19" at bounding box center [744, 220] width 16 height 15
click at [716, 293] on button "Schedule payment" at bounding box center [713, 293] width 128 height 16
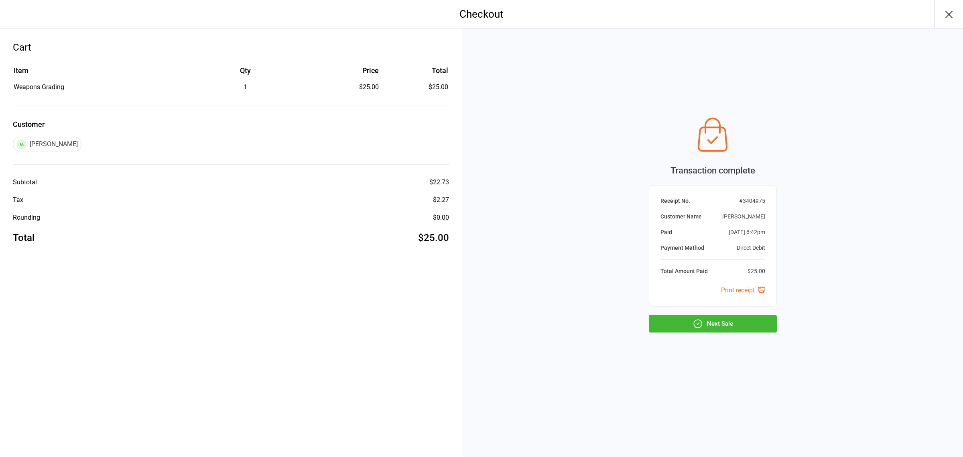
click at [689, 321] on button "Next Sale" at bounding box center [713, 324] width 128 height 18
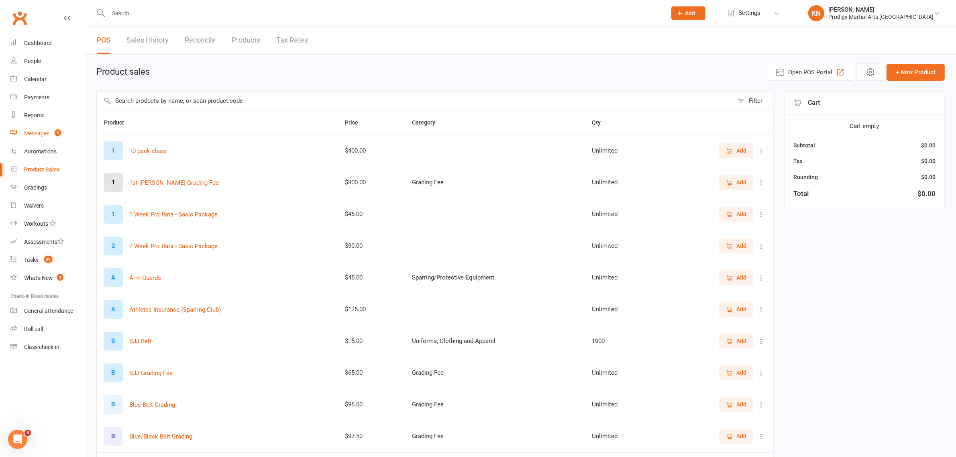
click at [41, 137] on link "Messages 9" at bounding box center [47, 133] width 74 height 18
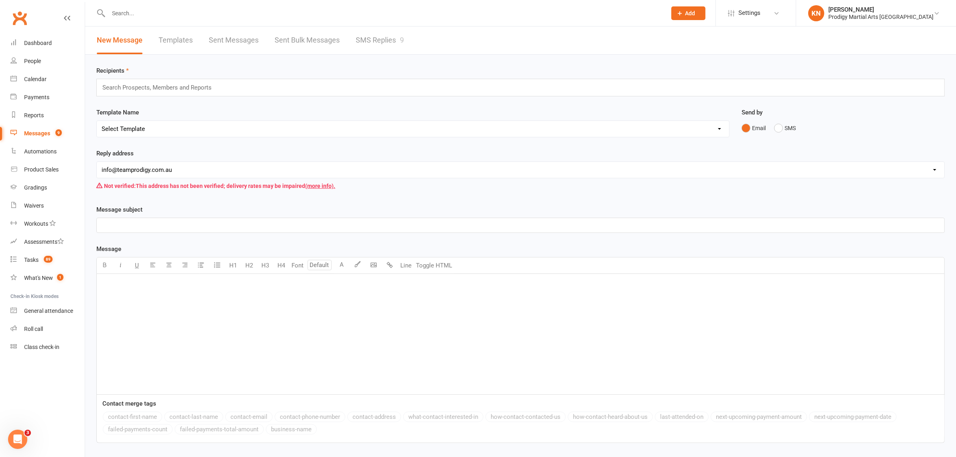
click at [284, 41] on link "Sent Bulk Messages" at bounding box center [306, 40] width 65 height 28
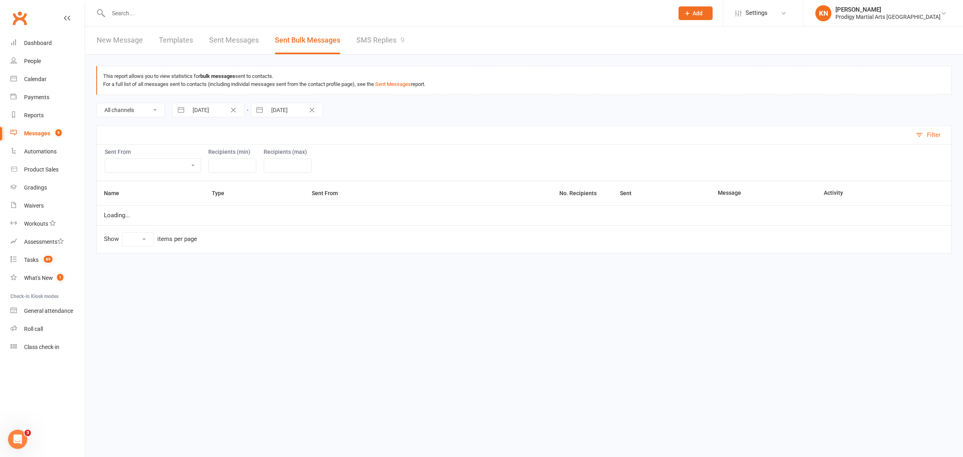
select select "10"
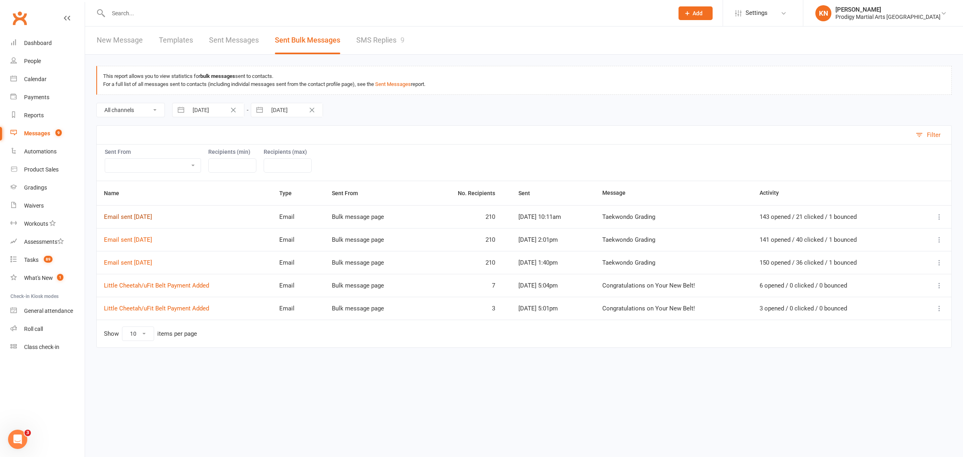
click at [152, 217] on link "Email sent [DATE]" at bounding box center [128, 216] width 48 height 7
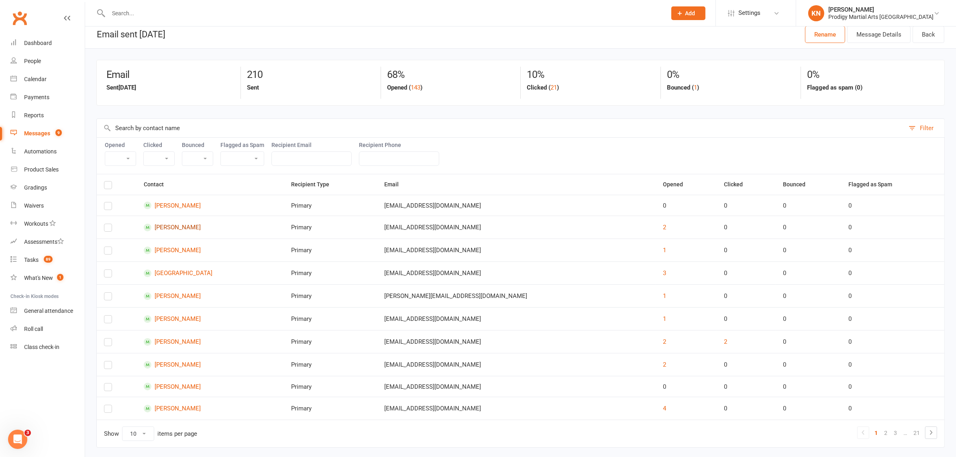
scroll to position [6, 0]
click at [185, 207] on link "[PERSON_NAME]" at bounding box center [210, 205] width 133 height 8
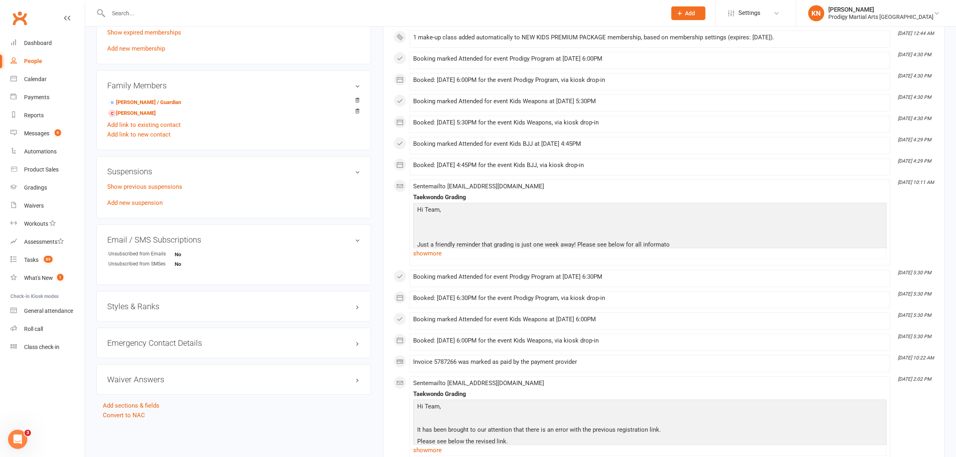
scroll to position [409, 0]
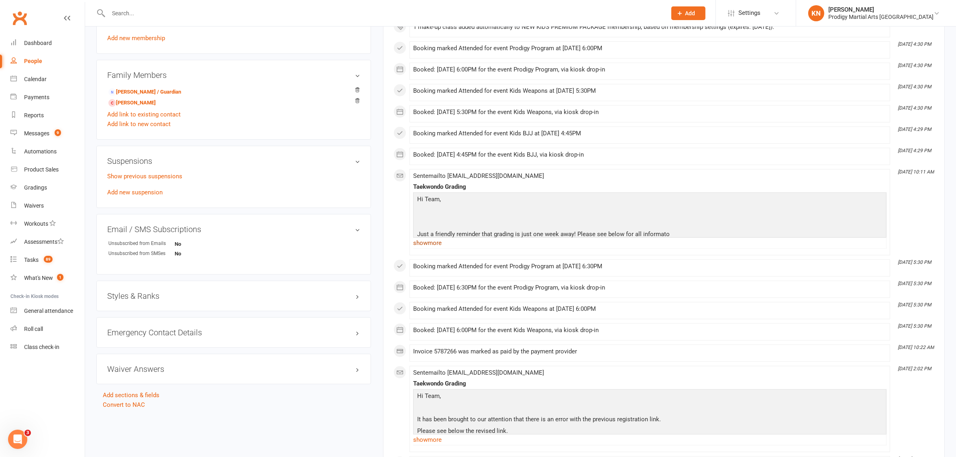
click at [432, 245] on link "show more" at bounding box center [649, 242] width 473 height 11
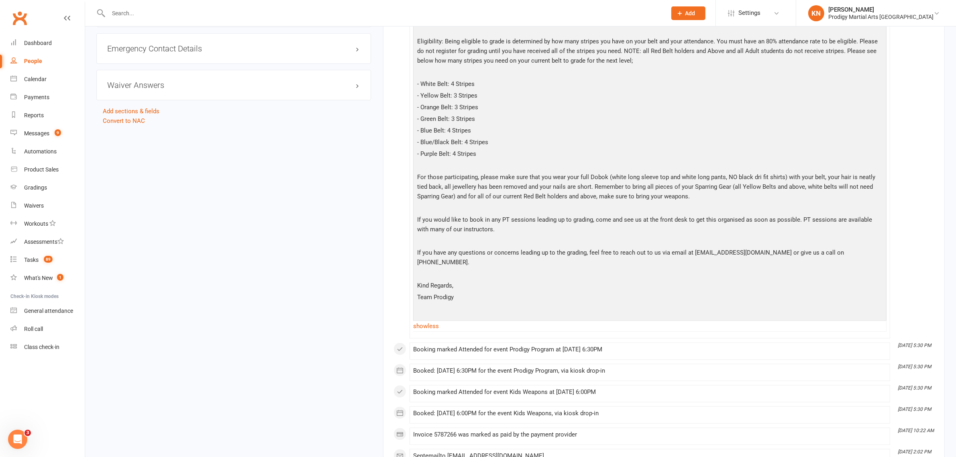
scroll to position [695, 0]
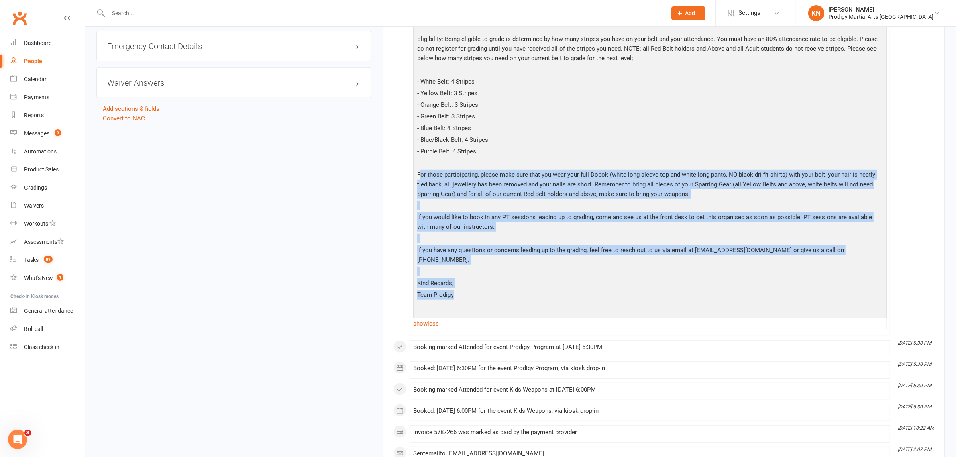
drag, startPoint x: 417, startPoint y: 176, endPoint x: 458, endPoint y: 288, distance: 119.9
click at [458, 288] on div "Hi Team, Just a friendly reminder that grading is just one week away! Please se…" at bounding box center [649, 111] width 469 height 407
copy div "For those participating, please make sure that you wear your full Dobok (white …"
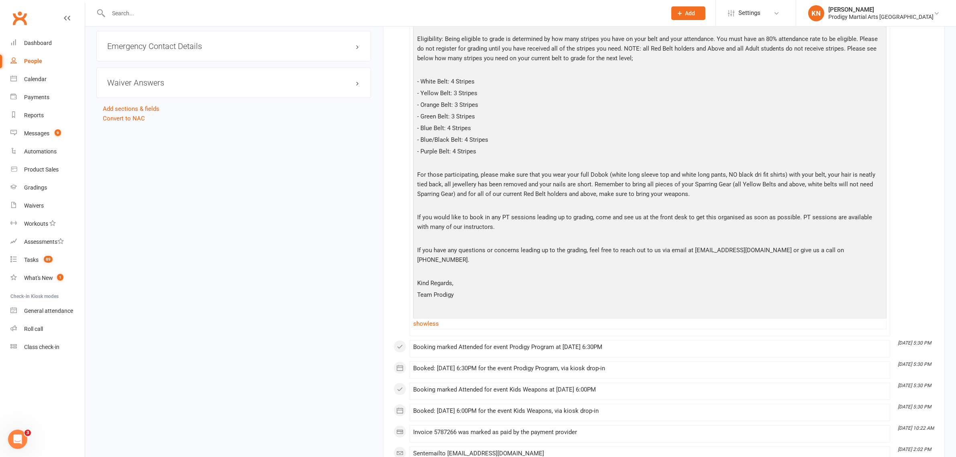
click at [195, 11] on input "text" at bounding box center [383, 13] width 555 height 11
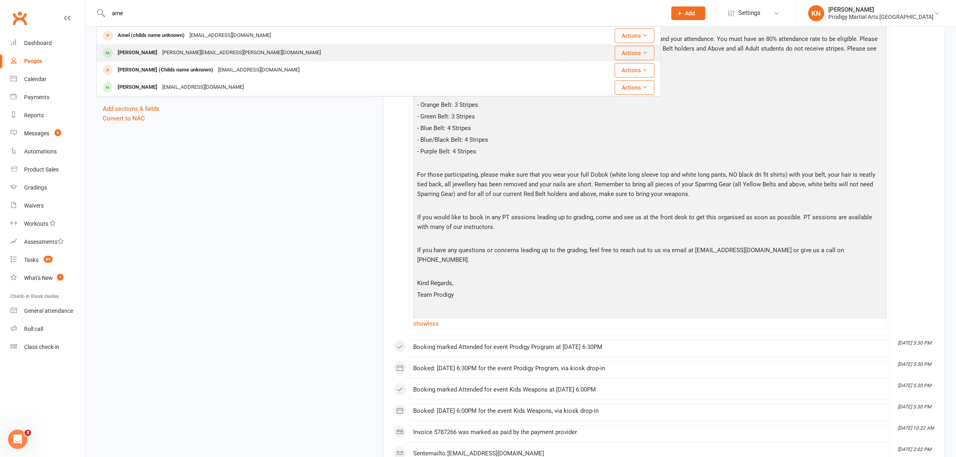
type input "ame"
click at [169, 51] on div "[PERSON_NAME][EMAIL_ADDRESS][PERSON_NAME][DOMAIN_NAME]" at bounding box center [241, 53] width 163 height 12
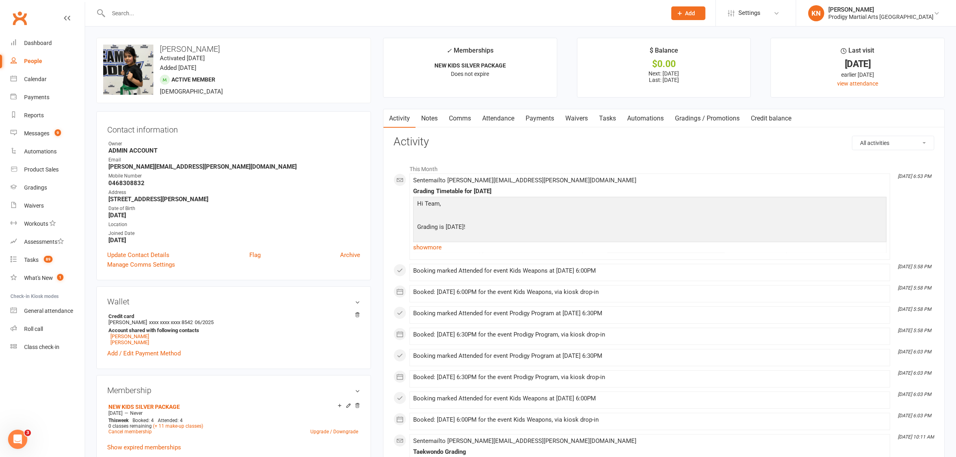
click at [221, 11] on input "text" at bounding box center [383, 13] width 555 height 11
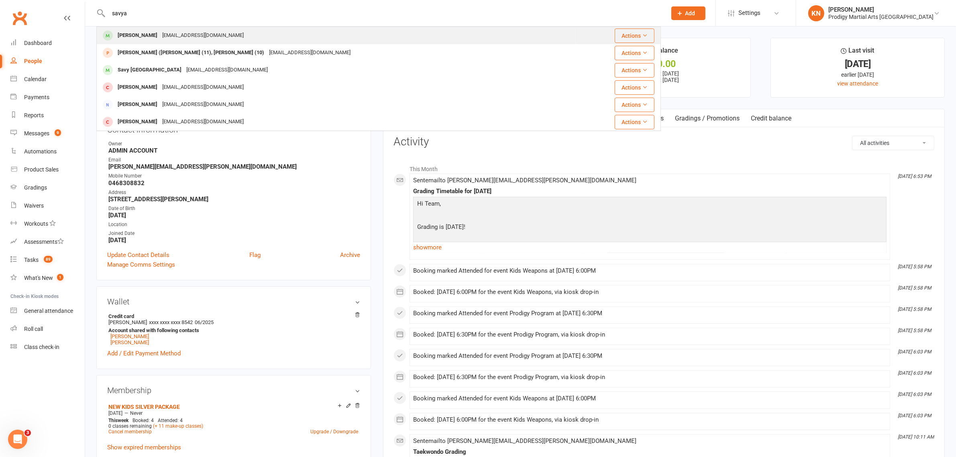
type input "savya"
click at [169, 35] on div "[EMAIL_ADDRESS][DOMAIN_NAME]" at bounding box center [203, 36] width 86 height 12
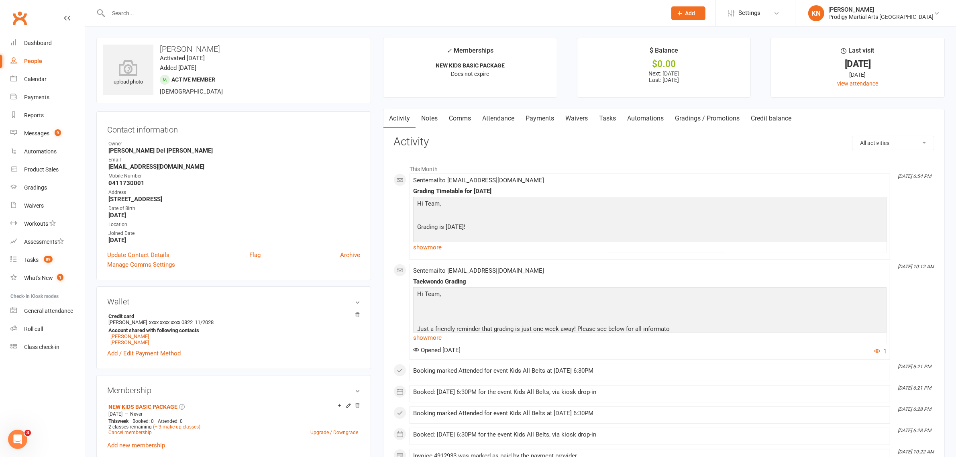
click at [509, 114] on link "Attendance" at bounding box center [497, 118] width 43 height 18
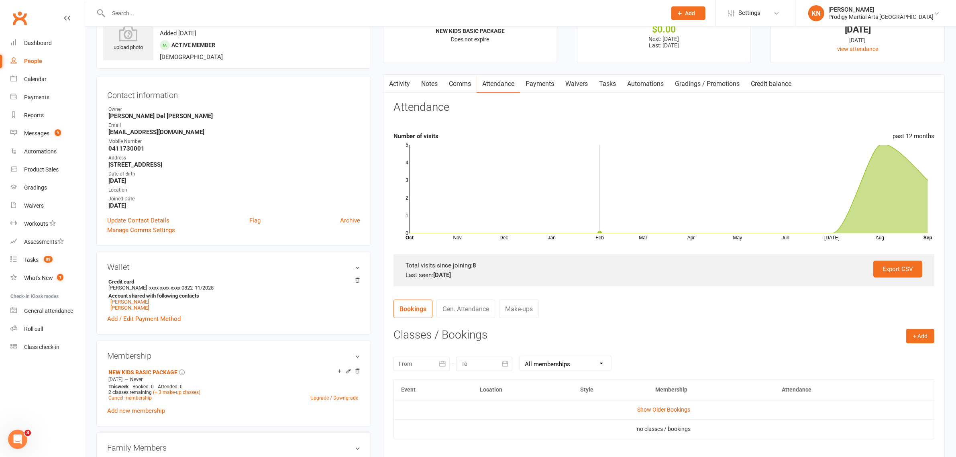
scroll to position [50, 0]
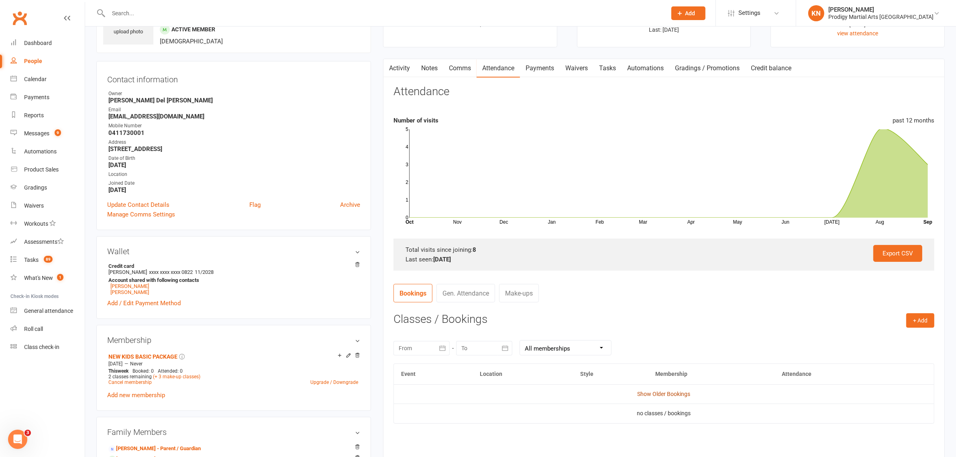
click at [647, 390] on link "Show Older Bookings" at bounding box center [663, 393] width 53 height 6
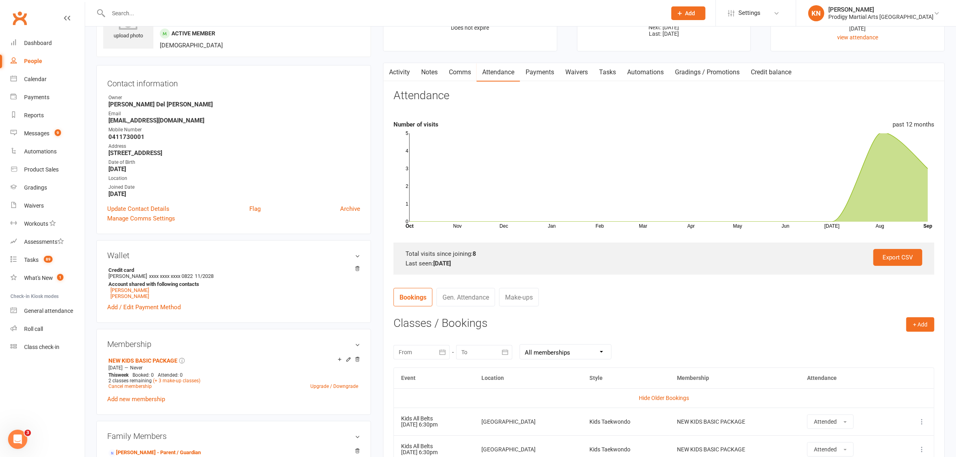
scroll to position [43, 0]
